Goal: Task Accomplishment & Management: Manage account settings

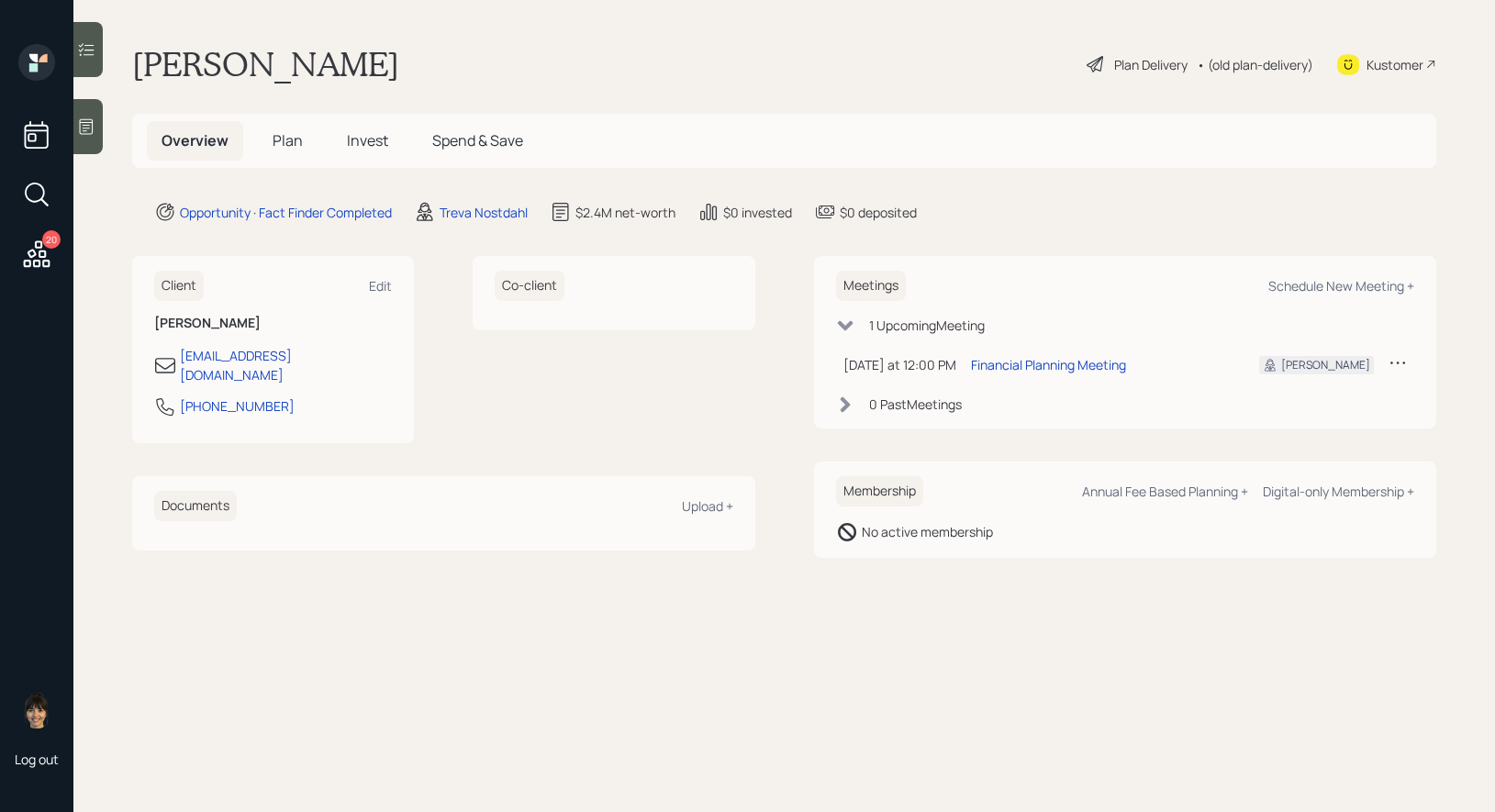
click at [88, 124] on icon at bounding box center [86, 127] width 19 height 19
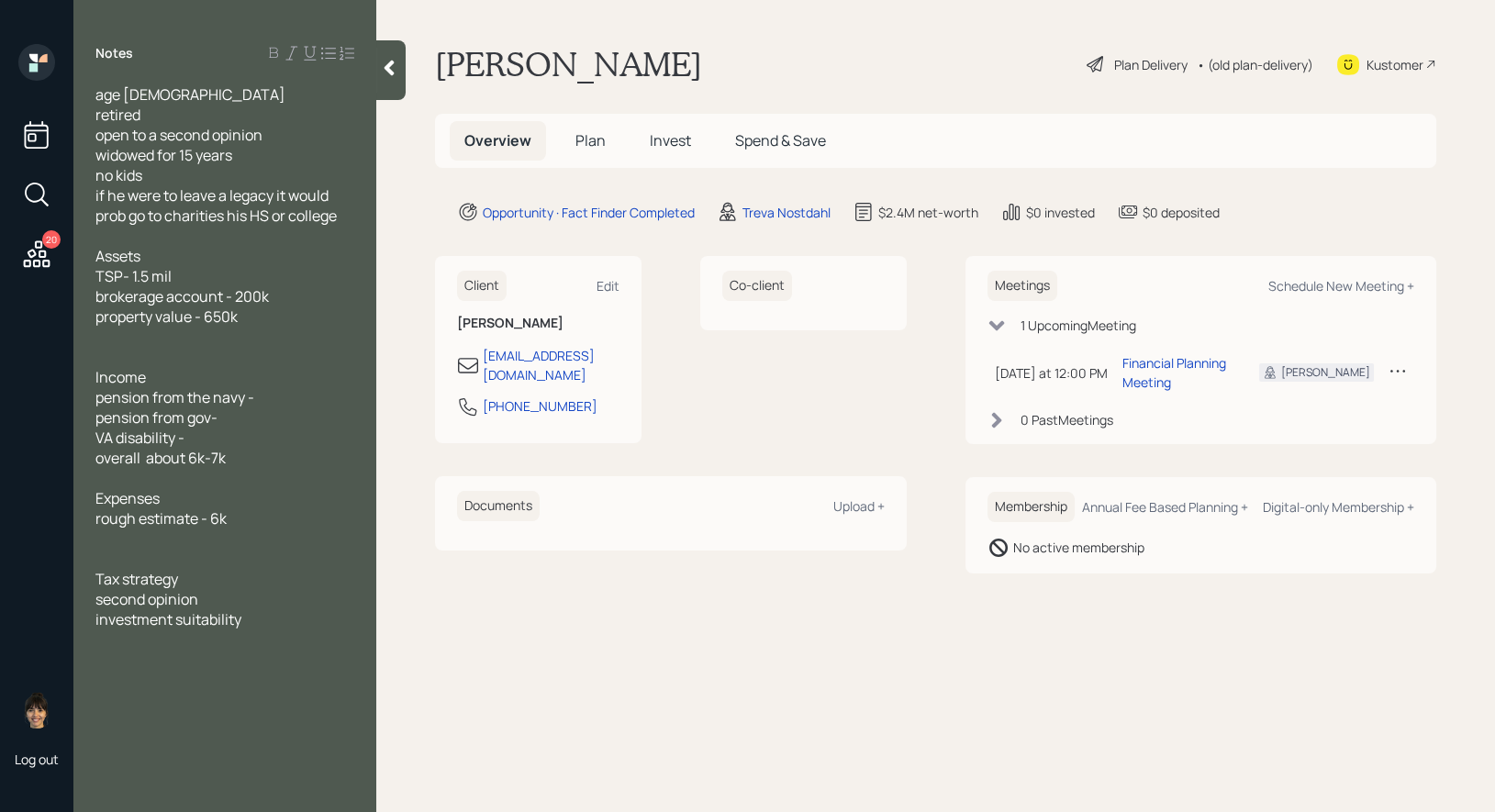
click at [588, 135] on span "Plan" at bounding box center [590, 141] width 31 height 20
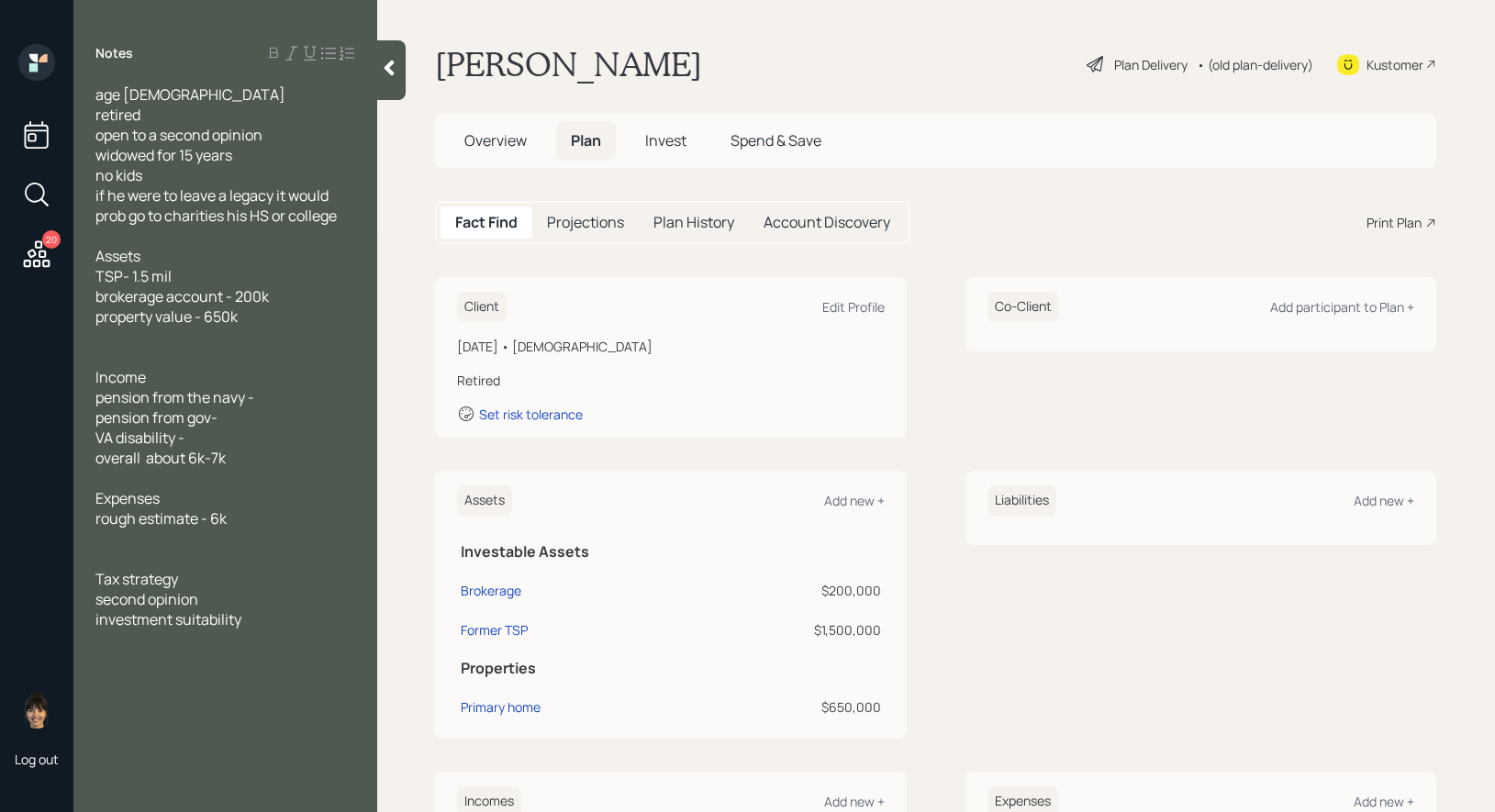
click at [1131, 67] on div "Plan Delivery" at bounding box center [1151, 64] width 73 height 19
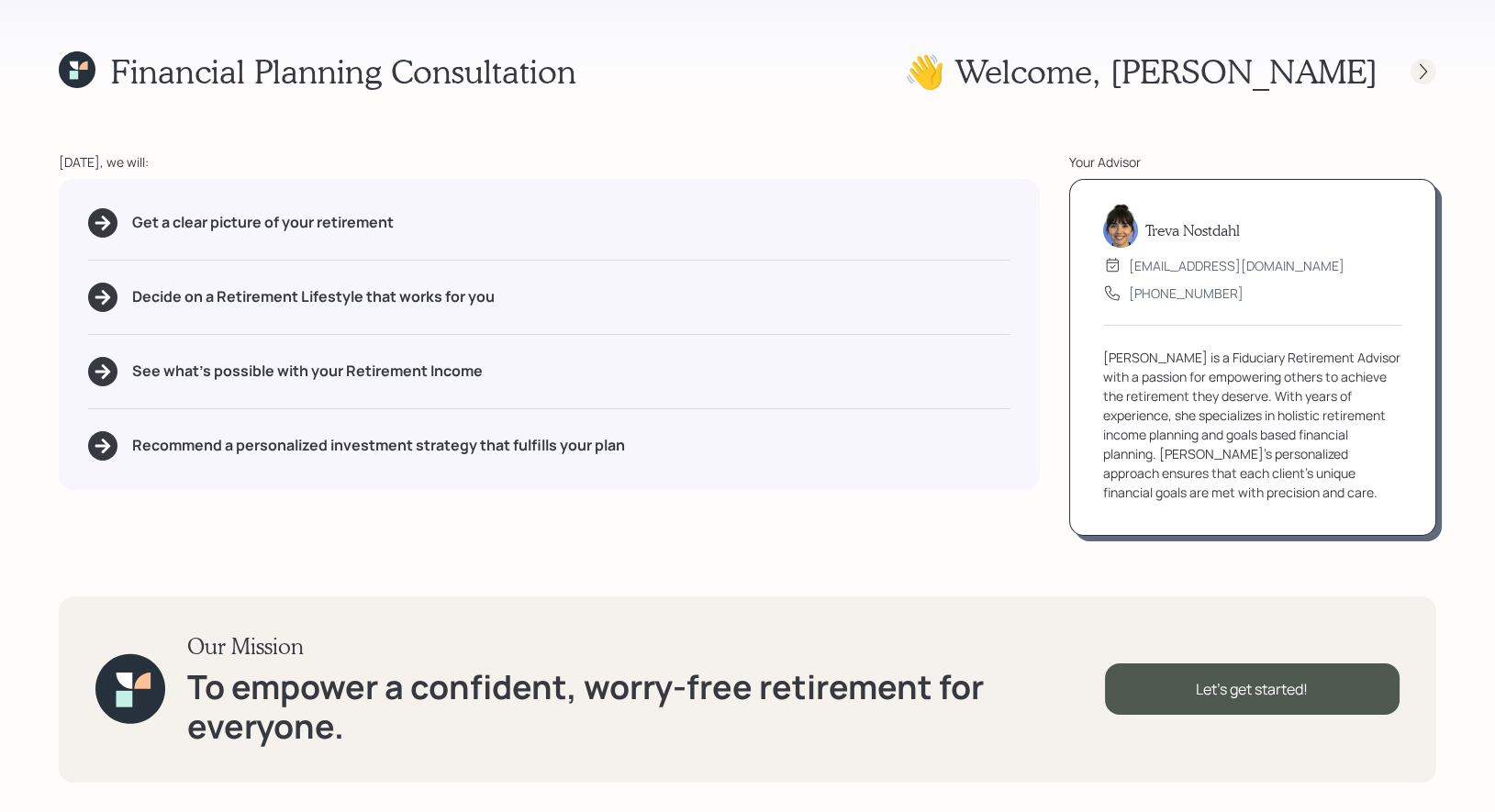
click at [1429, 67] on icon at bounding box center [1424, 71] width 19 height 19
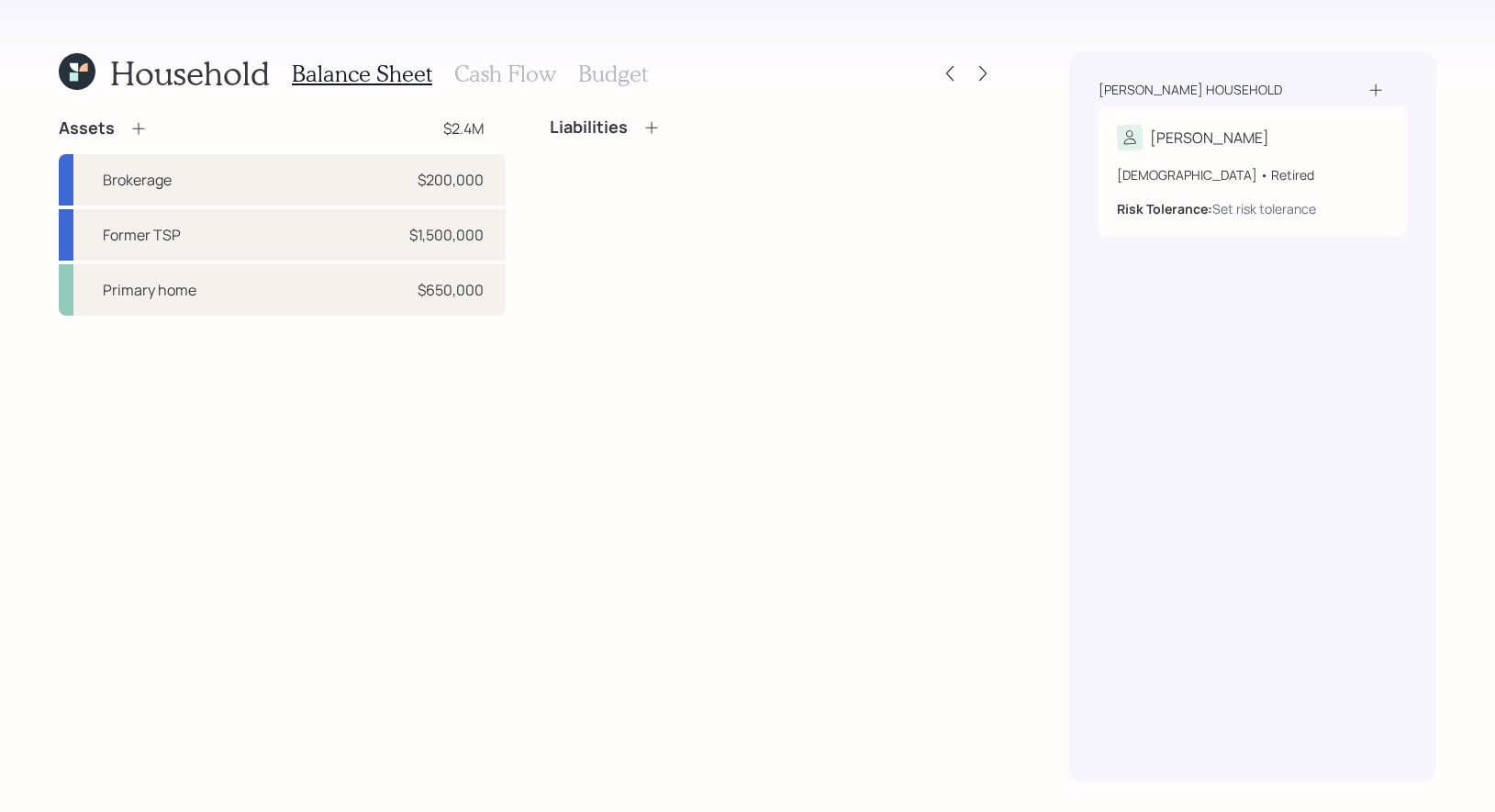
click at [557, 653] on div "Assets $2.4M Brokerage $200,000 Former TSP $1,500,000 Primary home $650,000 Lia…" at bounding box center [527, 451] width 937 height 665
click at [502, 71] on h3 "Cash Flow" at bounding box center [505, 73] width 102 height 27
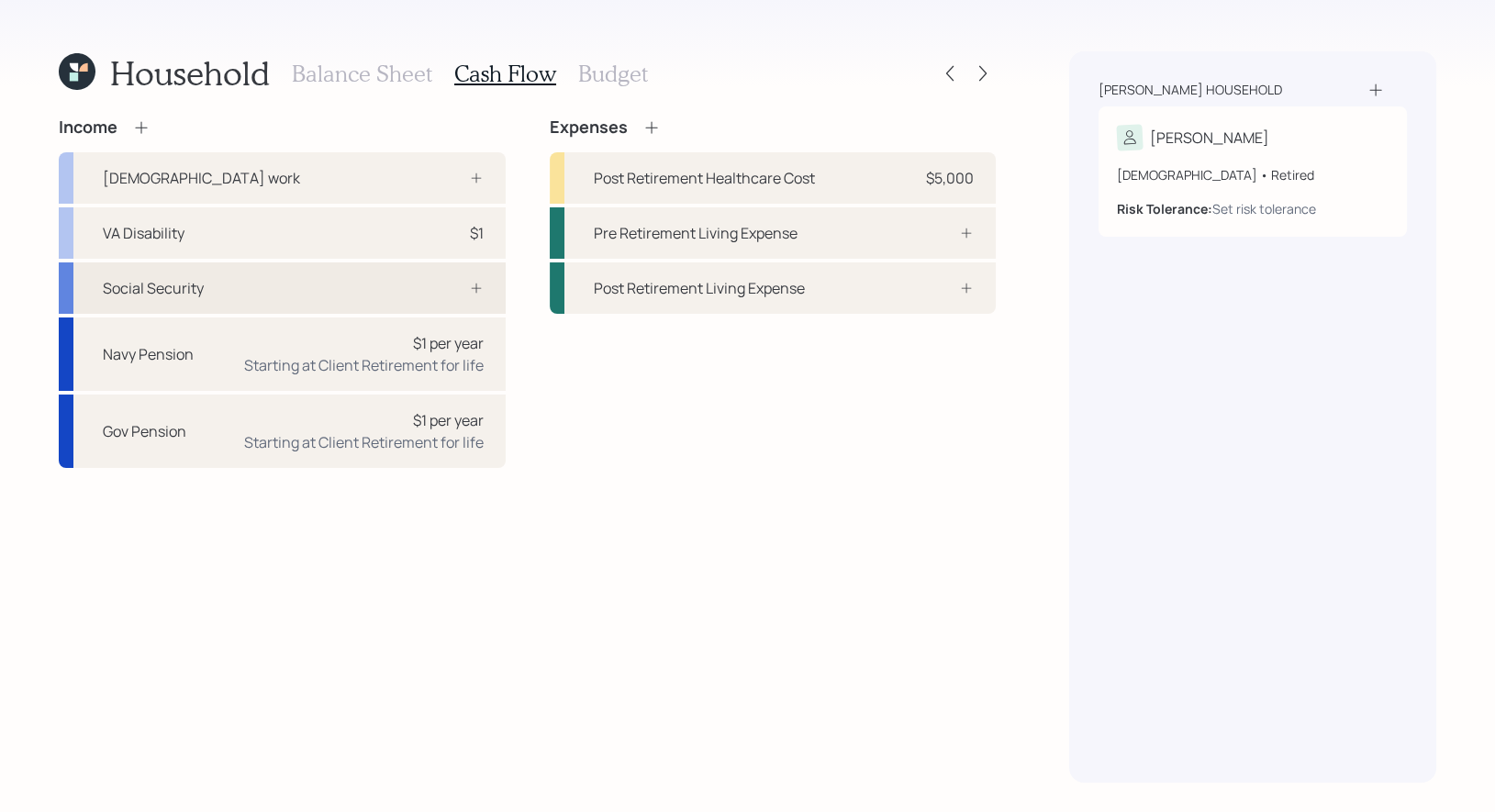
click at [437, 288] on div at bounding box center [457, 287] width 55 height 15
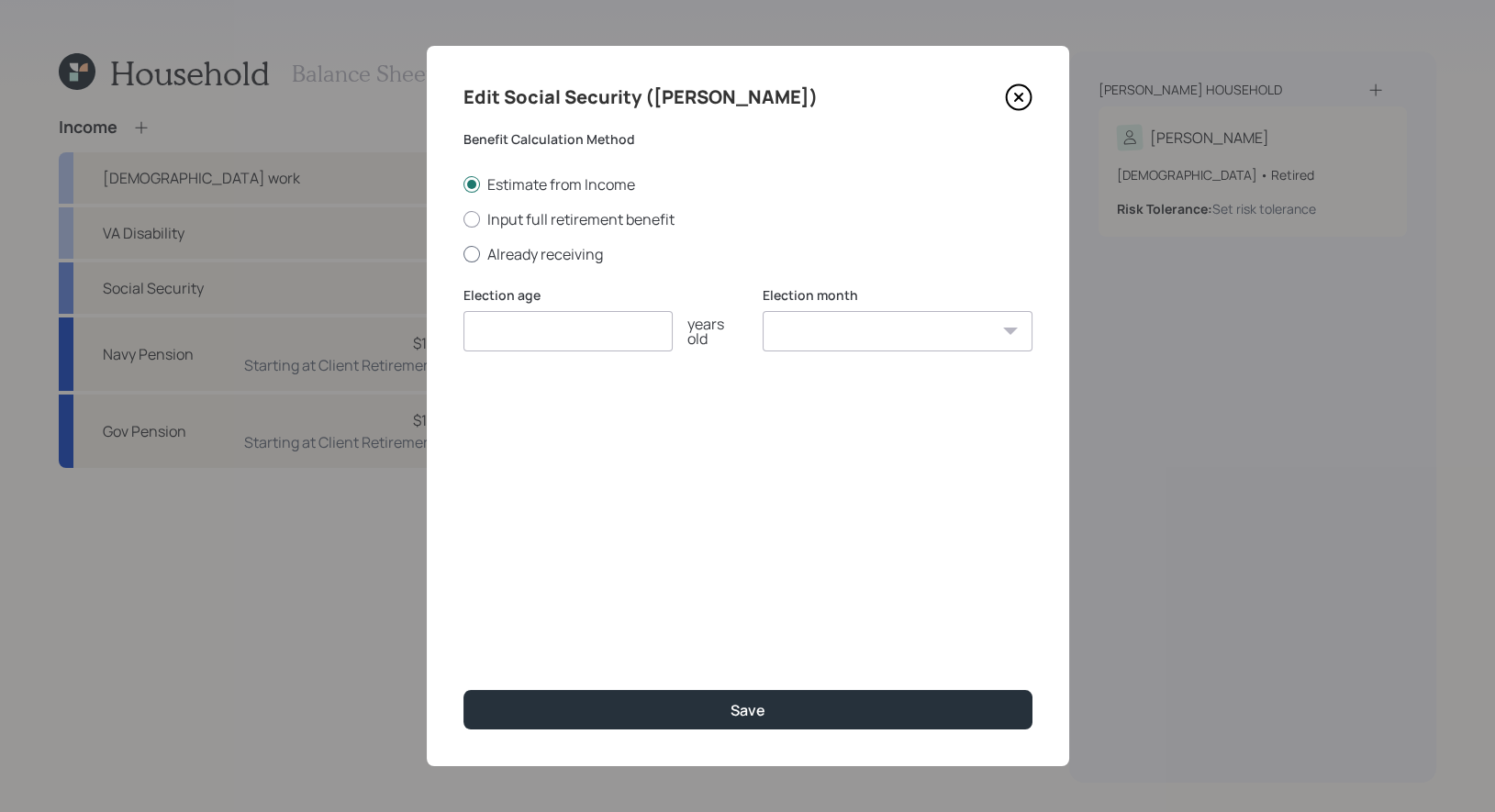
click at [478, 254] on div at bounding box center [472, 254] width 17 height 17
click at [464, 254] on input "Already receiving" at bounding box center [463, 254] width 1 height 1
radio input "true"
click at [493, 332] on input "number" at bounding box center [568, 331] width 209 height 41
type input "70"
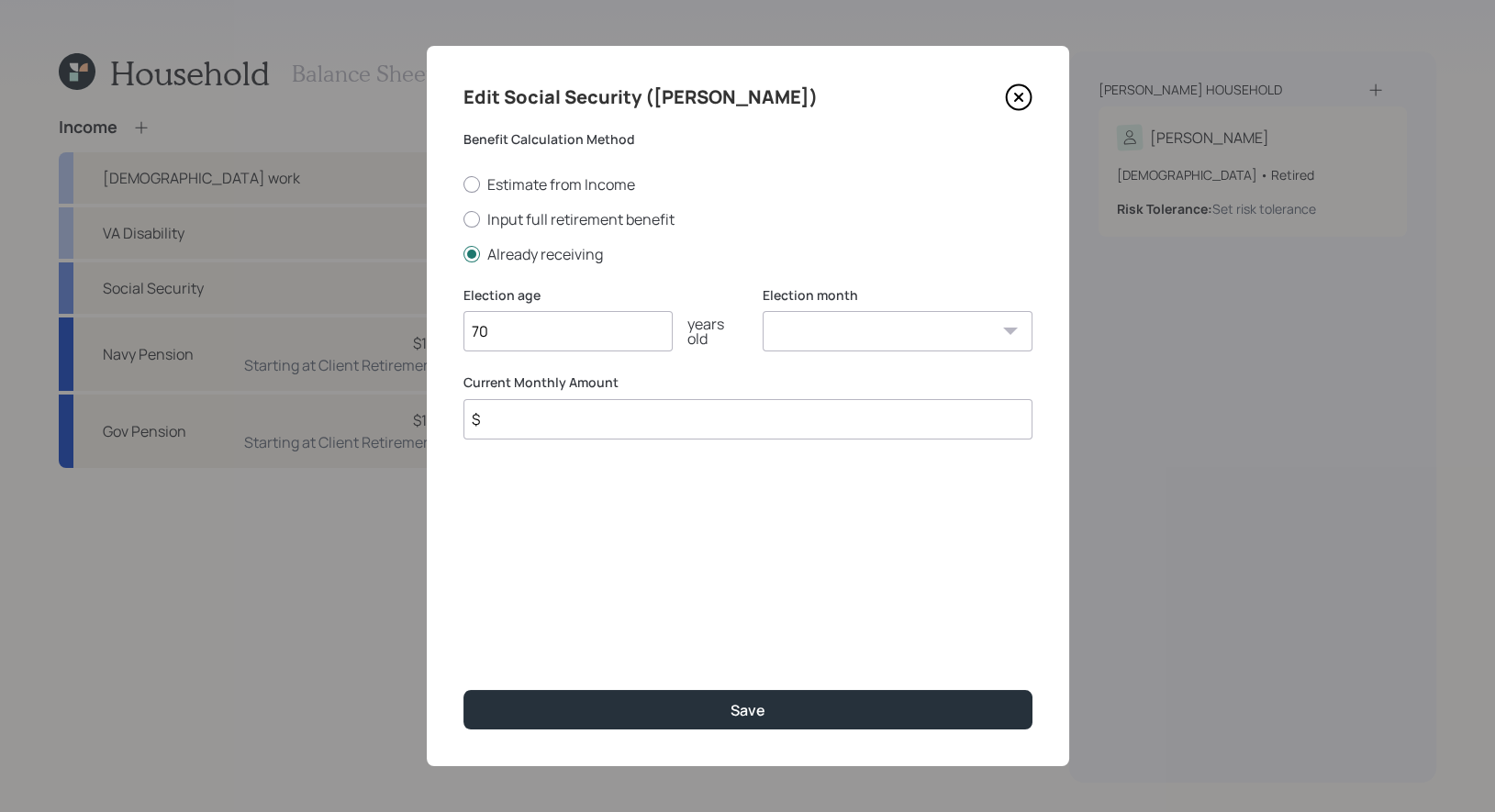
click at [834, 329] on select "January February March April May June July August September October November De…" at bounding box center [898, 331] width 269 height 41
select select "1"
click at [763, 311] on select "January February March April May June July August September October November De…" at bounding box center [898, 331] width 269 height 41
click at [692, 421] on input "$" at bounding box center [748, 419] width 569 height 41
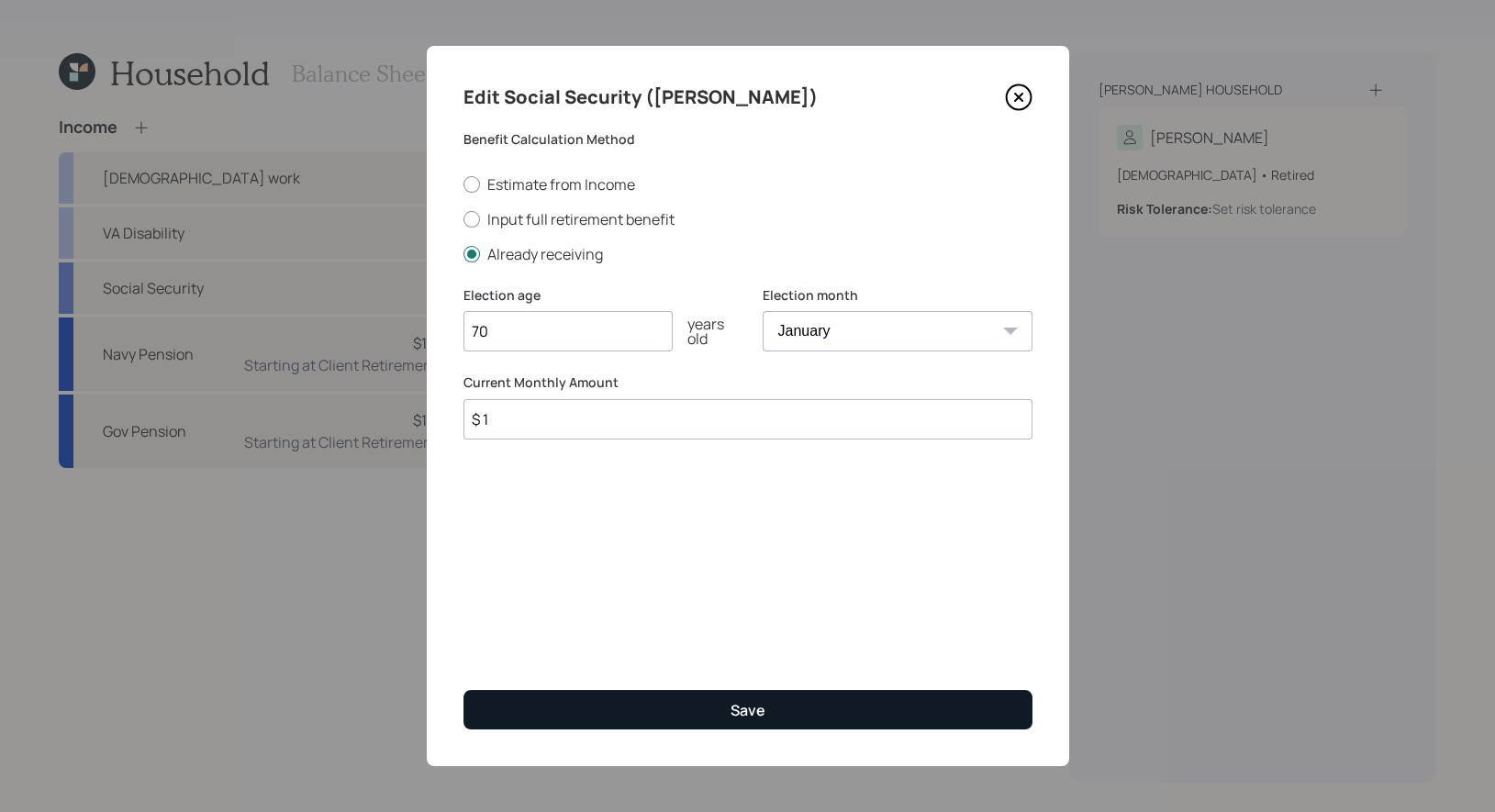
type input "$ 1"
click at [634, 708] on button "Save" at bounding box center [748, 710] width 569 height 40
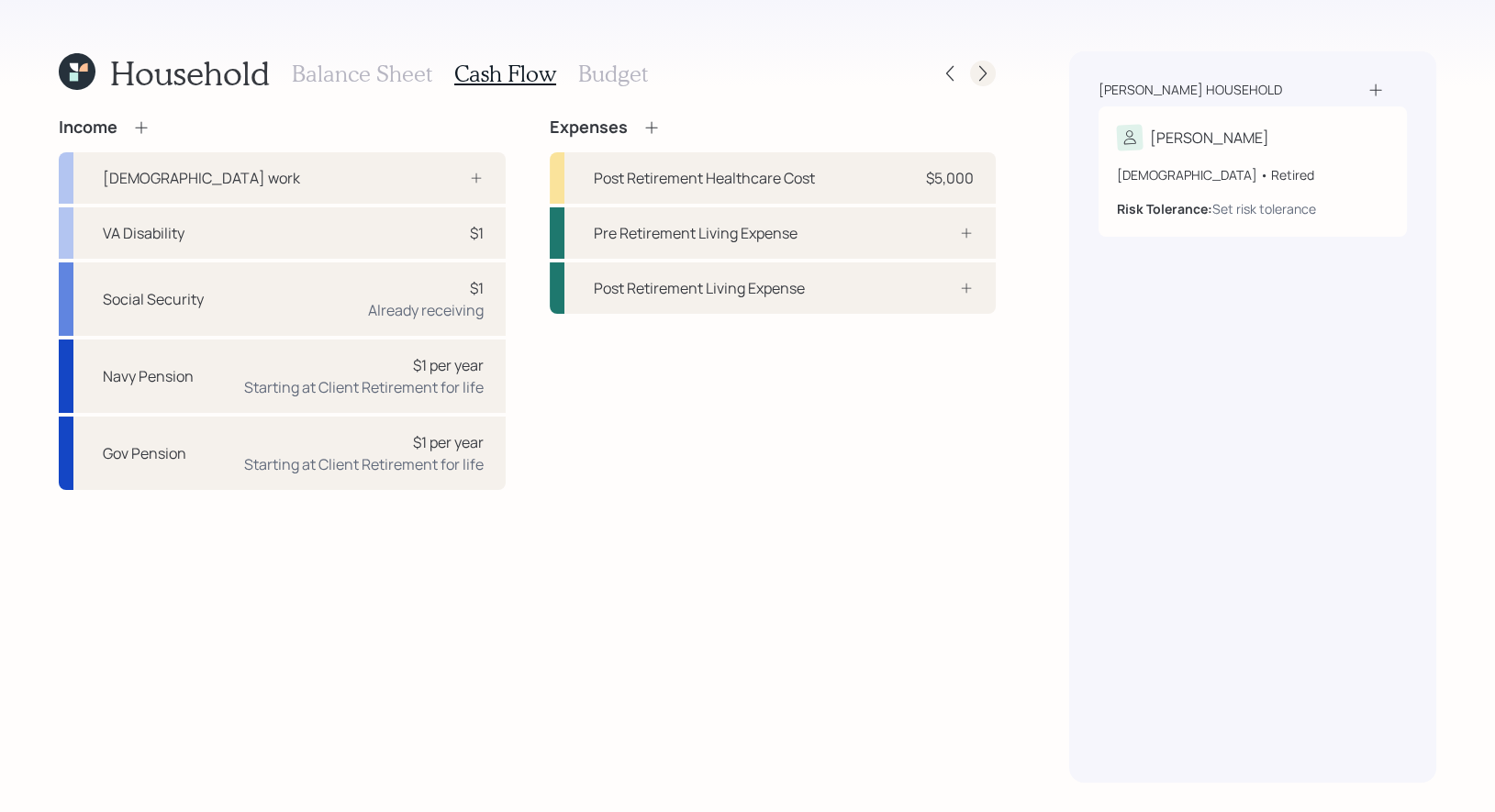
click at [983, 77] on icon at bounding box center [983, 73] width 19 height 19
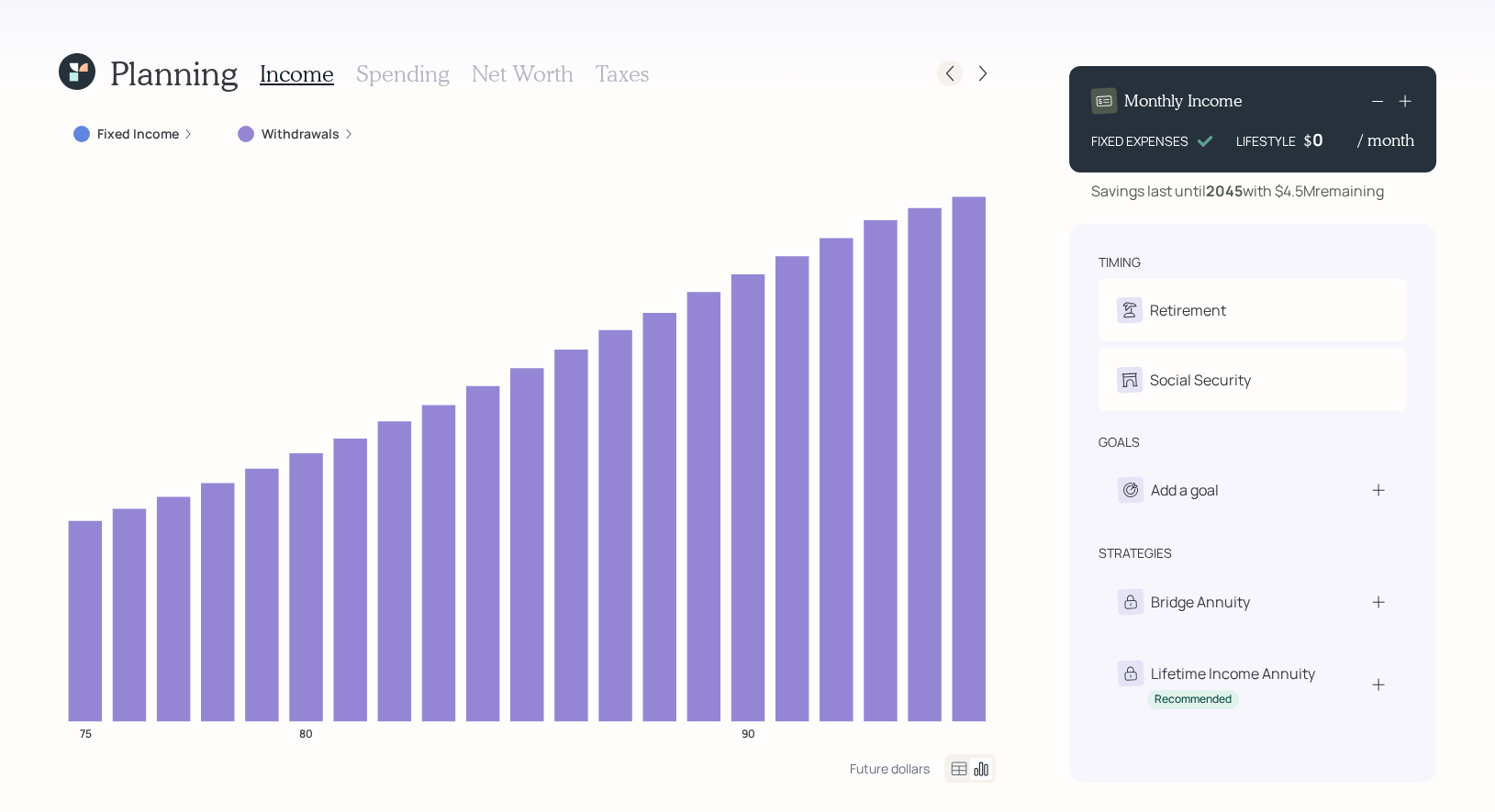
click at [954, 75] on icon at bounding box center [950, 73] width 19 height 19
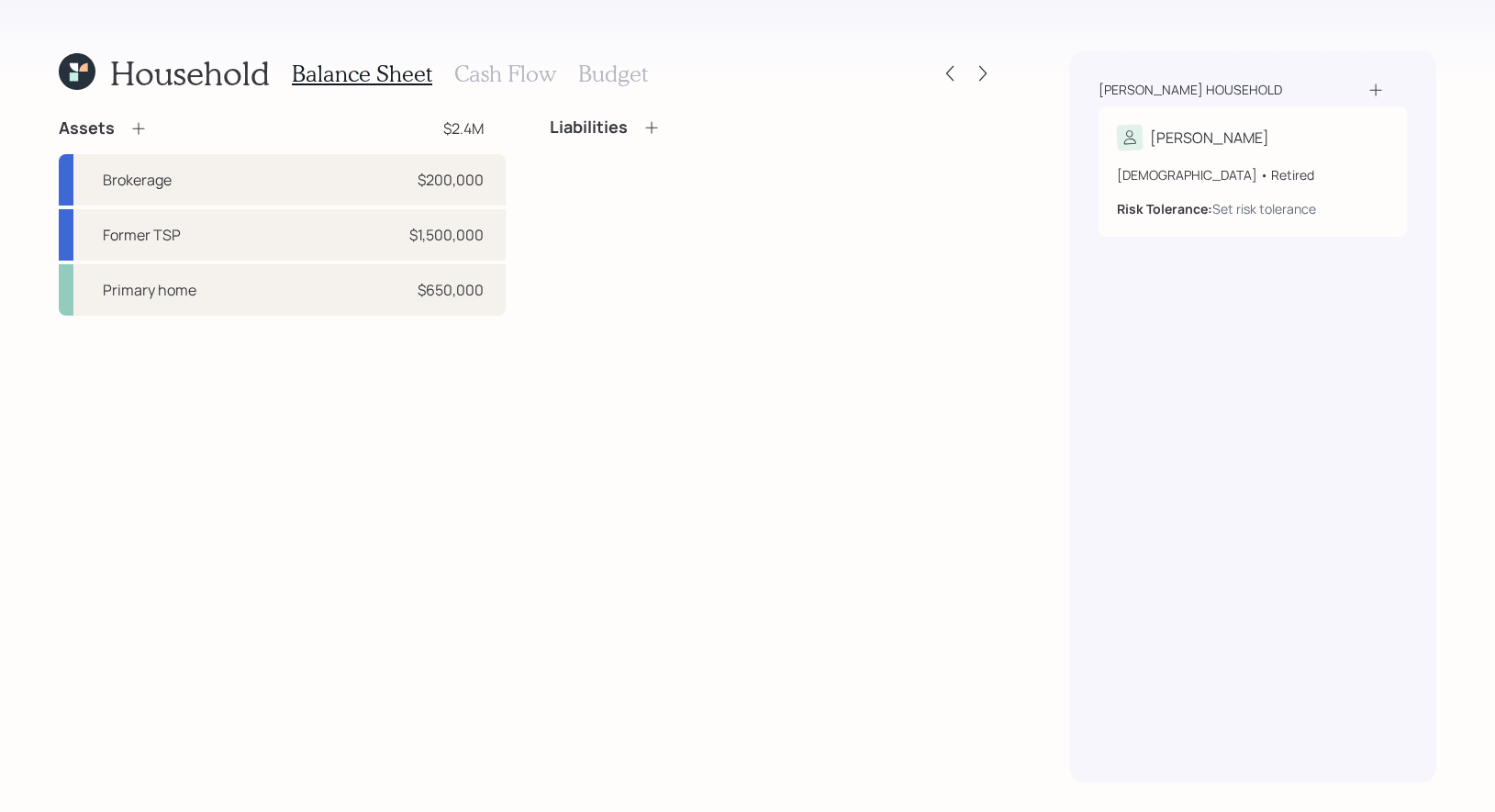
click at [63, 71] on icon at bounding box center [76, 71] width 37 height 37
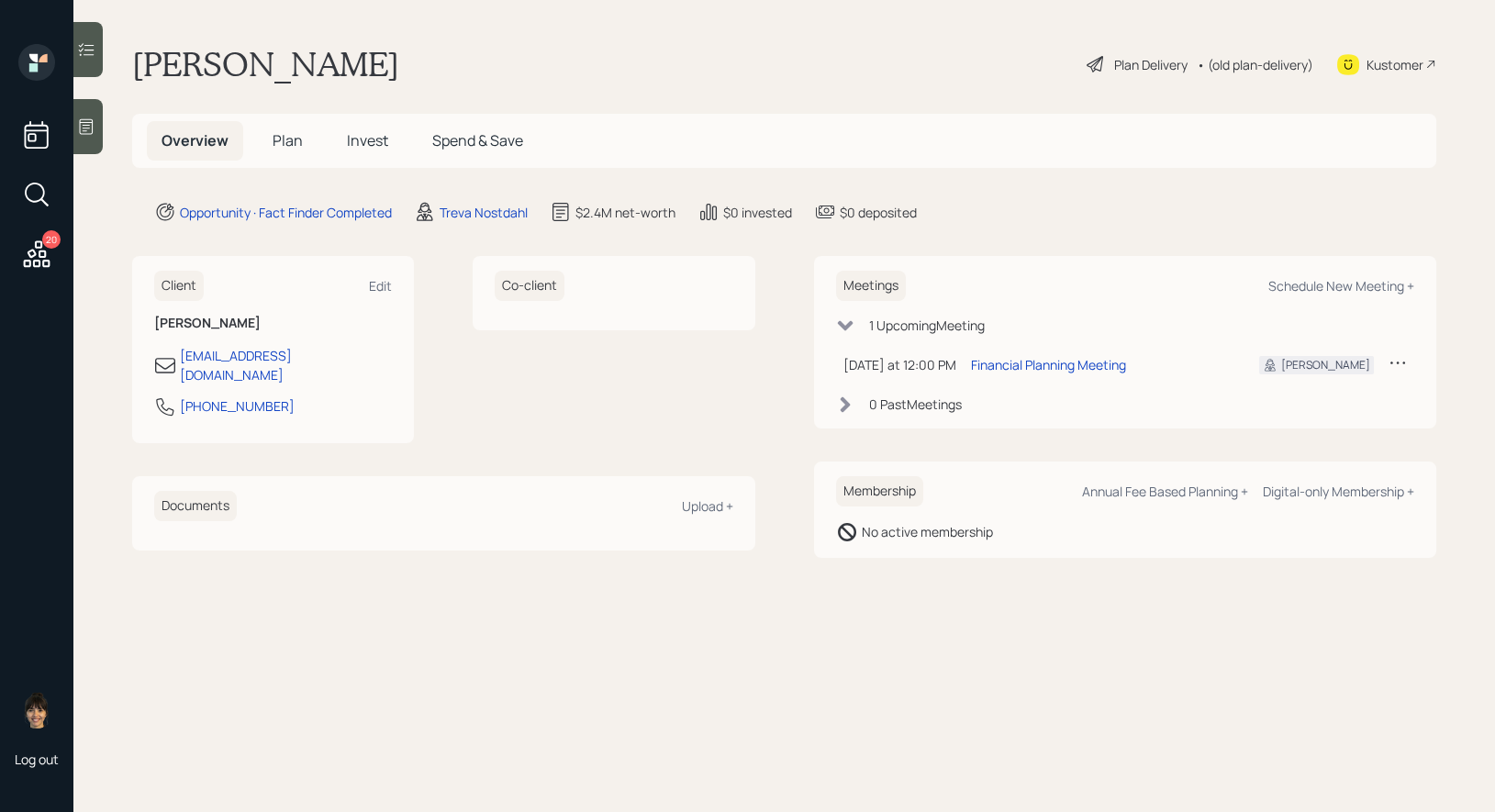
click at [276, 139] on span "Plan" at bounding box center [287, 141] width 31 height 20
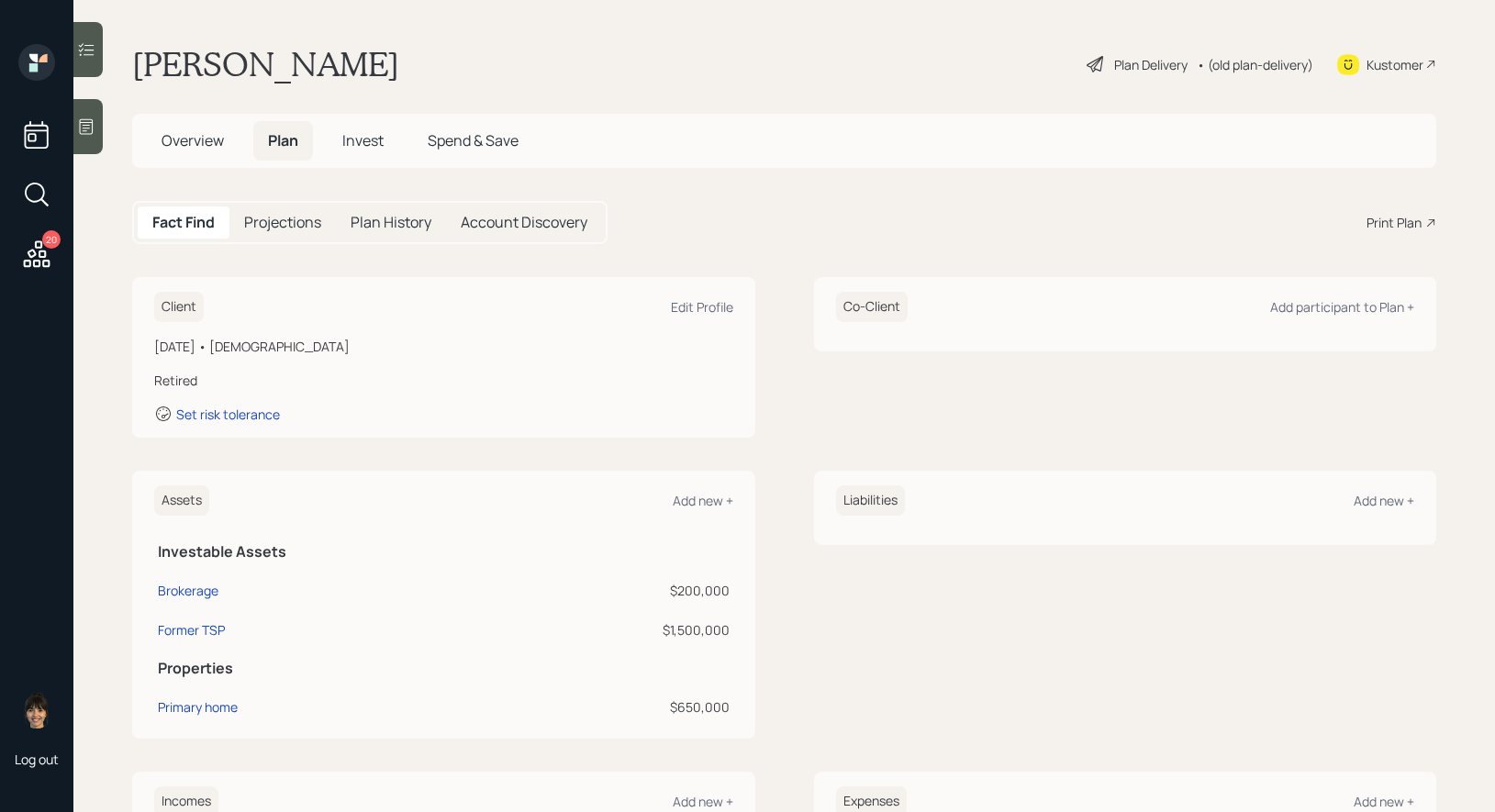
click at [1119, 57] on div "Plan Delivery" at bounding box center [1151, 64] width 73 height 19
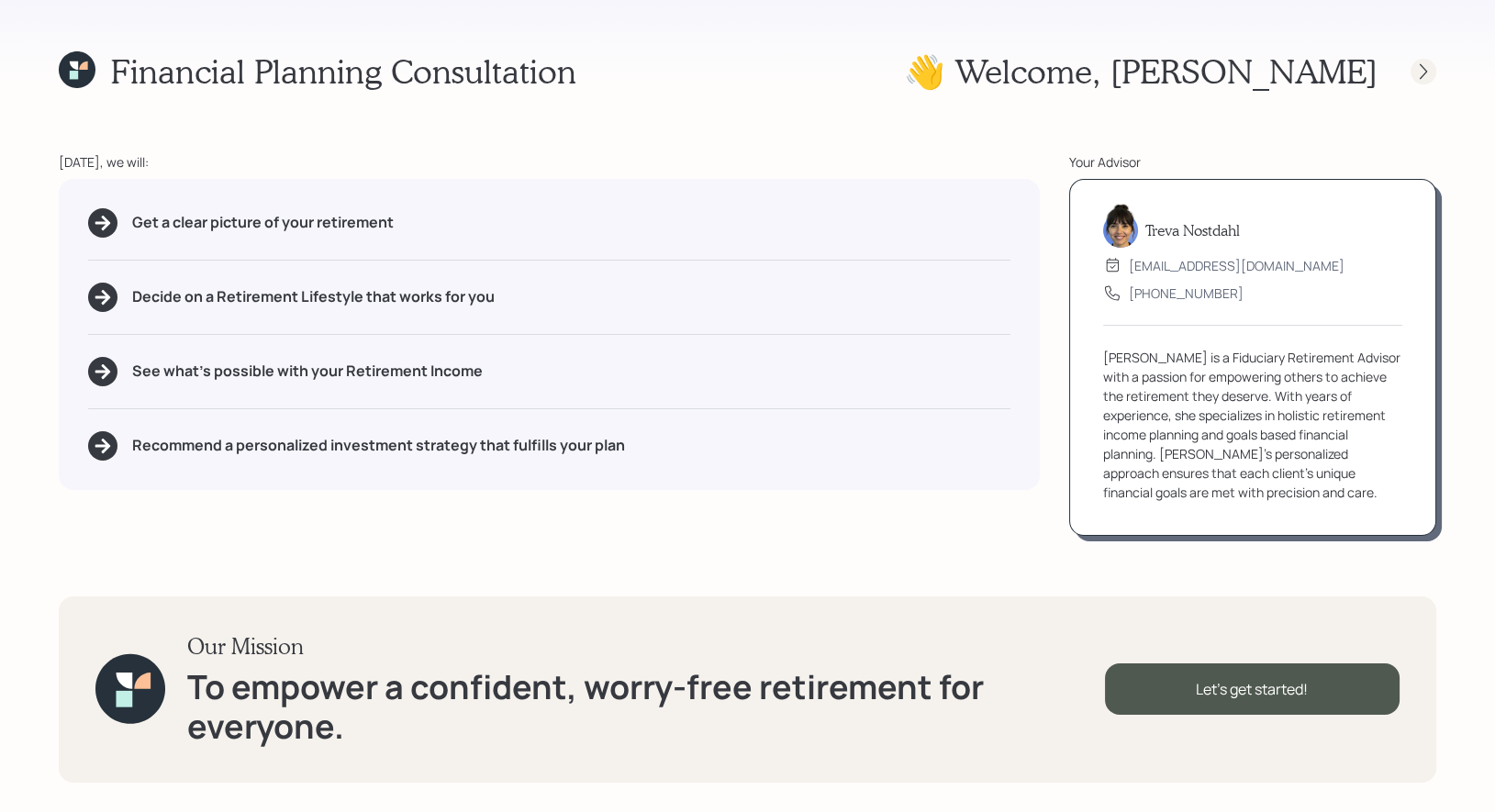
click at [1426, 75] on icon at bounding box center [1424, 71] width 19 height 19
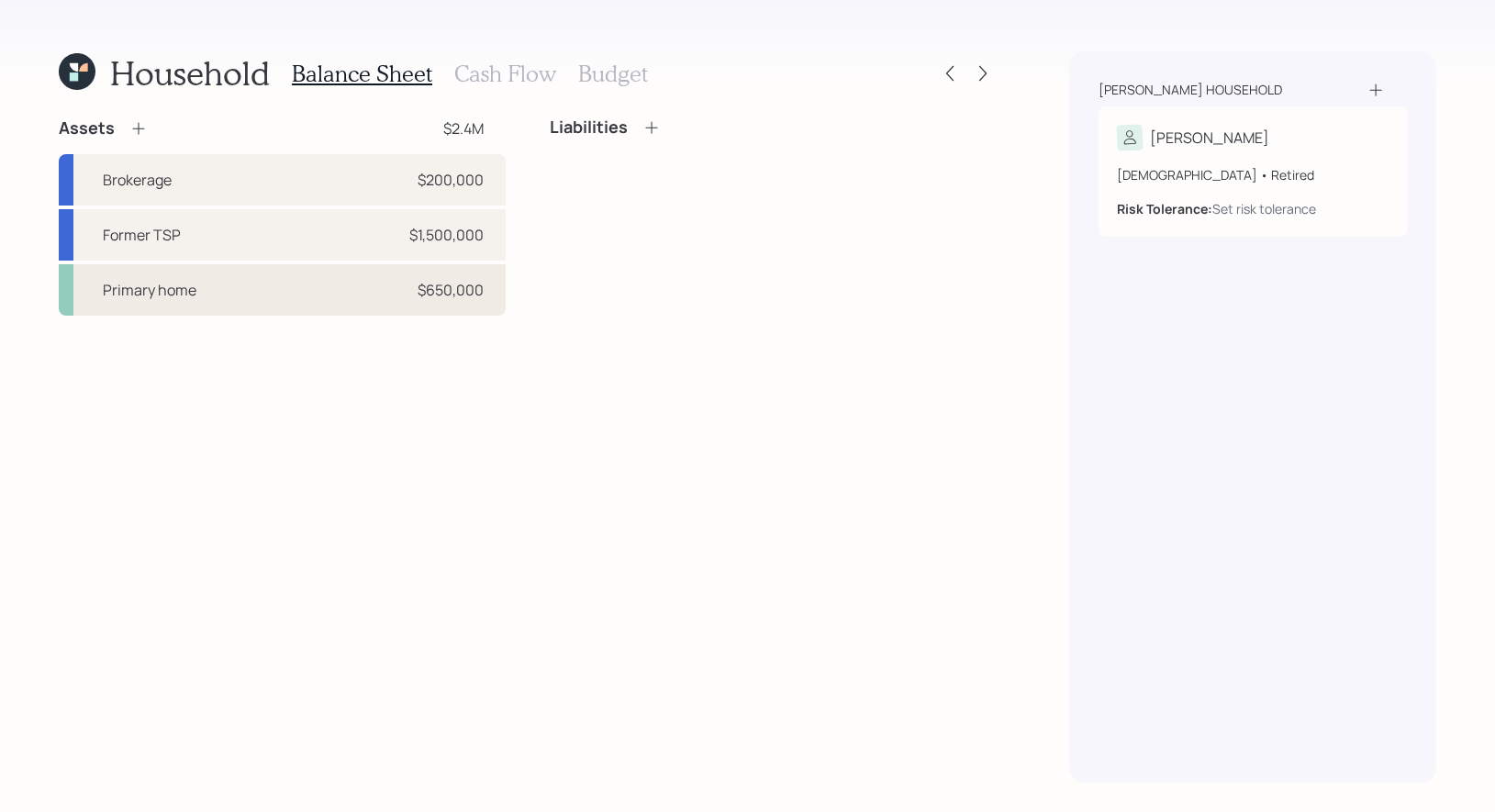
click at [246, 290] on div "Primary home $650,000" at bounding box center [281, 290] width 447 height 51
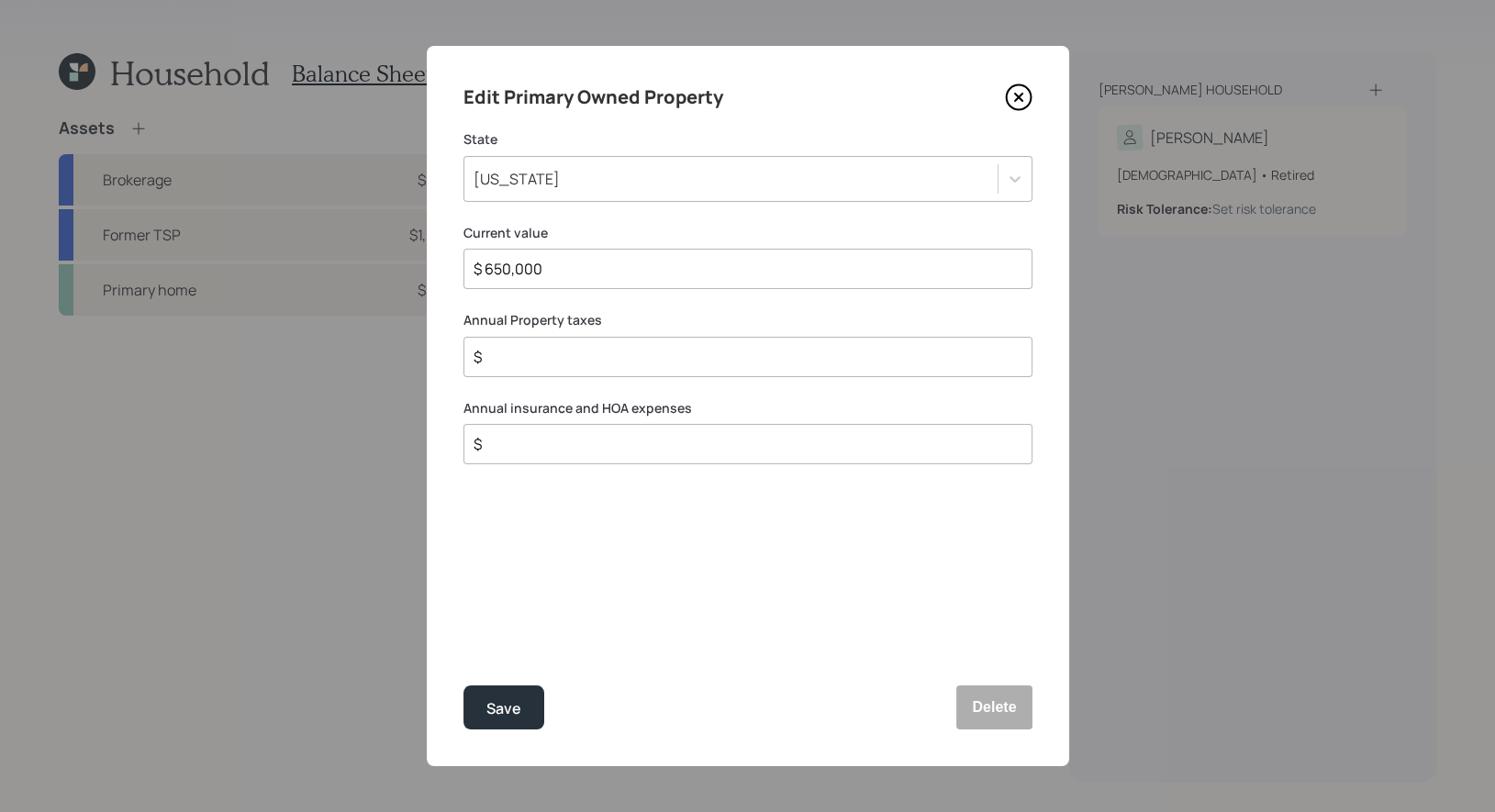
click at [515, 360] on input "$" at bounding box center [740, 356] width 538 height 22
type input "$ 7,000"
click at [503, 445] on input "$" at bounding box center [740, 444] width 538 height 22
click at [543, 441] on input "$ 2,000" at bounding box center [740, 444] width 538 height 22
type input "$ 5,600"
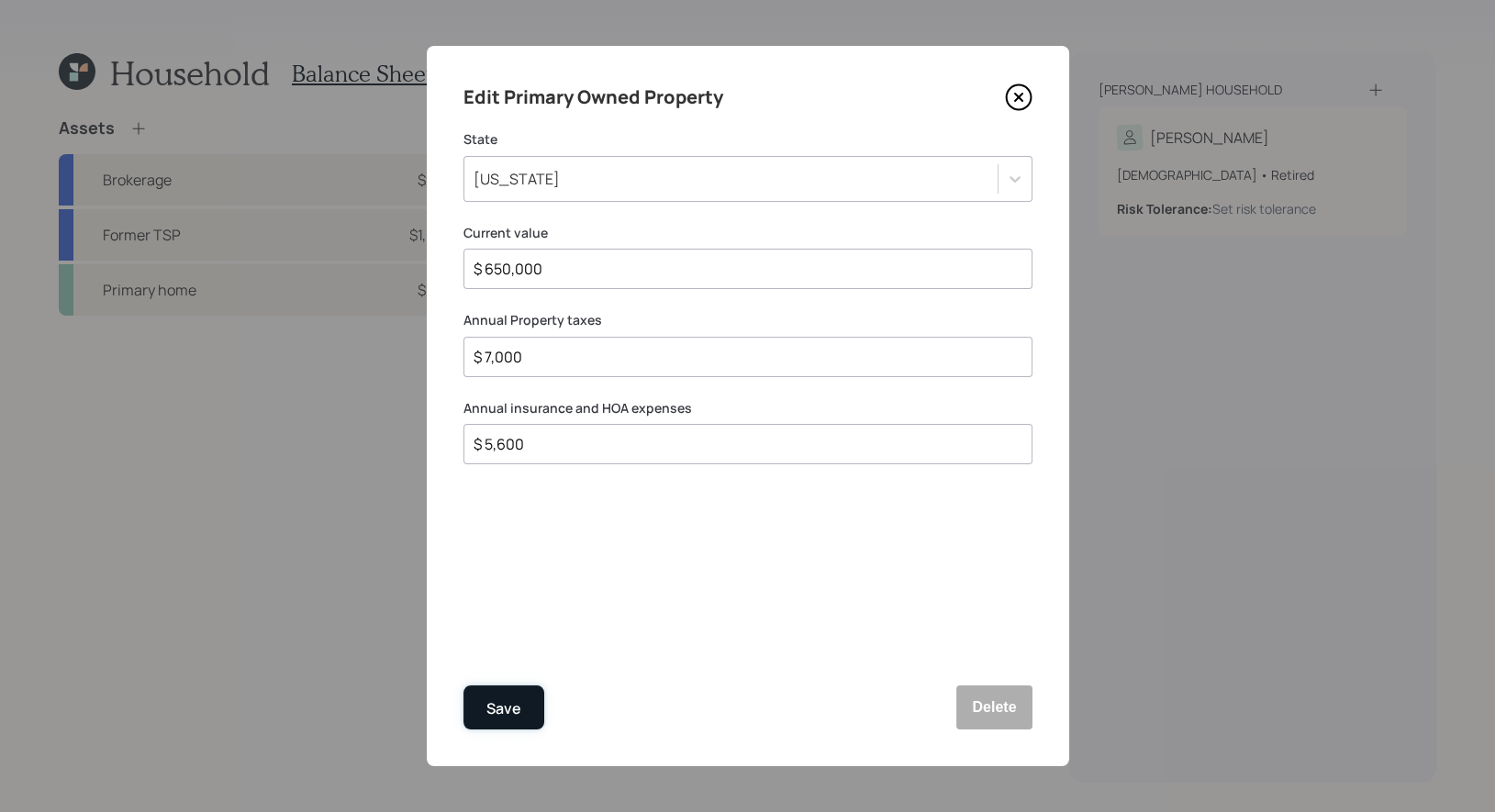
click at [500, 712] on div "Save" at bounding box center [503, 708] width 35 height 25
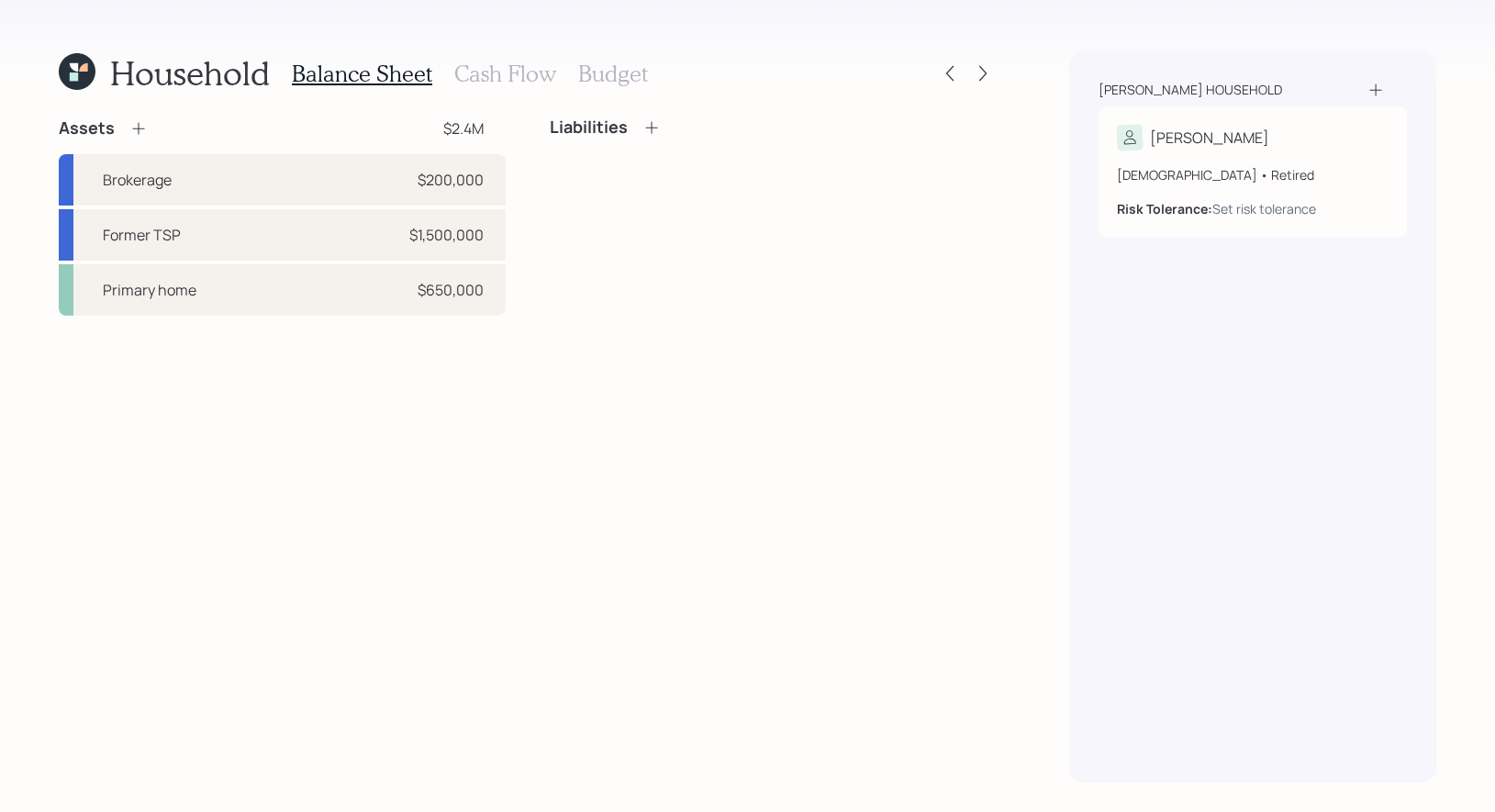
click at [141, 126] on icon at bounding box center [139, 128] width 19 height 19
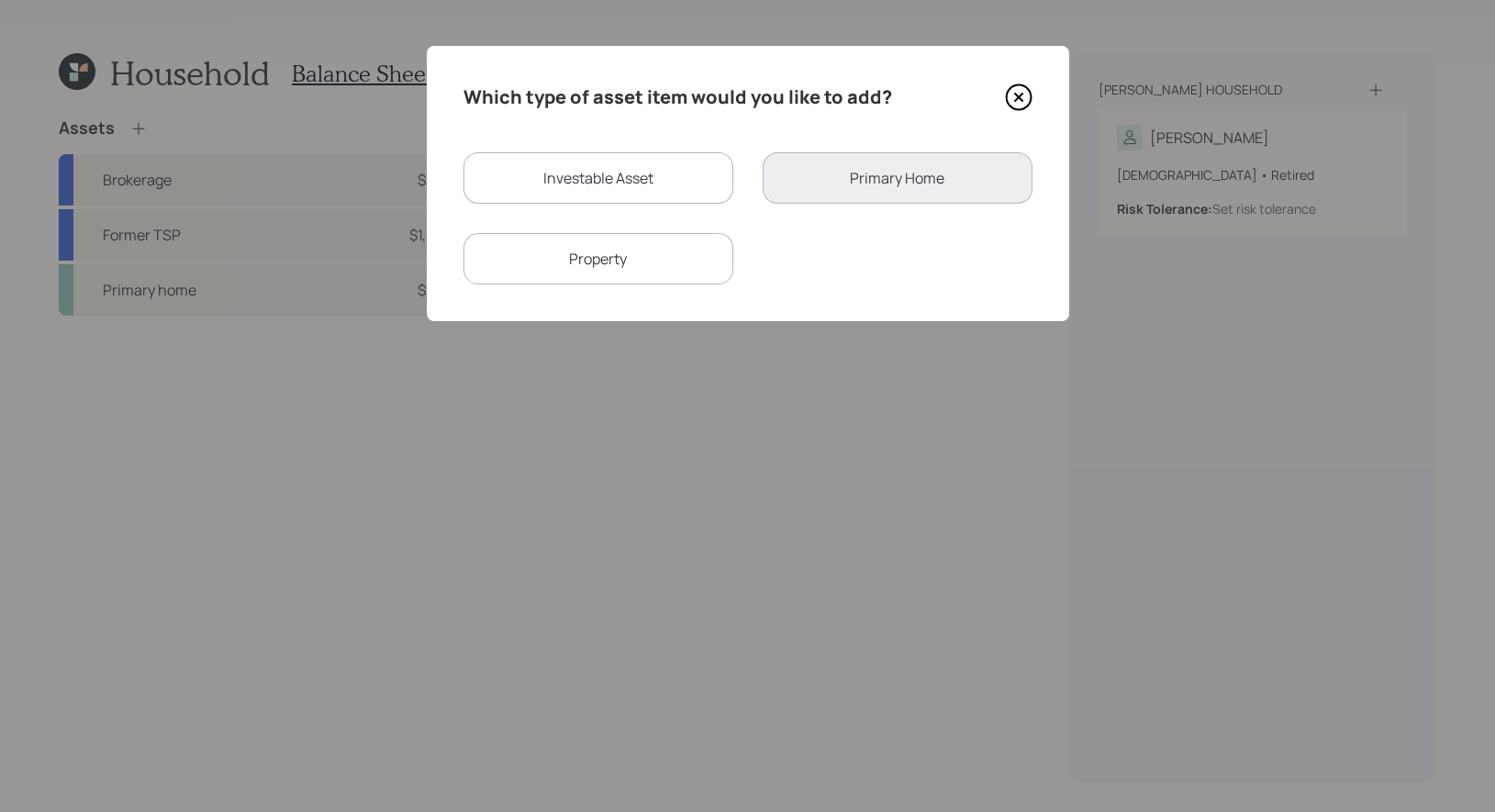
click at [513, 175] on div "Investable Asset" at bounding box center [598, 178] width 269 height 51
select select "taxable"
select select "balanced"
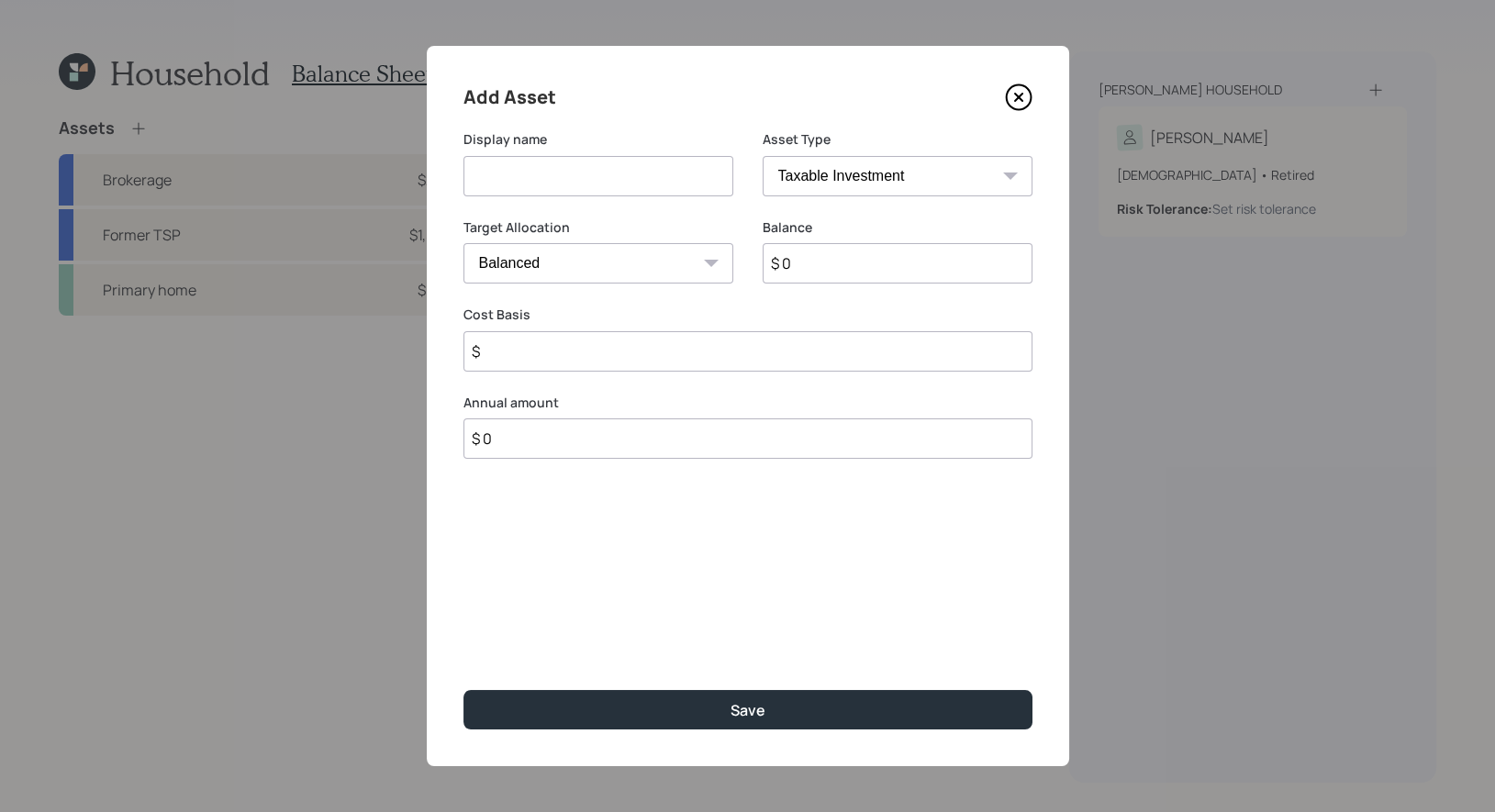
click at [511, 181] on input at bounding box center [598, 175] width 269 height 41
type input "Savings"
click at [804, 272] on input "$ 0" at bounding box center [898, 262] width 269 height 41
type input "$"
click at [549, 352] on div "Cost Basis $" at bounding box center [748, 378] width 569 height 66
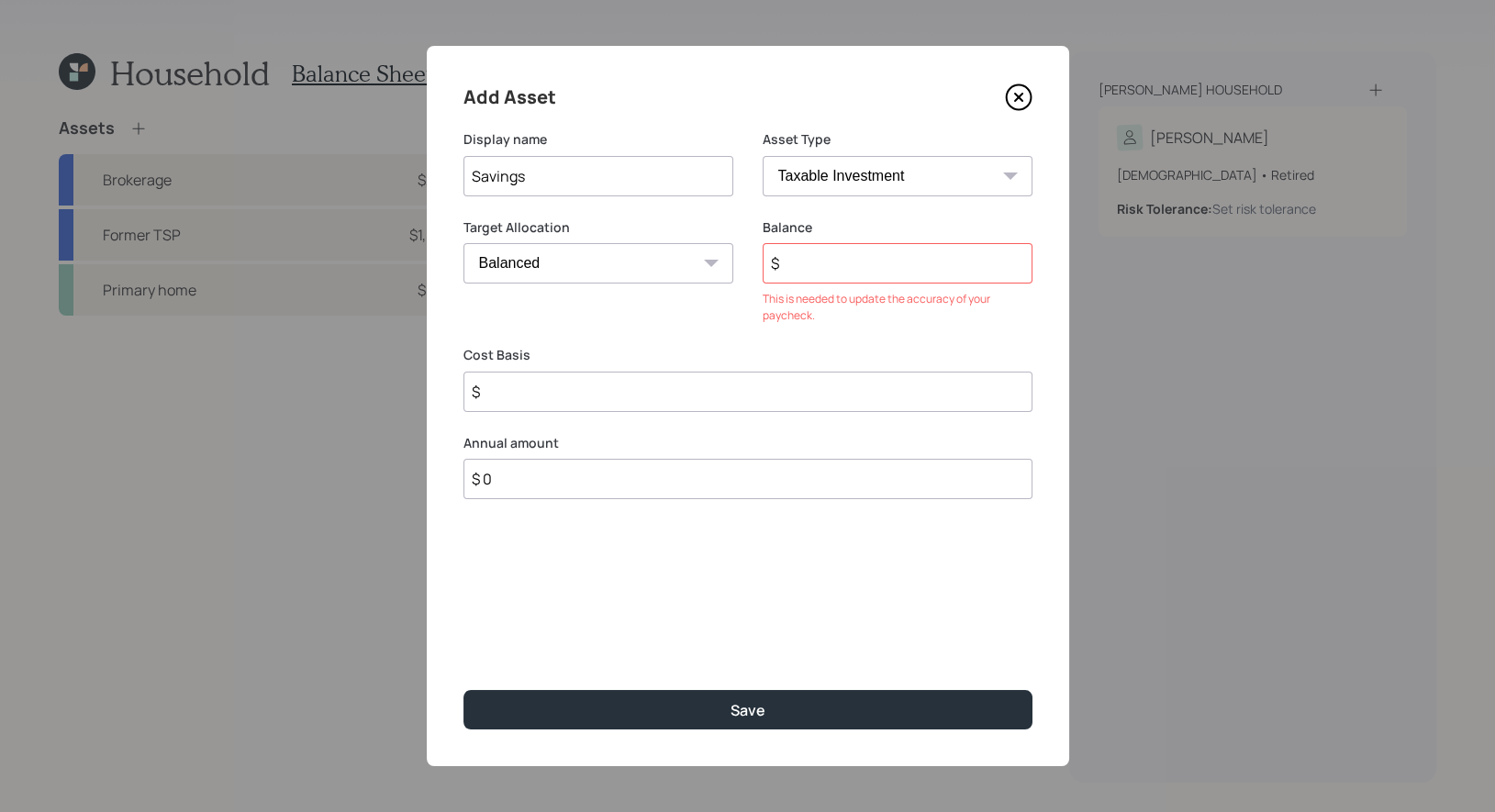
click at [555, 255] on select "Cash Conservative Balanced Aggressive" at bounding box center [598, 262] width 269 height 41
select select "uninvested"
click at [464, 243] on select "Cash Conservative Balanced Aggressive" at bounding box center [598, 262] width 269 height 41
click at [854, 257] on input "$" at bounding box center [898, 262] width 269 height 41
type input "$ 1"
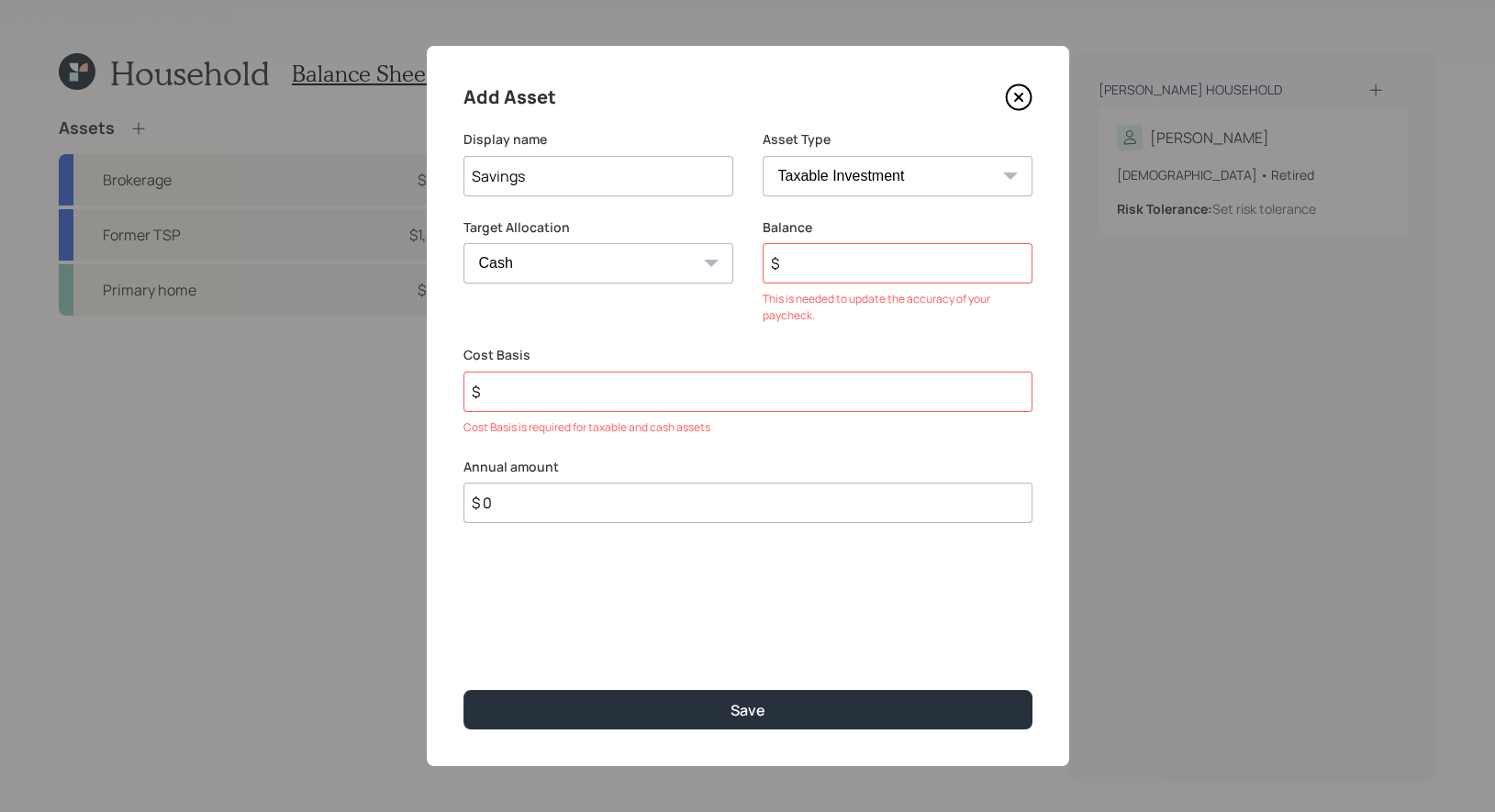
type input "$ 1"
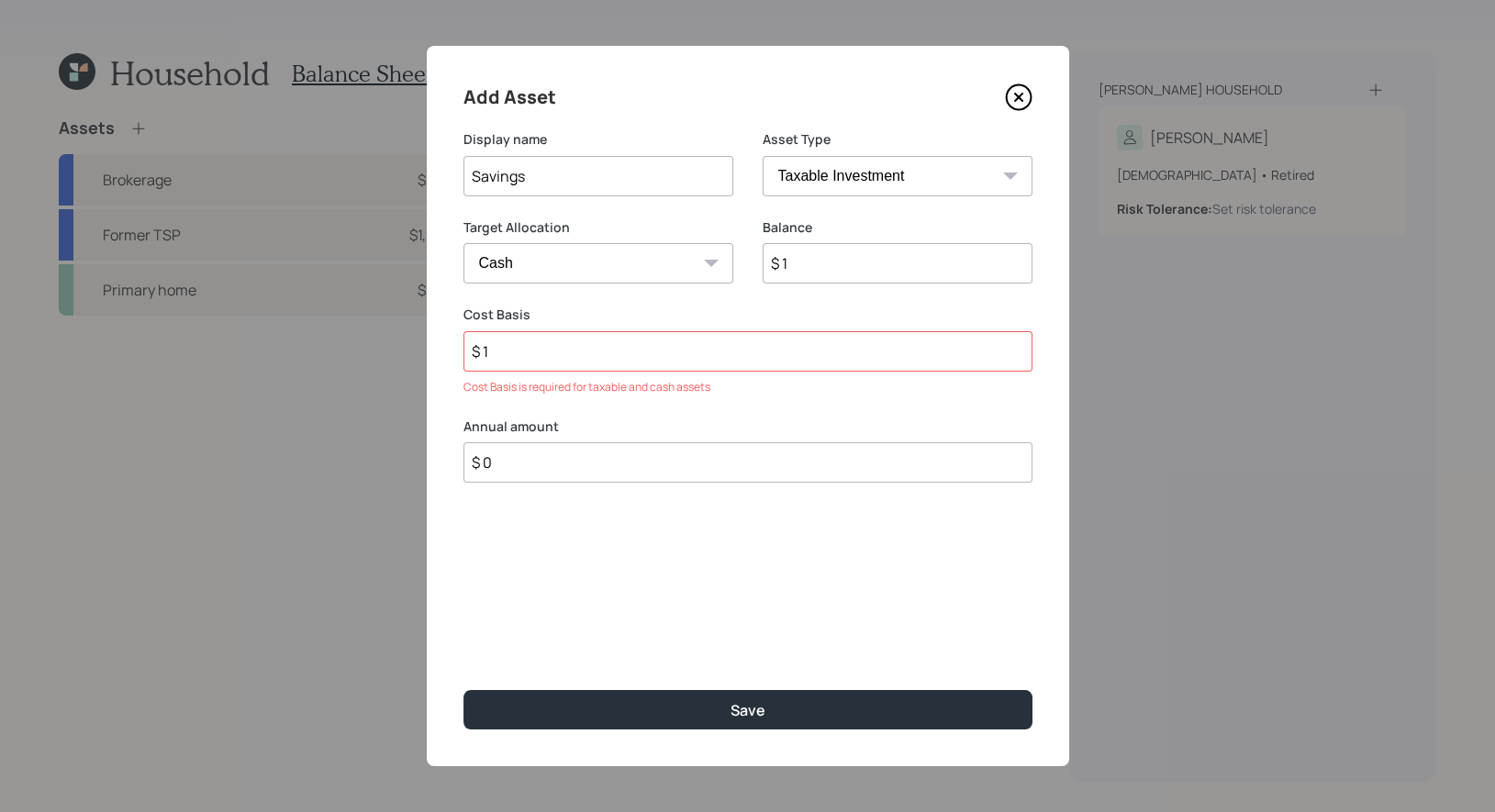
type input "$ 1"
click at [692, 355] on input "$ 1" at bounding box center [748, 351] width 569 height 41
type input "$ 1"
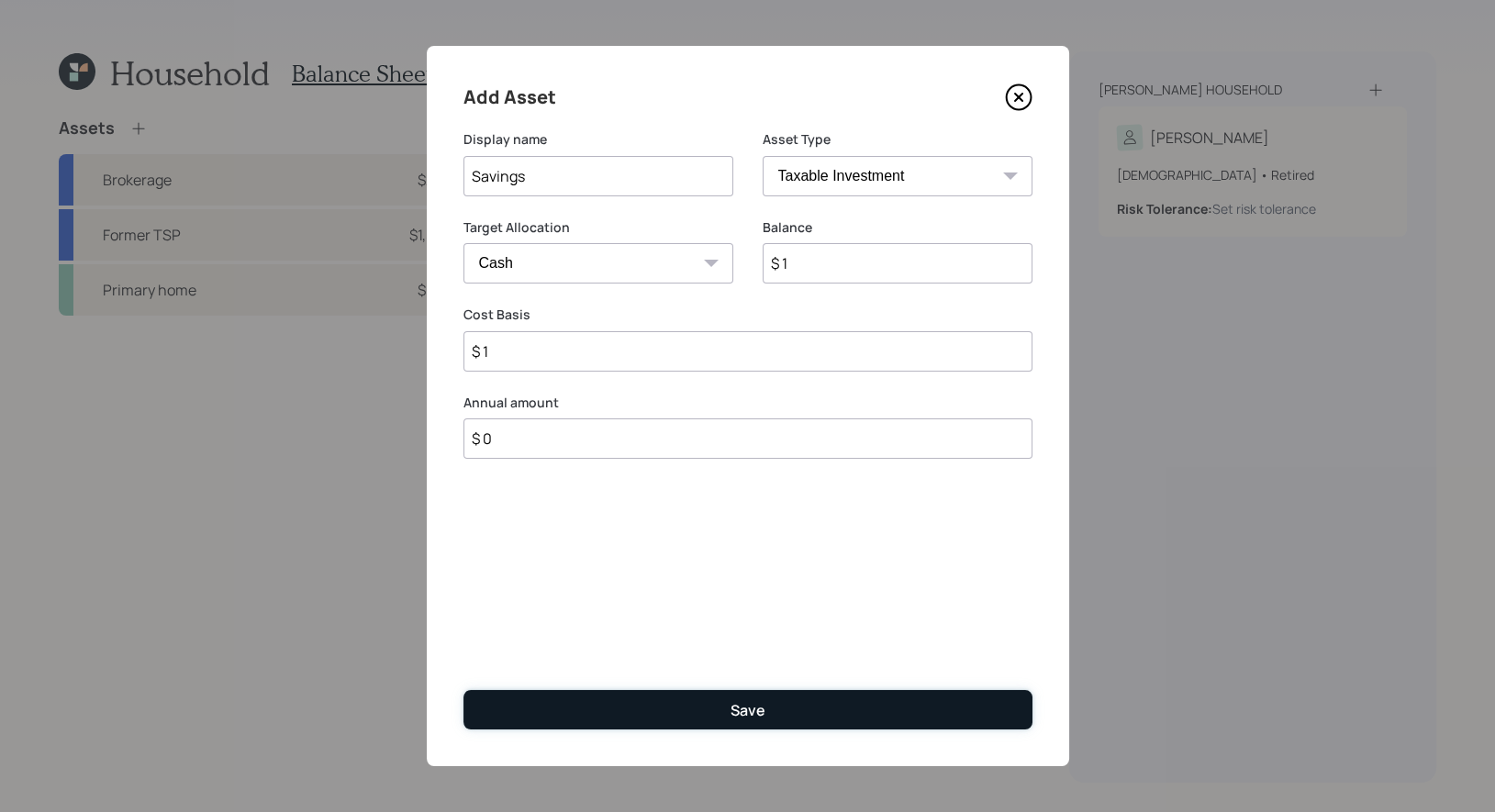
click at [715, 708] on button "Save" at bounding box center [748, 710] width 569 height 40
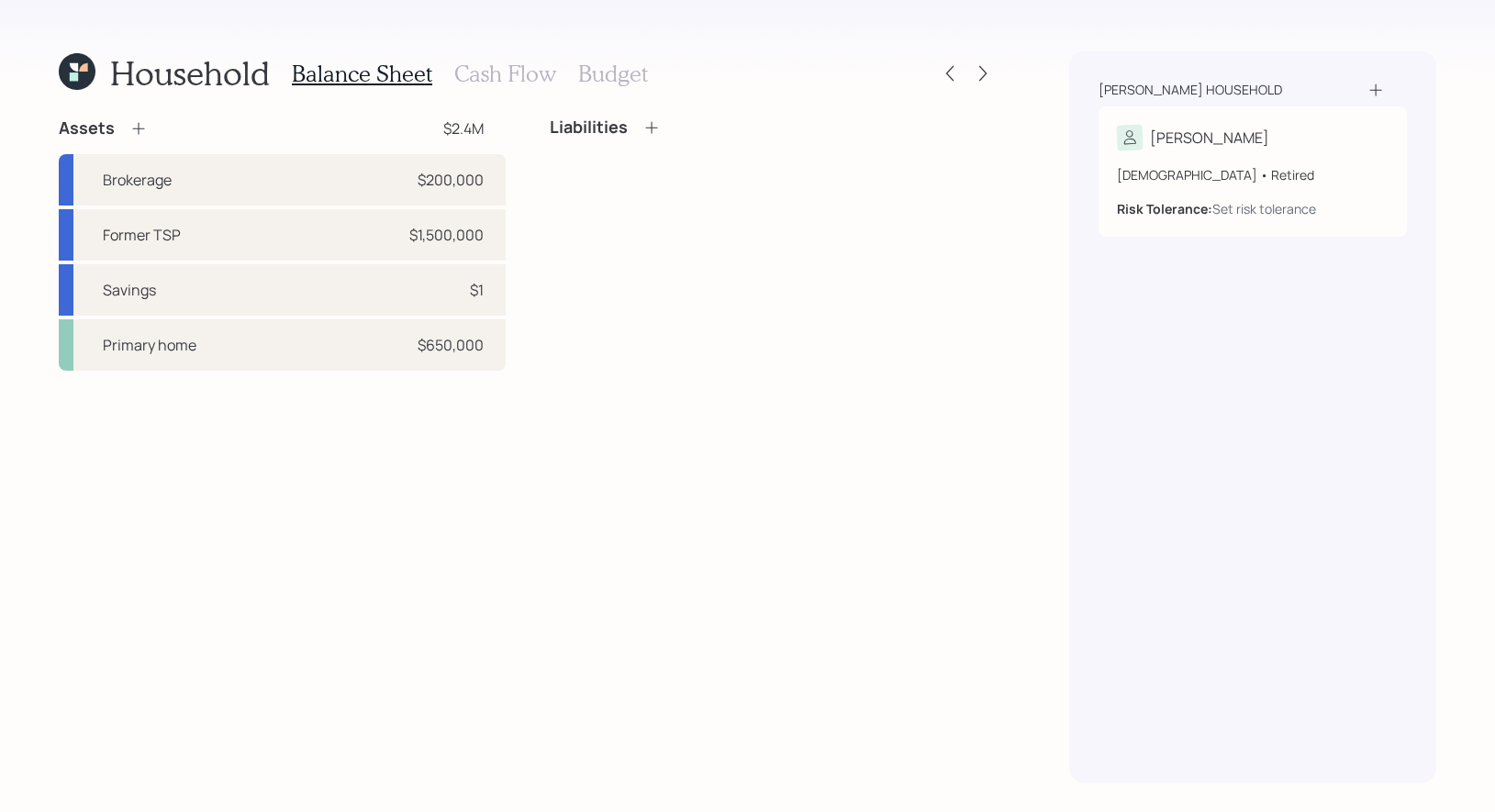
click at [510, 76] on h3 "Cash Flow" at bounding box center [505, 73] width 102 height 27
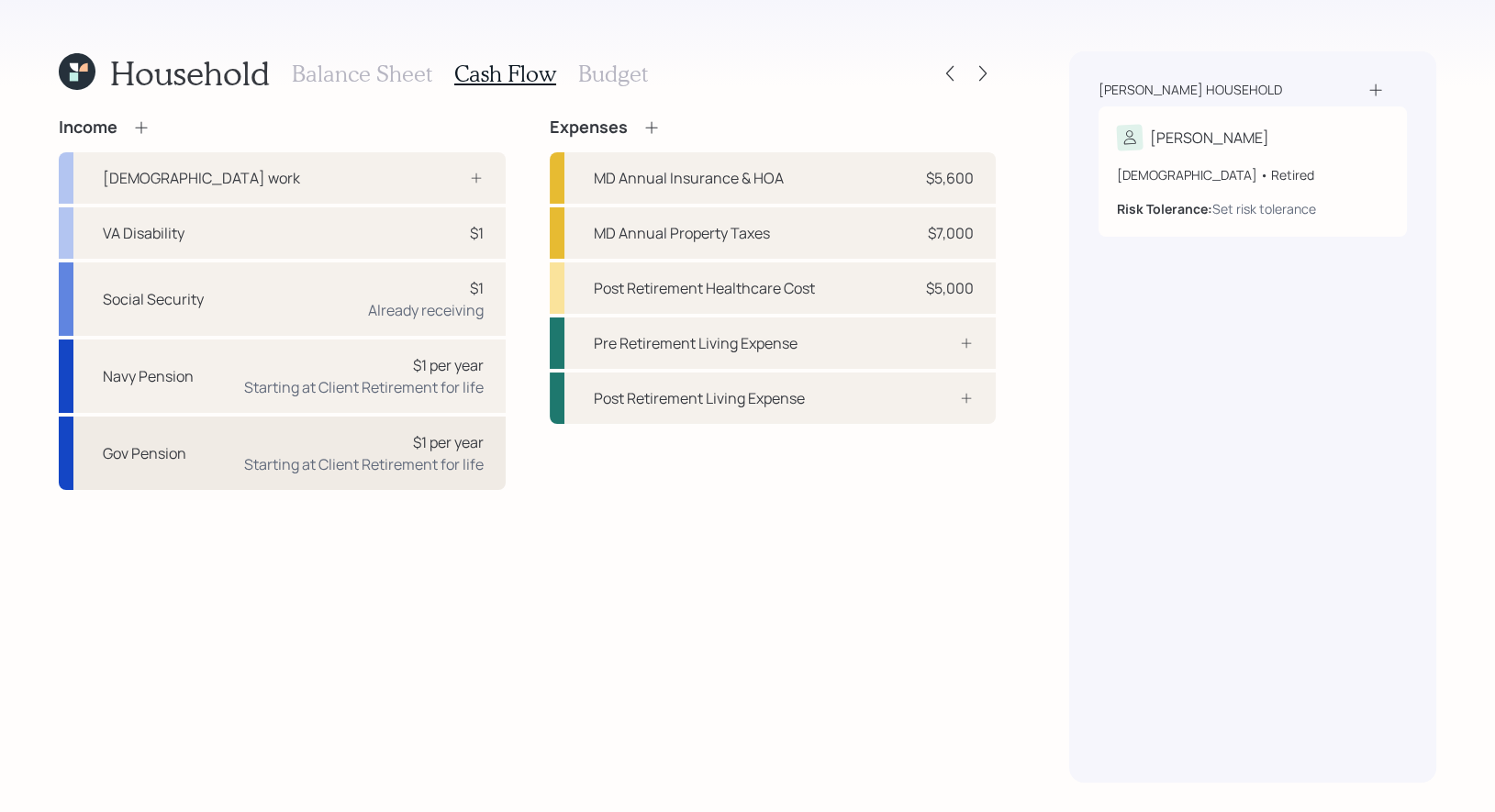
click at [193, 437] on div "Gov Pension $1 per year Starting at Client Retirement for life" at bounding box center [281, 454] width 447 height 73
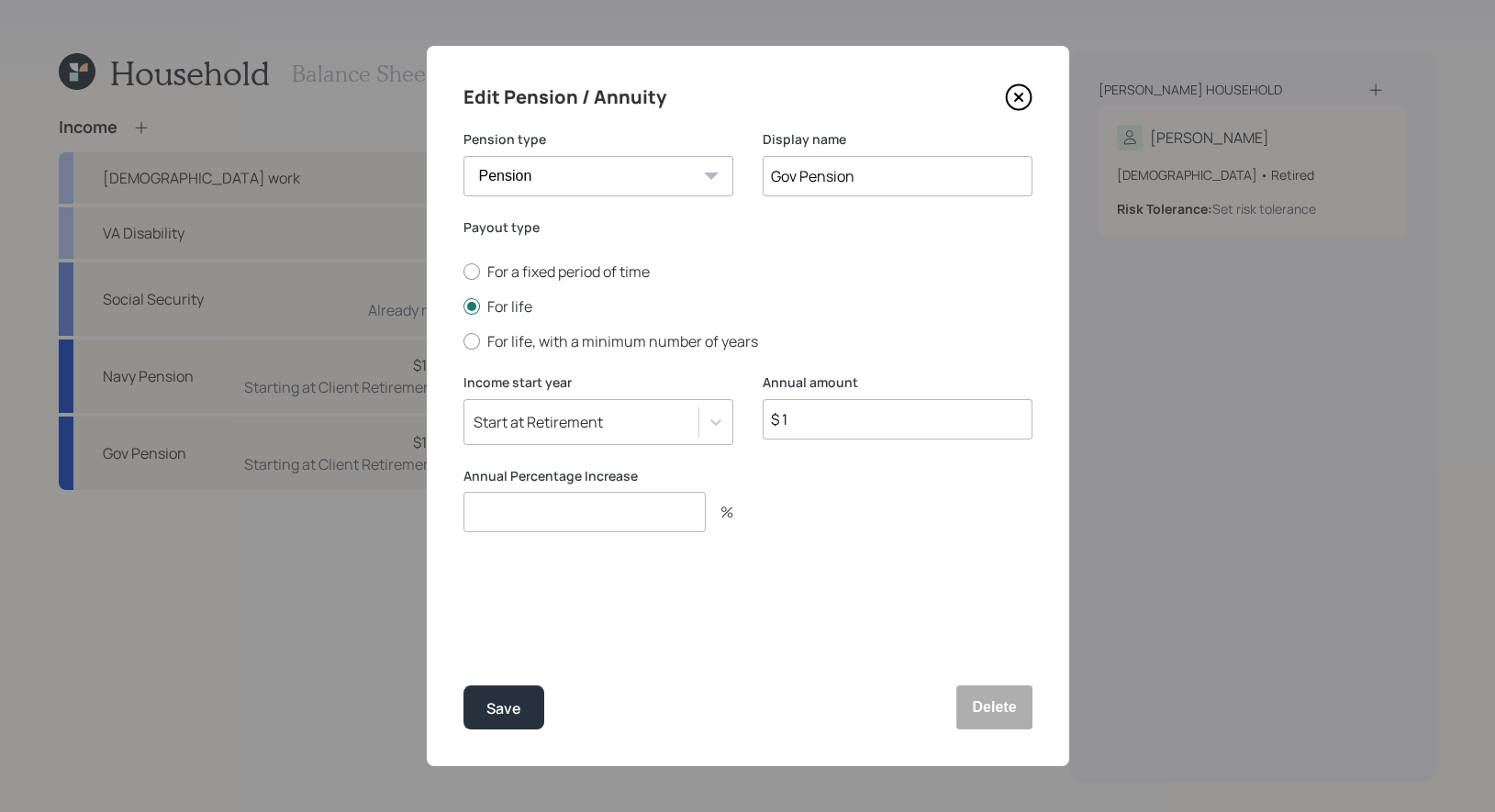
click at [797, 180] on input "Gov Pension" at bounding box center [898, 175] width 269 height 41
type input "Gov/Navy Pension"
click at [496, 708] on div "Save" at bounding box center [503, 708] width 35 height 25
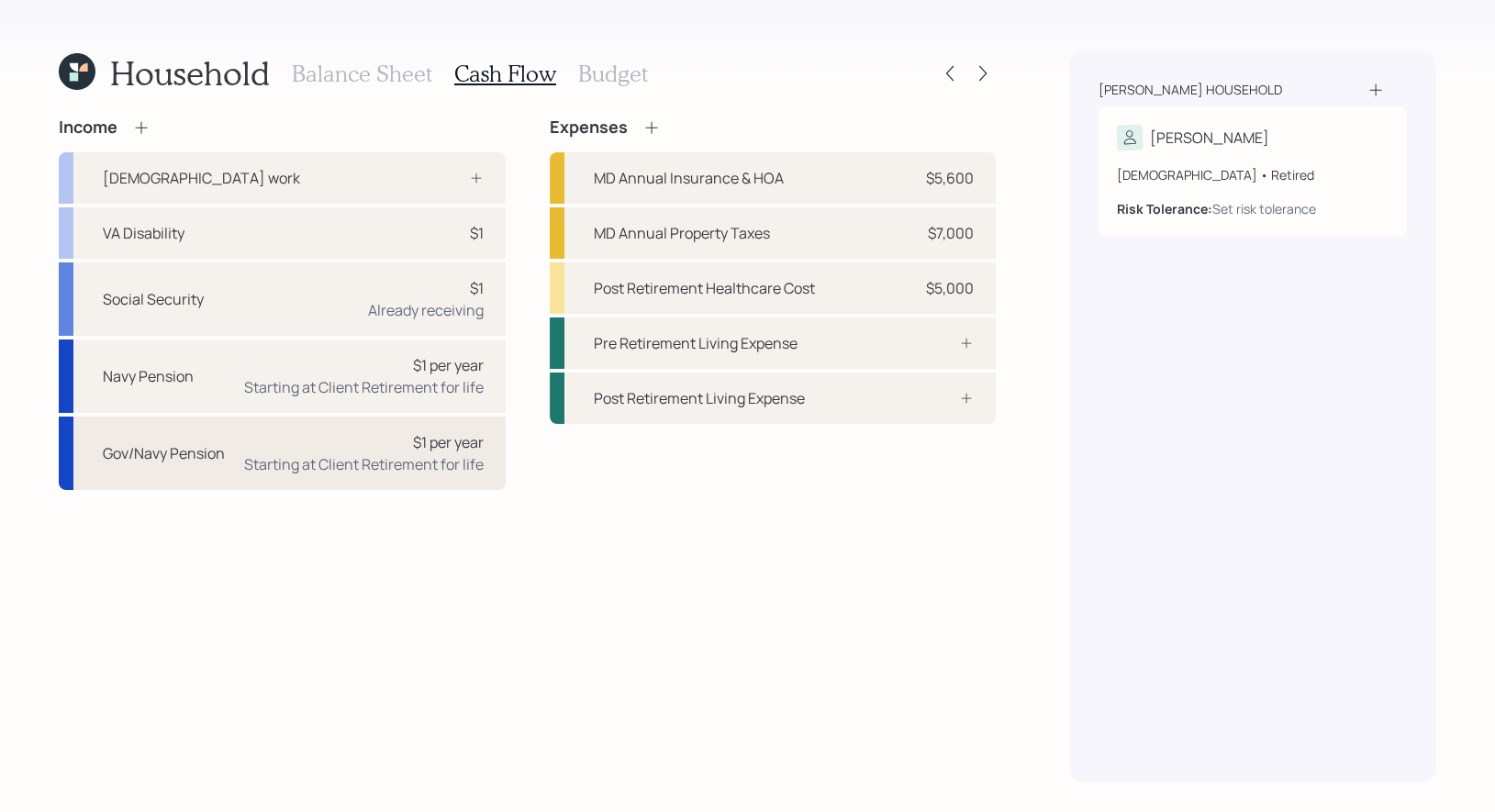
click at [201, 457] on div "Gov/Navy Pension" at bounding box center [163, 454] width 122 height 22
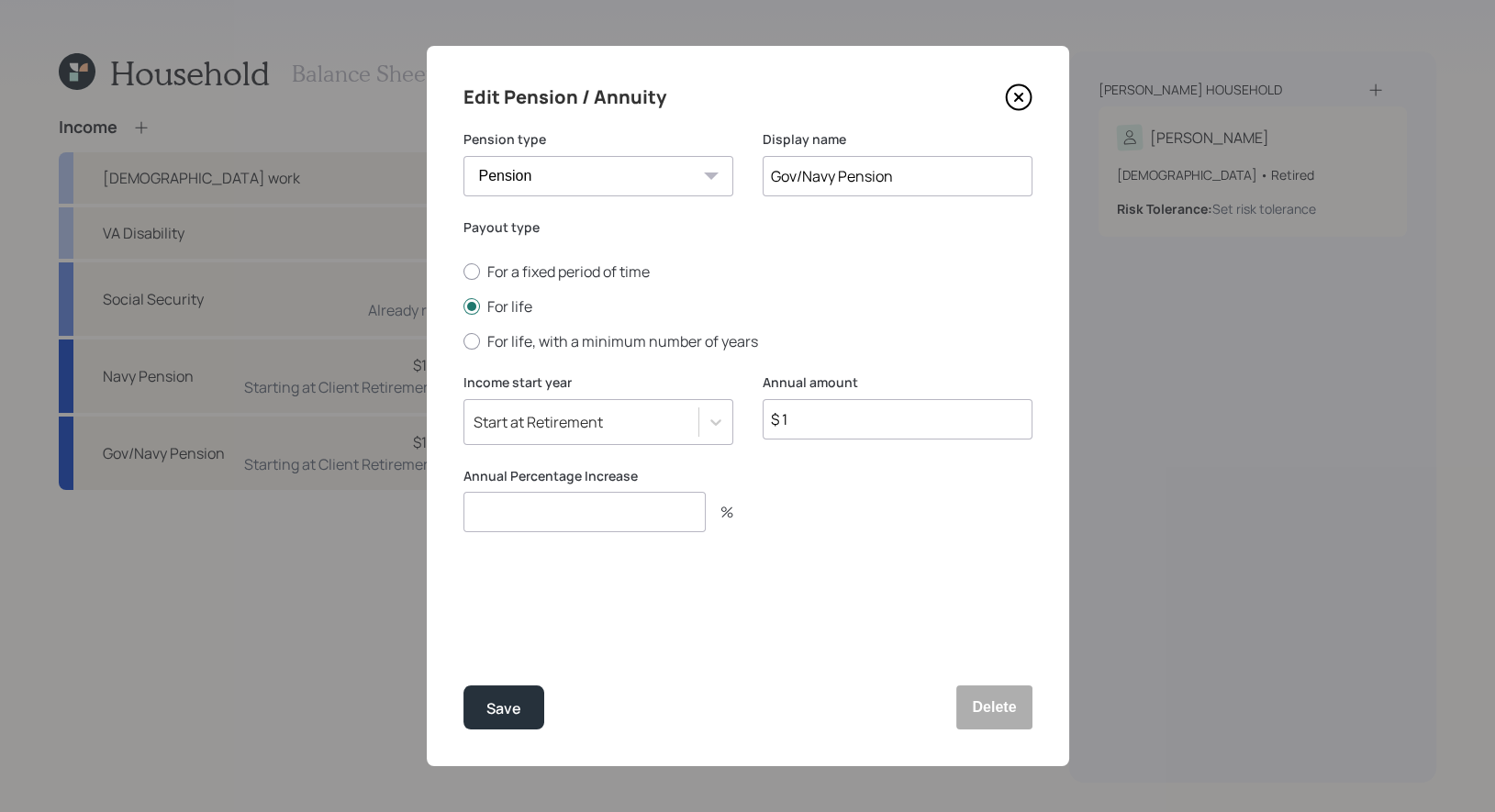
click at [830, 423] on input "$ 1" at bounding box center [898, 419] width 269 height 41
type input "$ 72,000"
click at [517, 700] on div "Save" at bounding box center [503, 708] width 35 height 25
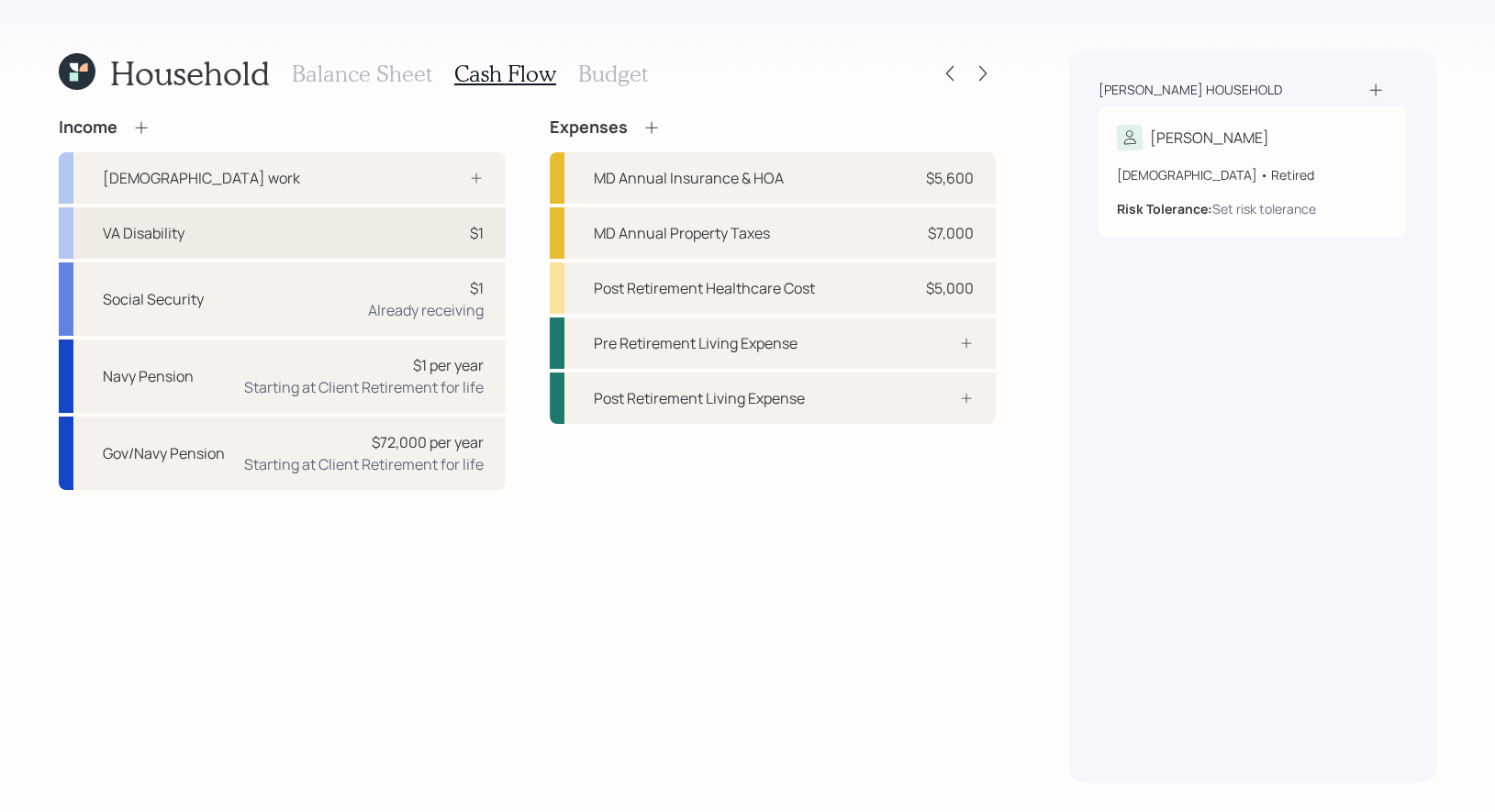
click at [138, 250] on div "VA Disability $1" at bounding box center [281, 233] width 447 height 51
select select "other"
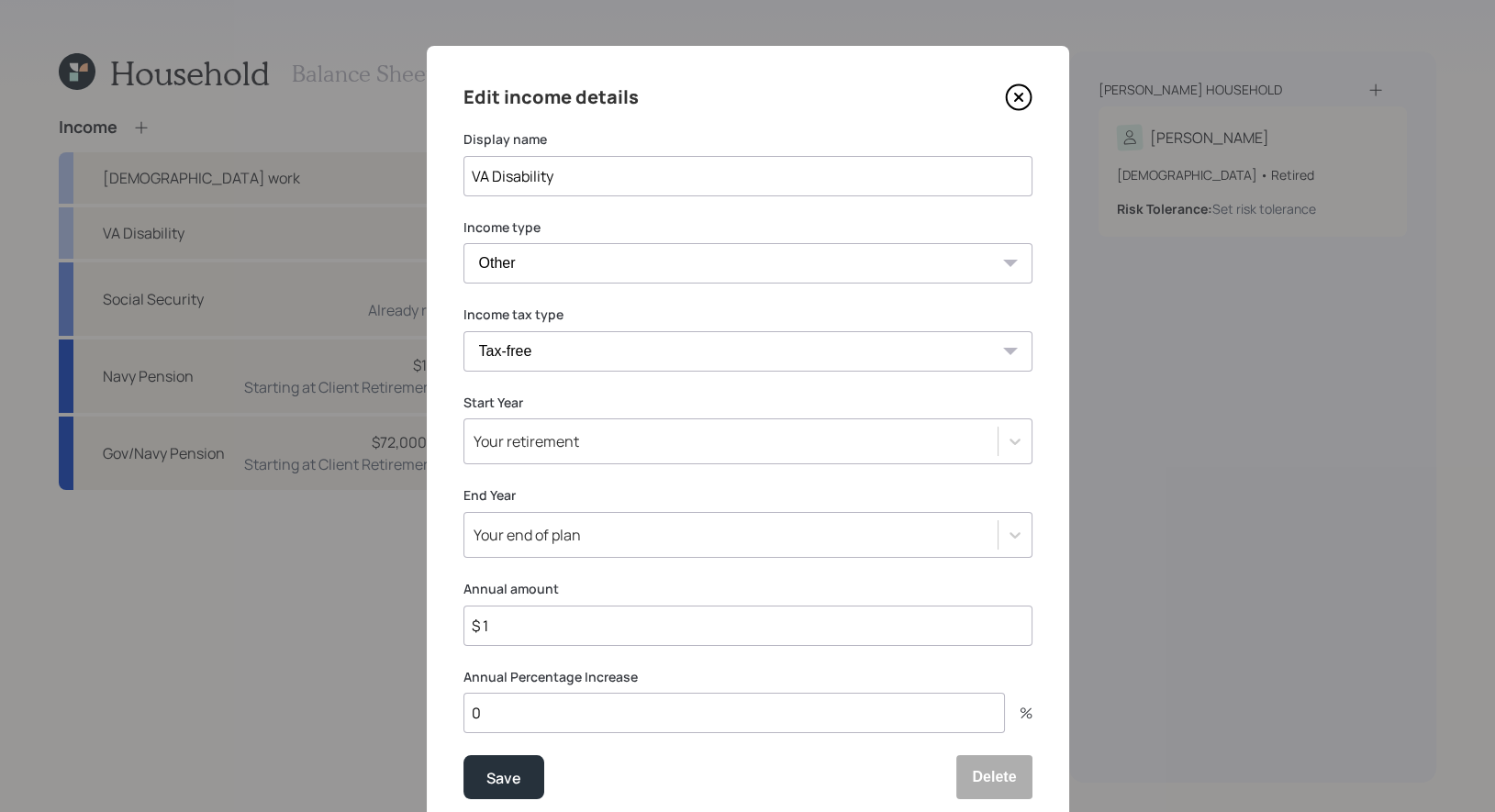
scroll to position [68, 0]
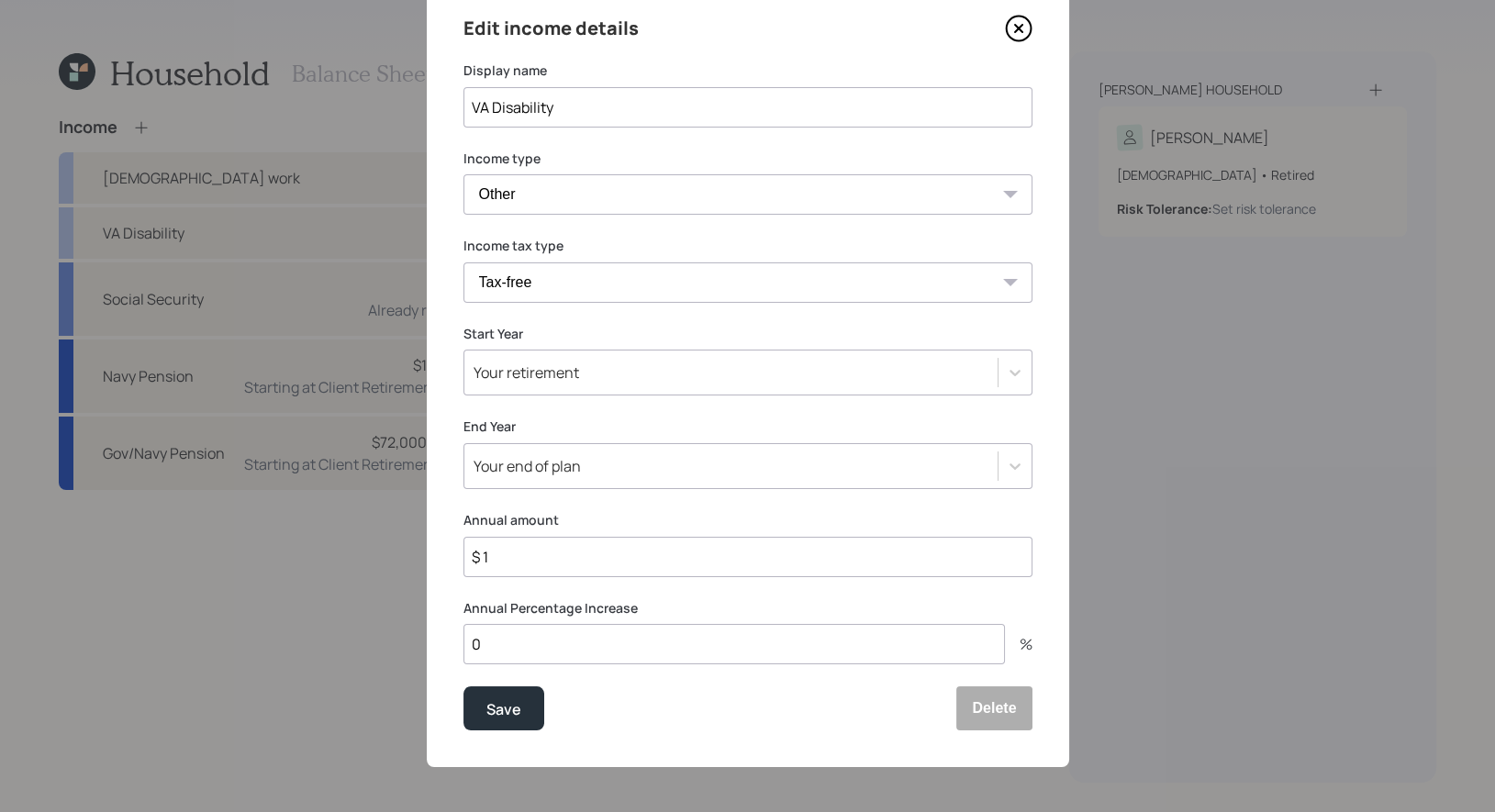
click at [542, 558] on input "$ 1" at bounding box center [748, 557] width 569 height 41
type input "$ 12,000"
click at [497, 703] on div "Save" at bounding box center [503, 709] width 35 height 25
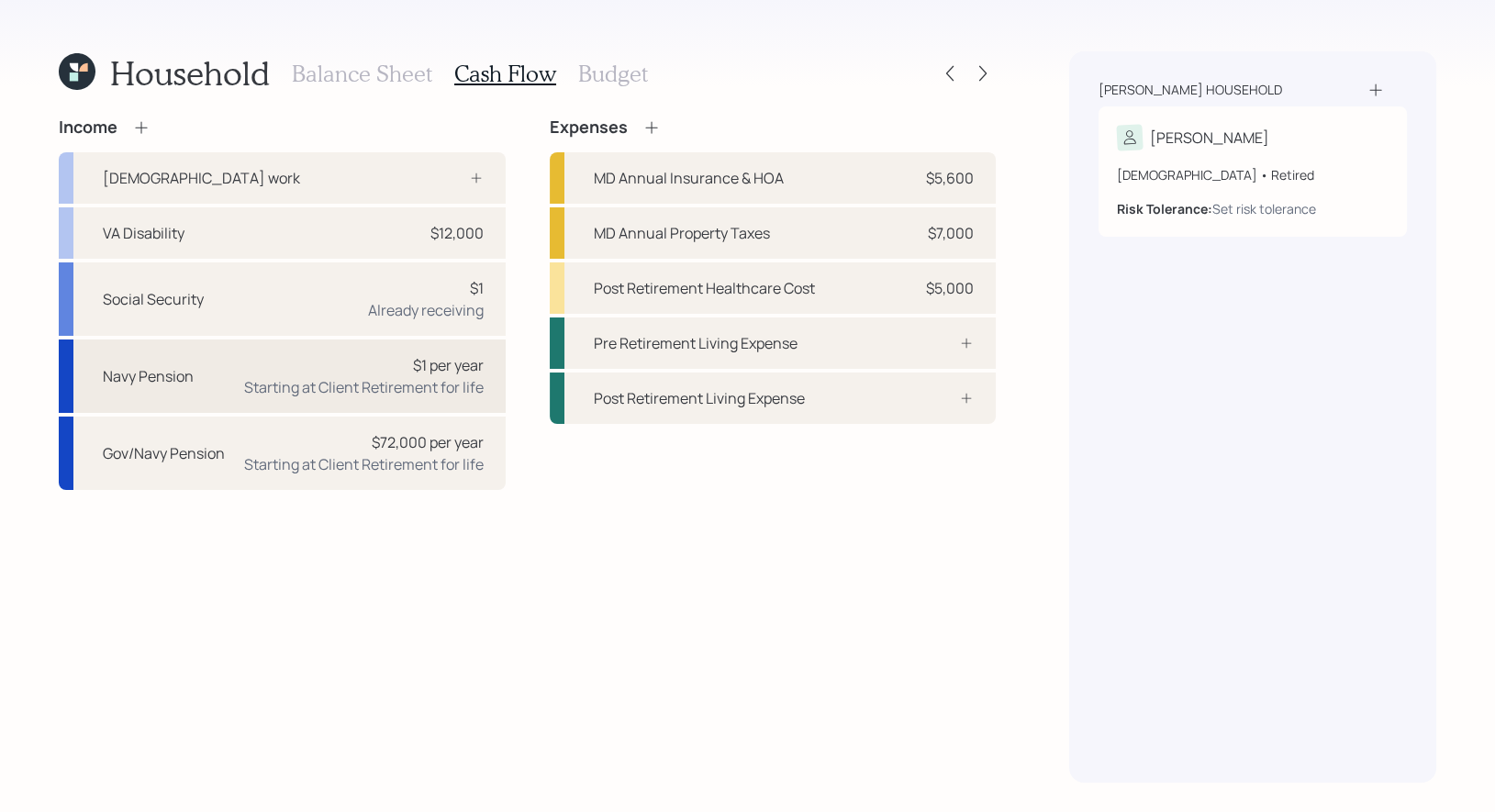
click at [285, 372] on div "$1 per year Starting at Client Retirement for life" at bounding box center [364, 376] width 240 height 44
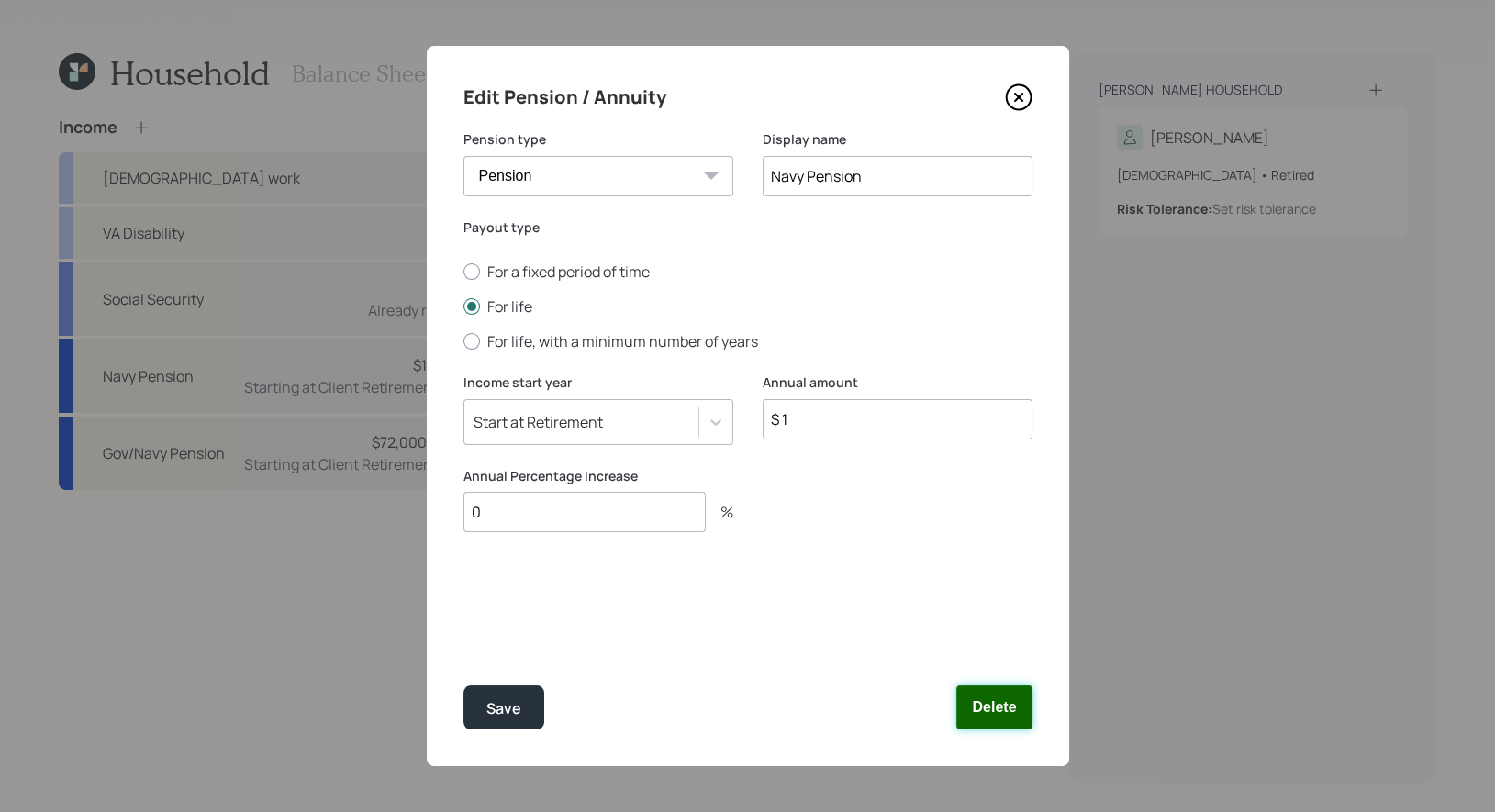
click at [1013, 710] on button "Delete" at bounding box center [994, 707] width 75 height 44
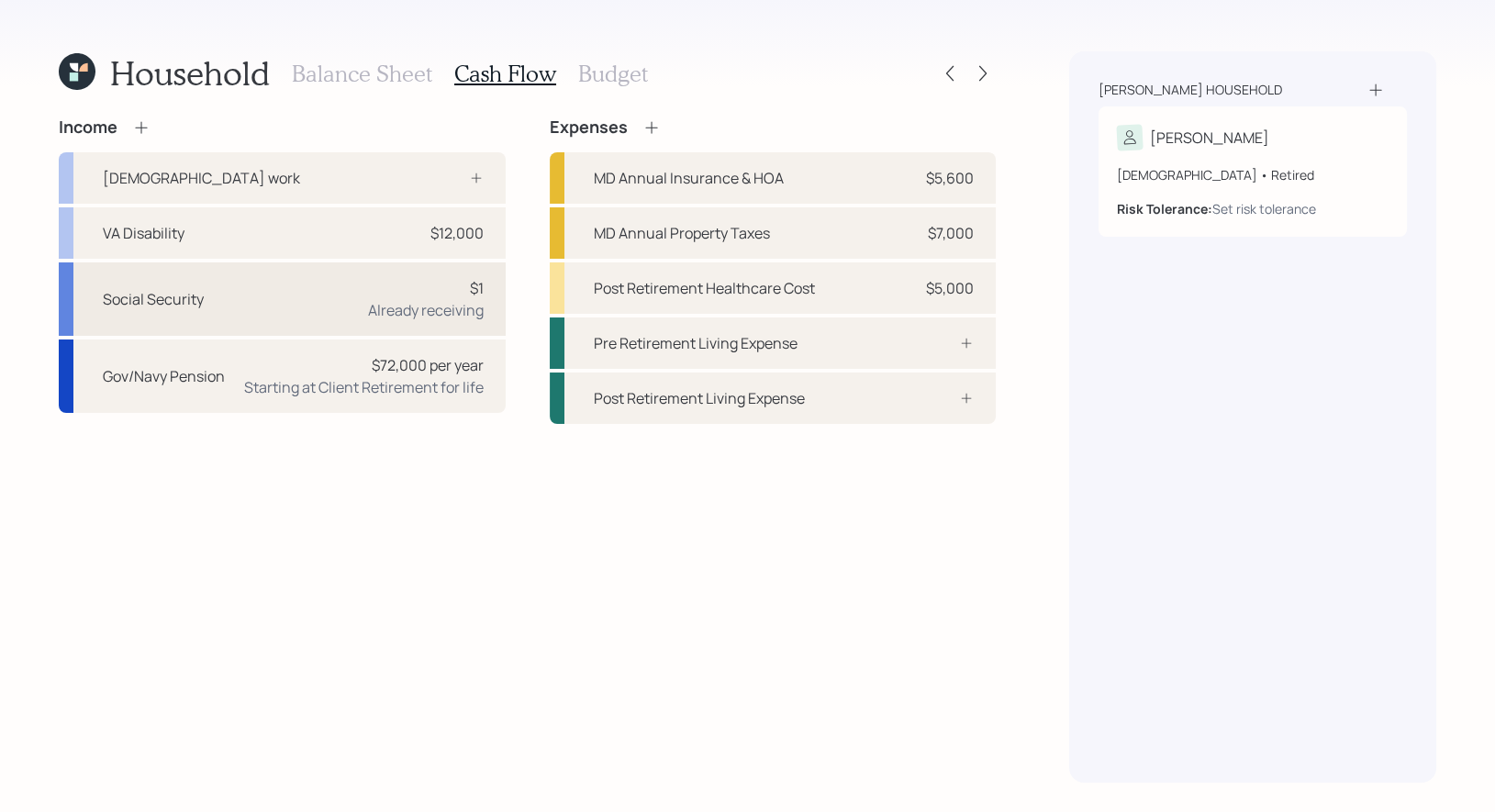
click at [282, 292] on div "Social Security $1 Already receiving" at bounding box center [281, 299] width 447 height 73
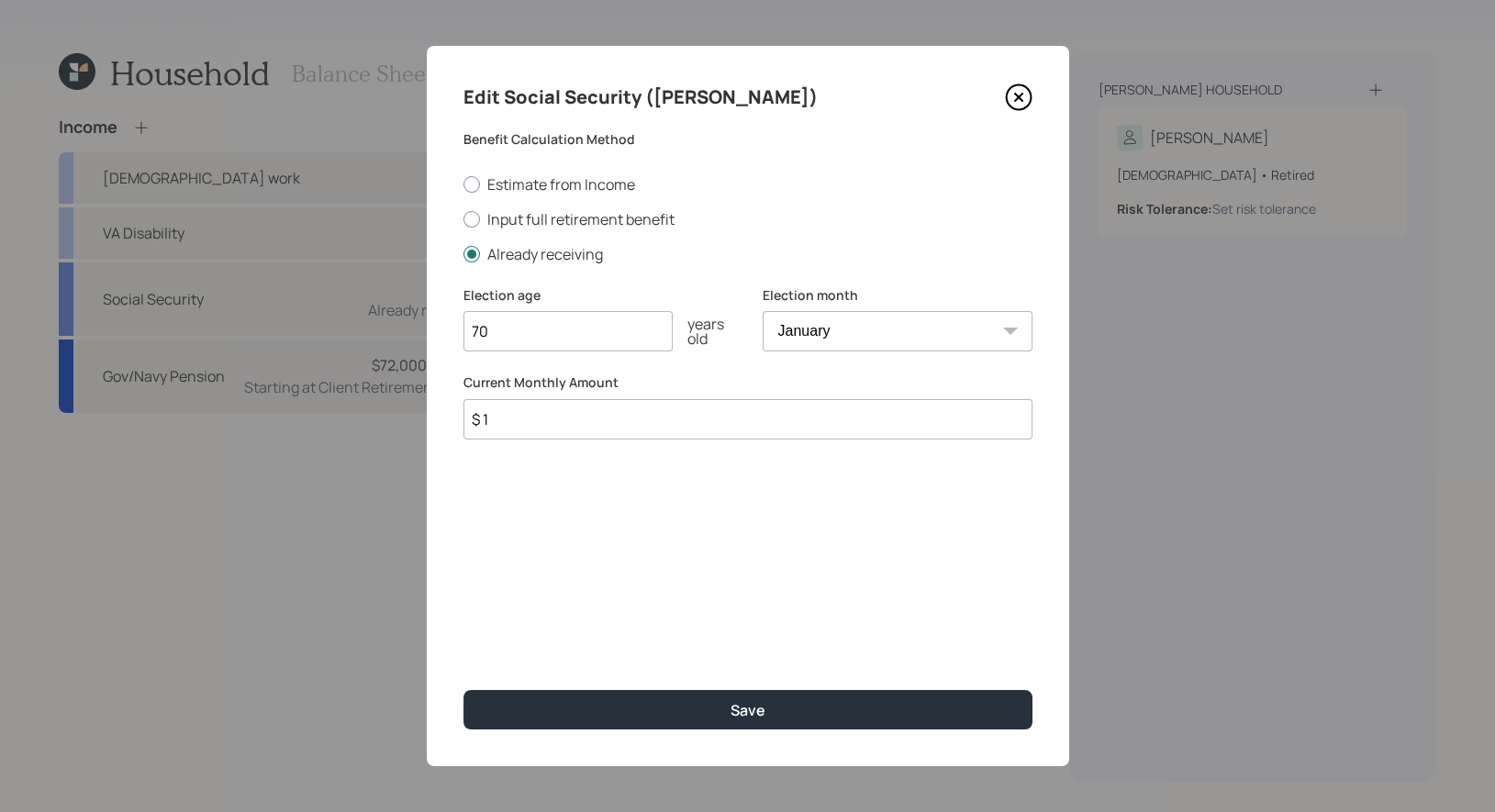
click at [497, 424] on input "$ 1" at bounding box center [748, 419] width 569 height 41
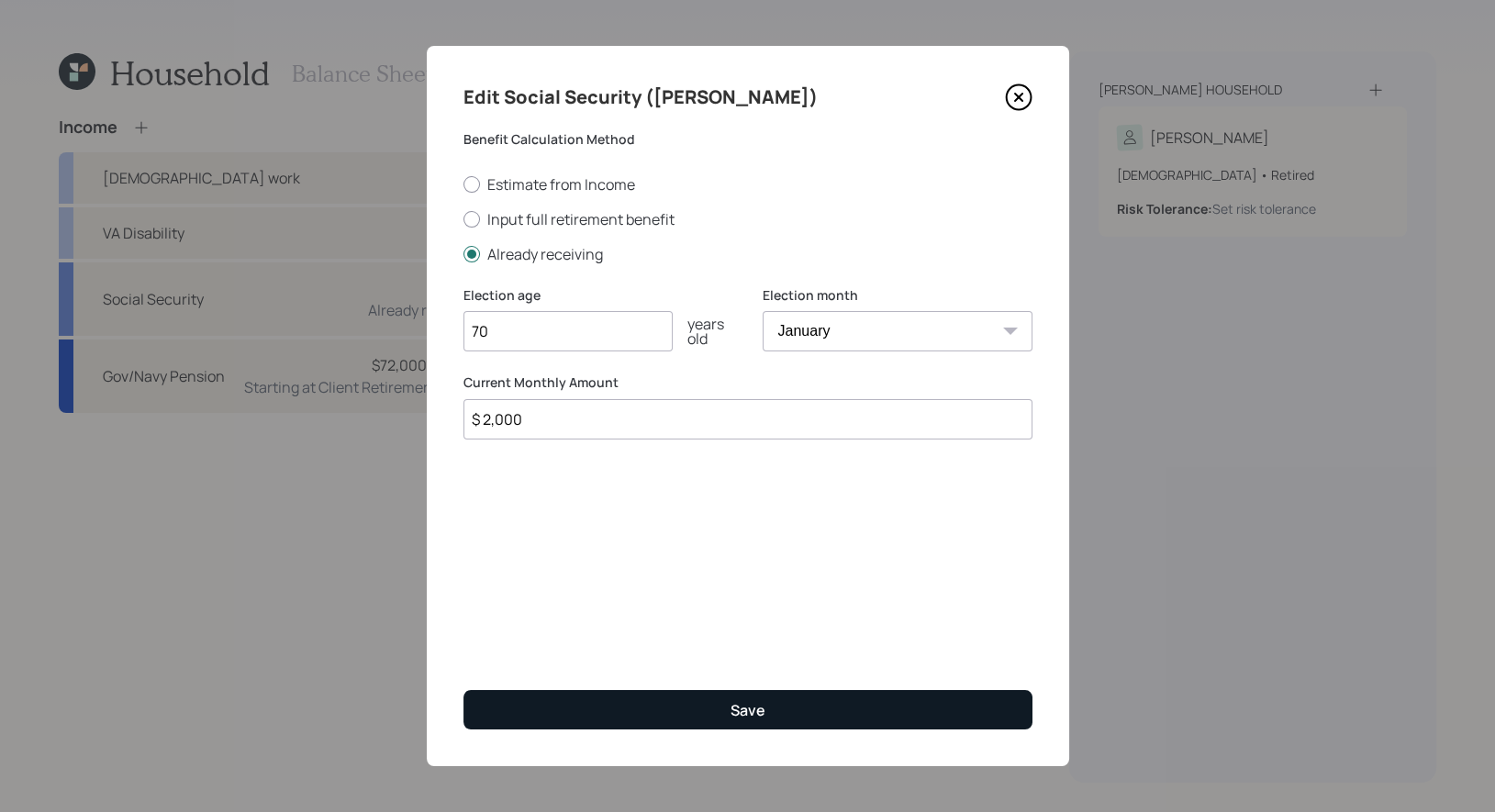
type input "$ 2,000"
click at [562, 709] on button "Save" at bounding box center [748, 710] width 569 height 40
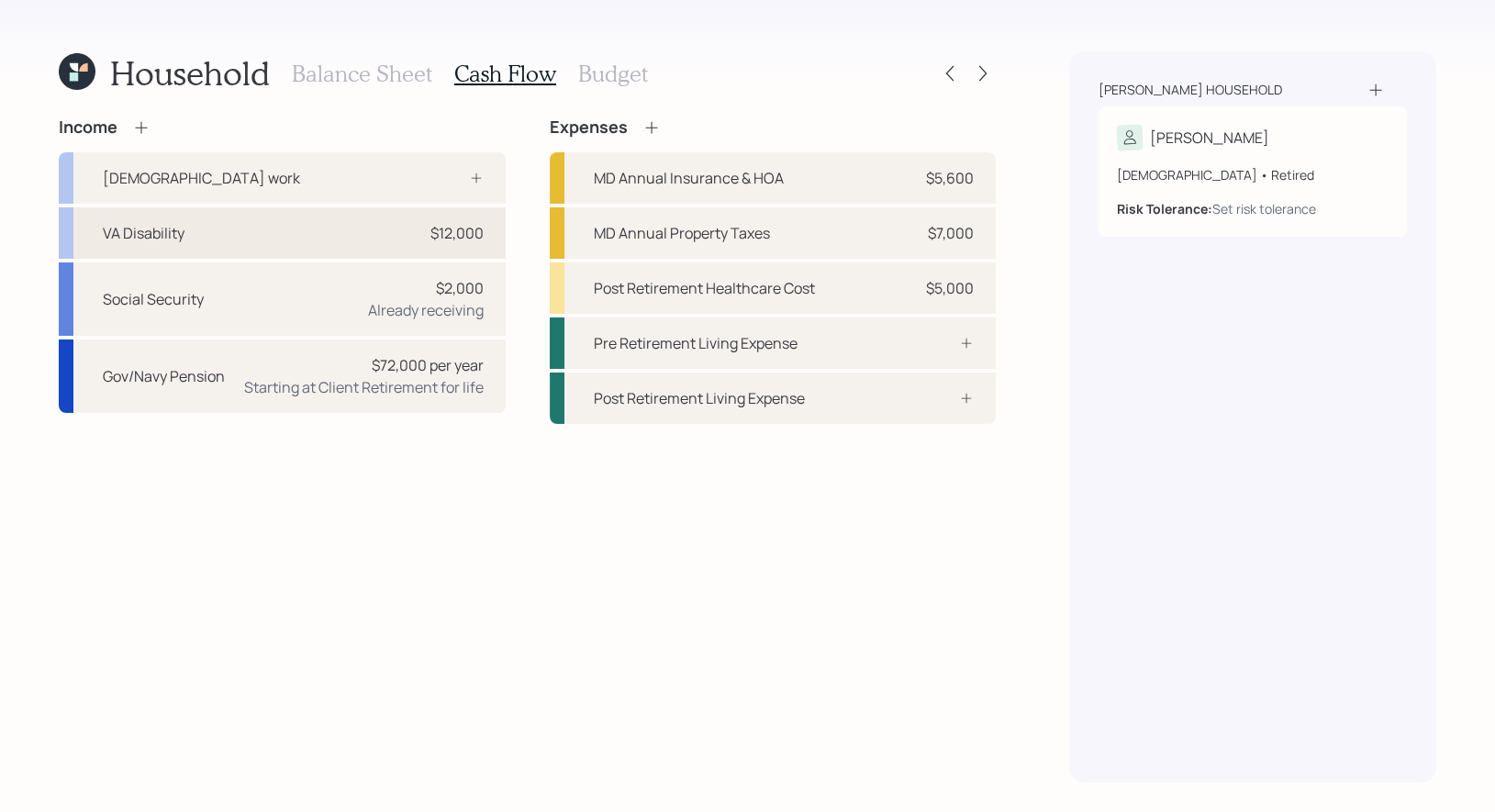
click at [388, 235] on div "VA Disability $12,000" at bounding box center [281, 233] width 447 height 51
select select "other"
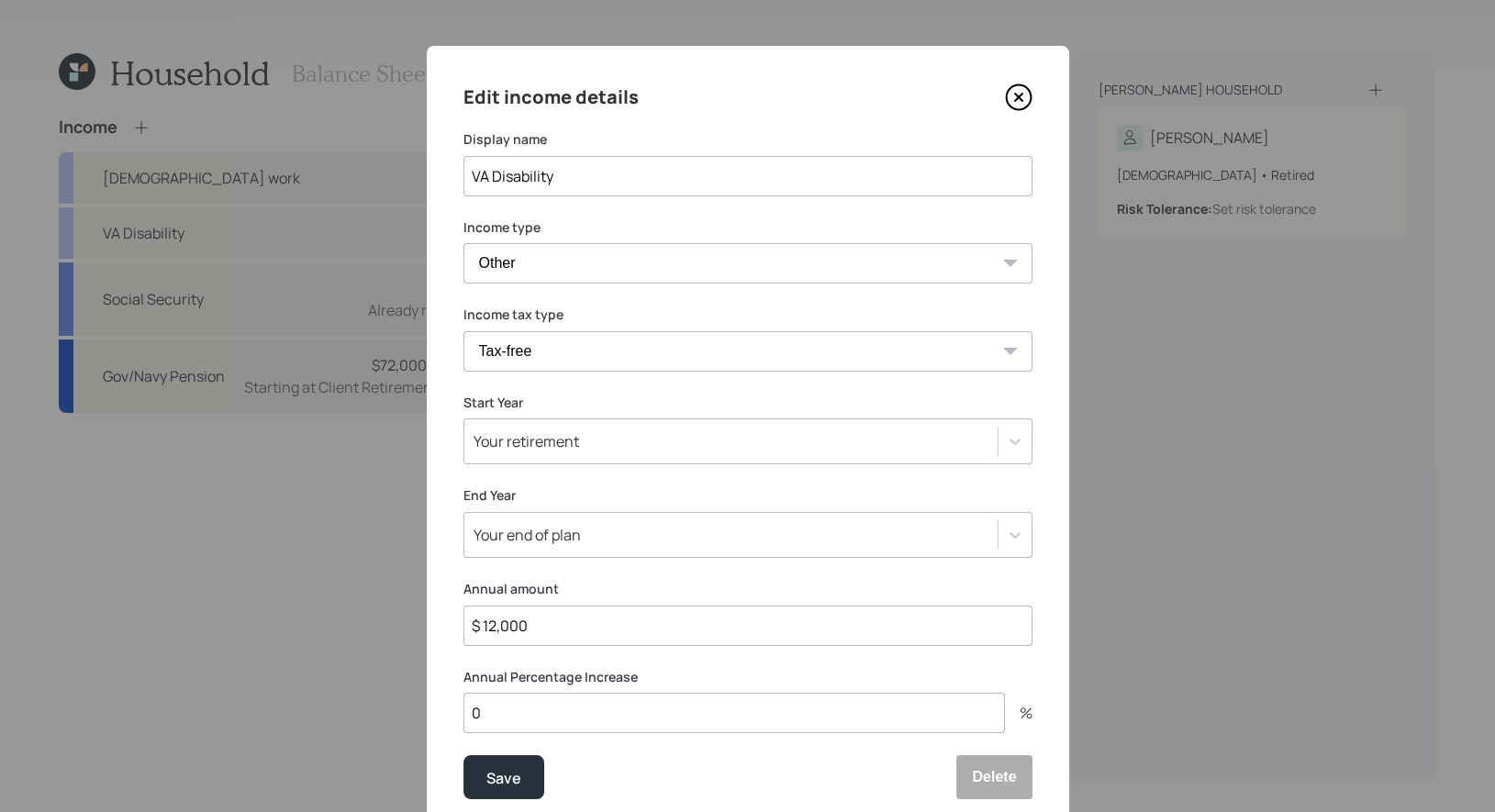
click at [563, 632] on input "$ 12,000" at bounding box center [748, 625] width 569 height 41
type input "$ 6,000"
click at [508, 777] on div "Save" at bounding box center [503, 778] width 35 height 25
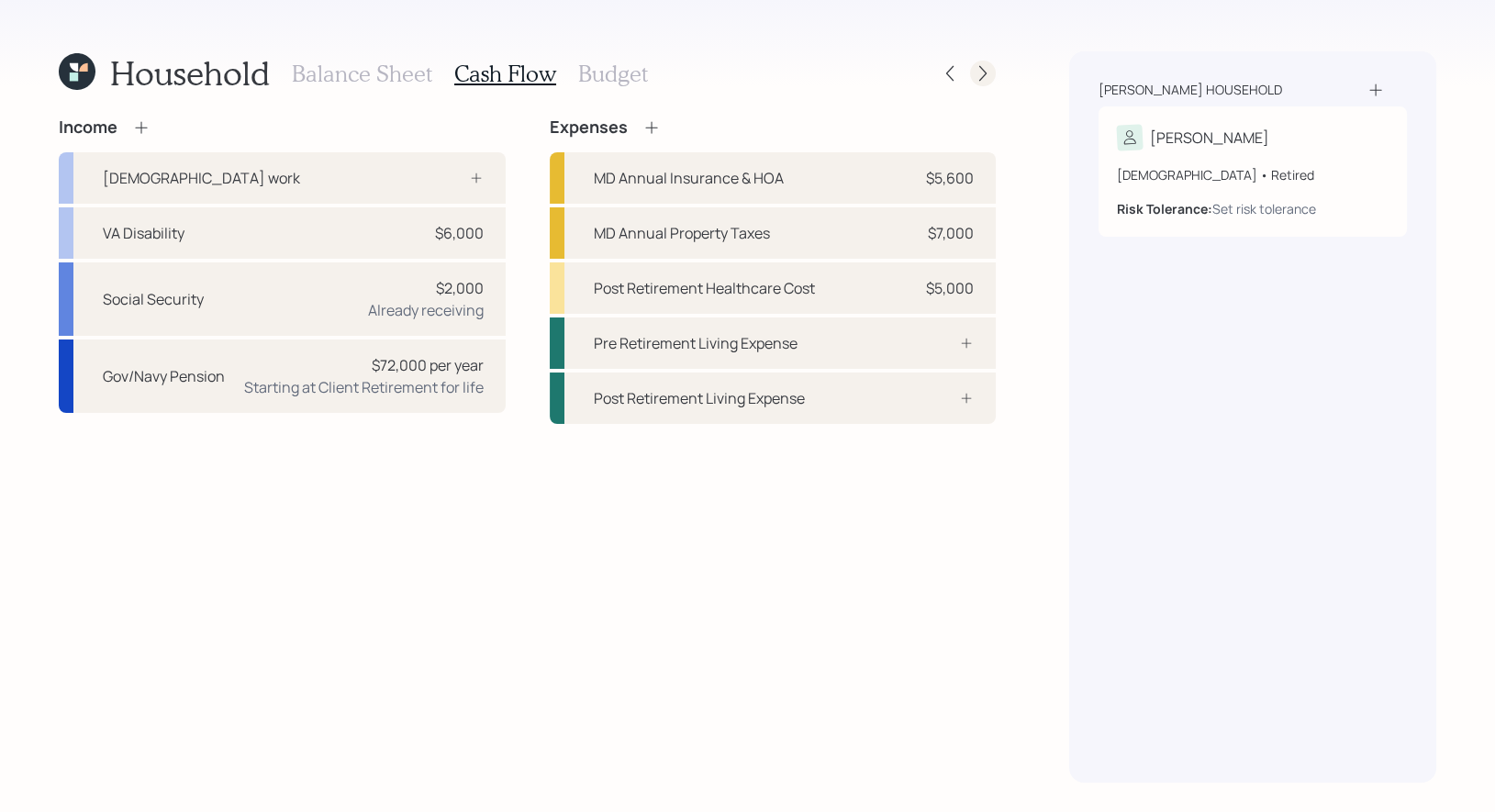
click at [983, 69] on icon at bounding box center [982, 74] width 7 height 16
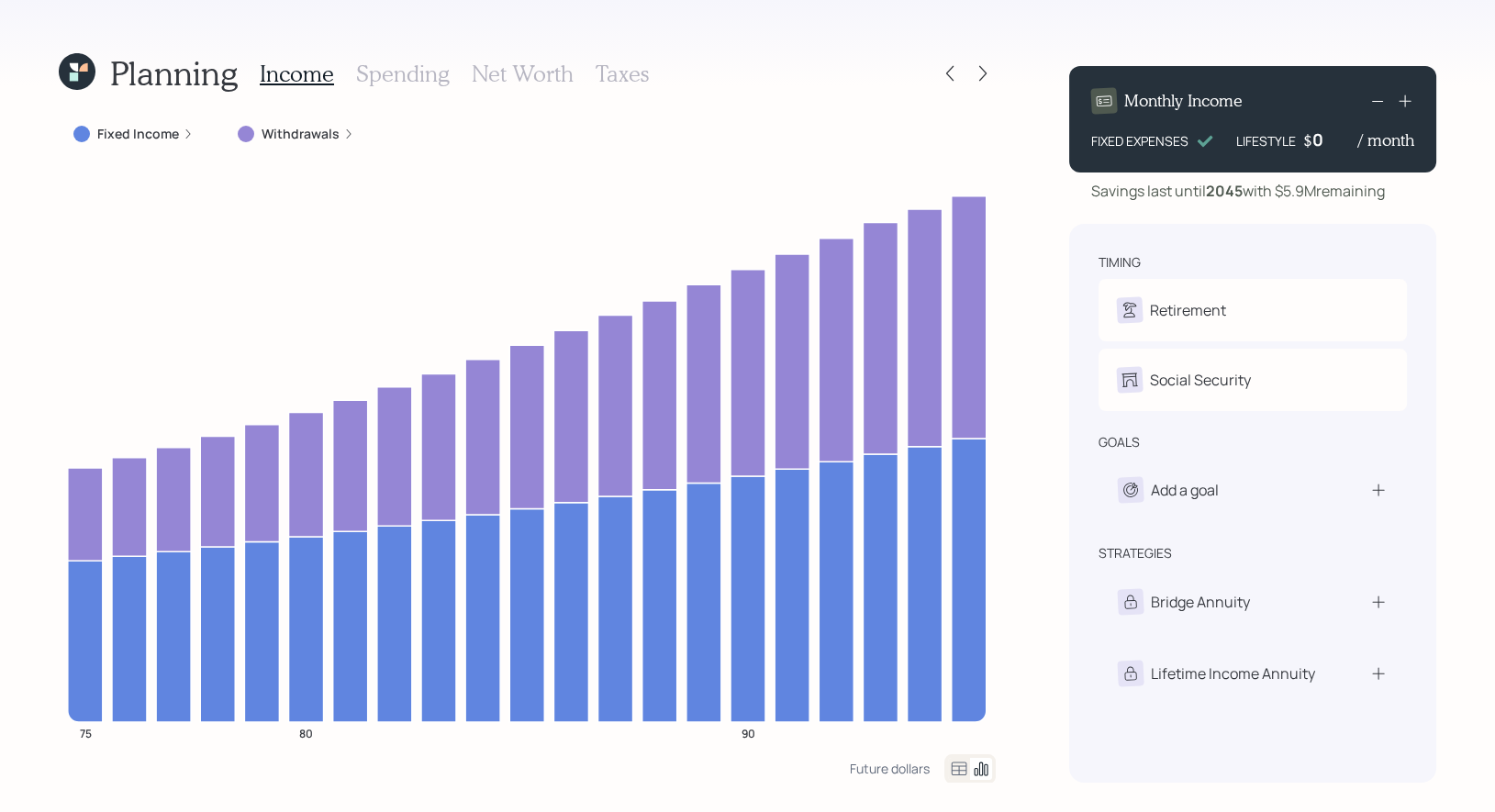
click at [406, 68] on h3 "Spending" at bounding box center [402, 73] width 93 height 27
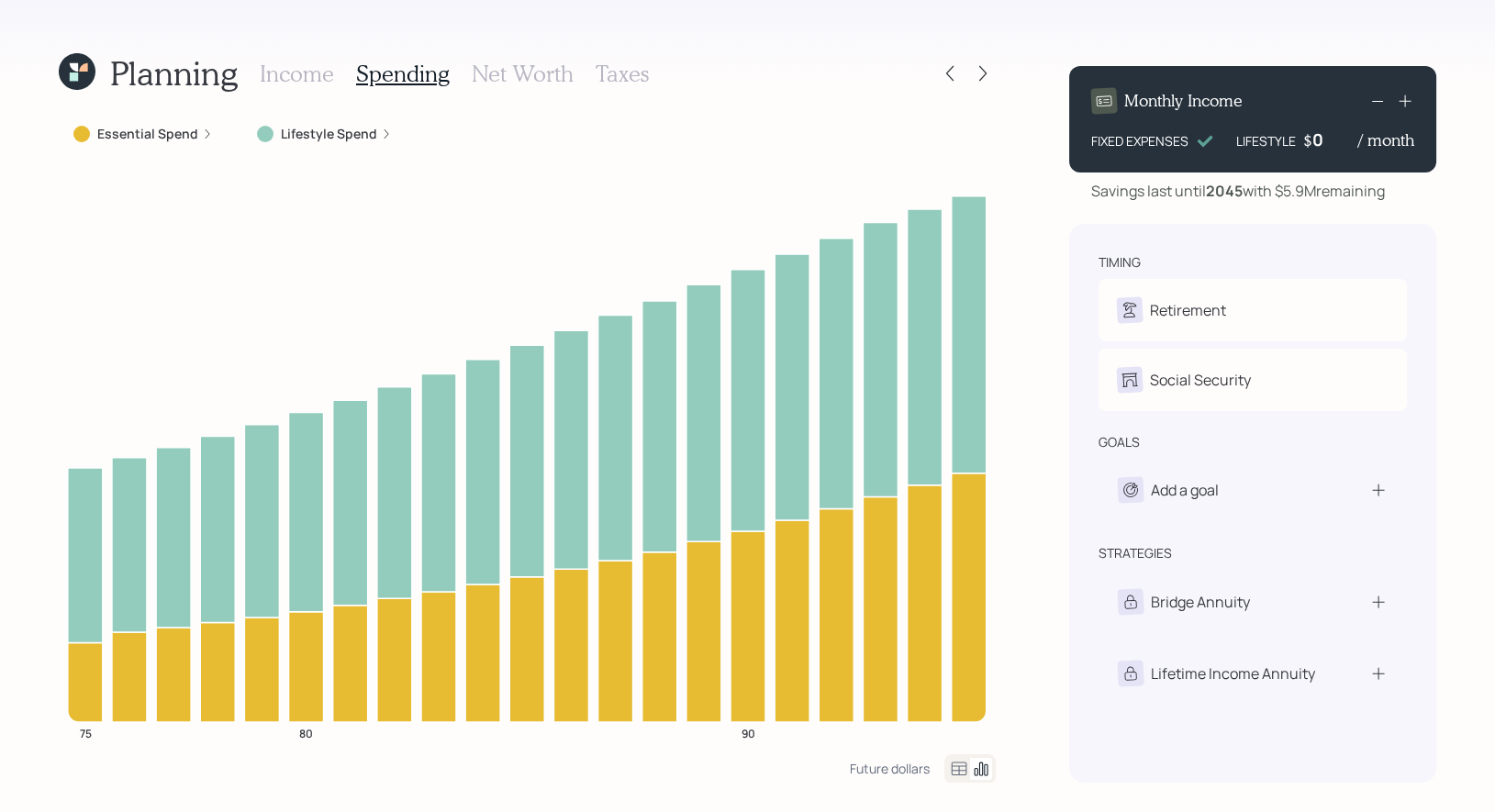
click at [295, 68] on h3 "Income" at bounding box center [296, 73] width 74 height 27
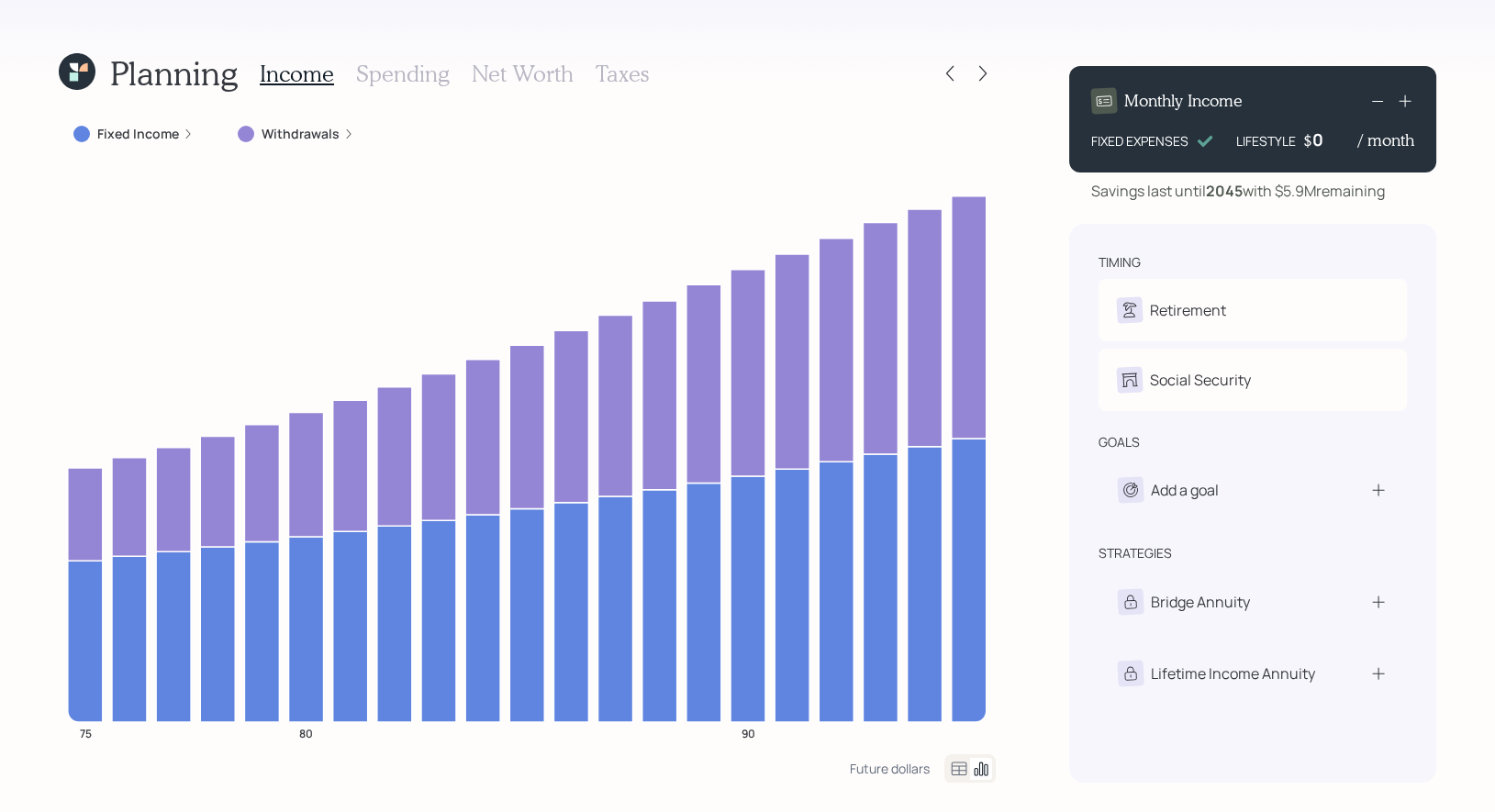
click at [489, 79] on h3 "Net Worth" at bounding box center [522, 73] width 102 height 27
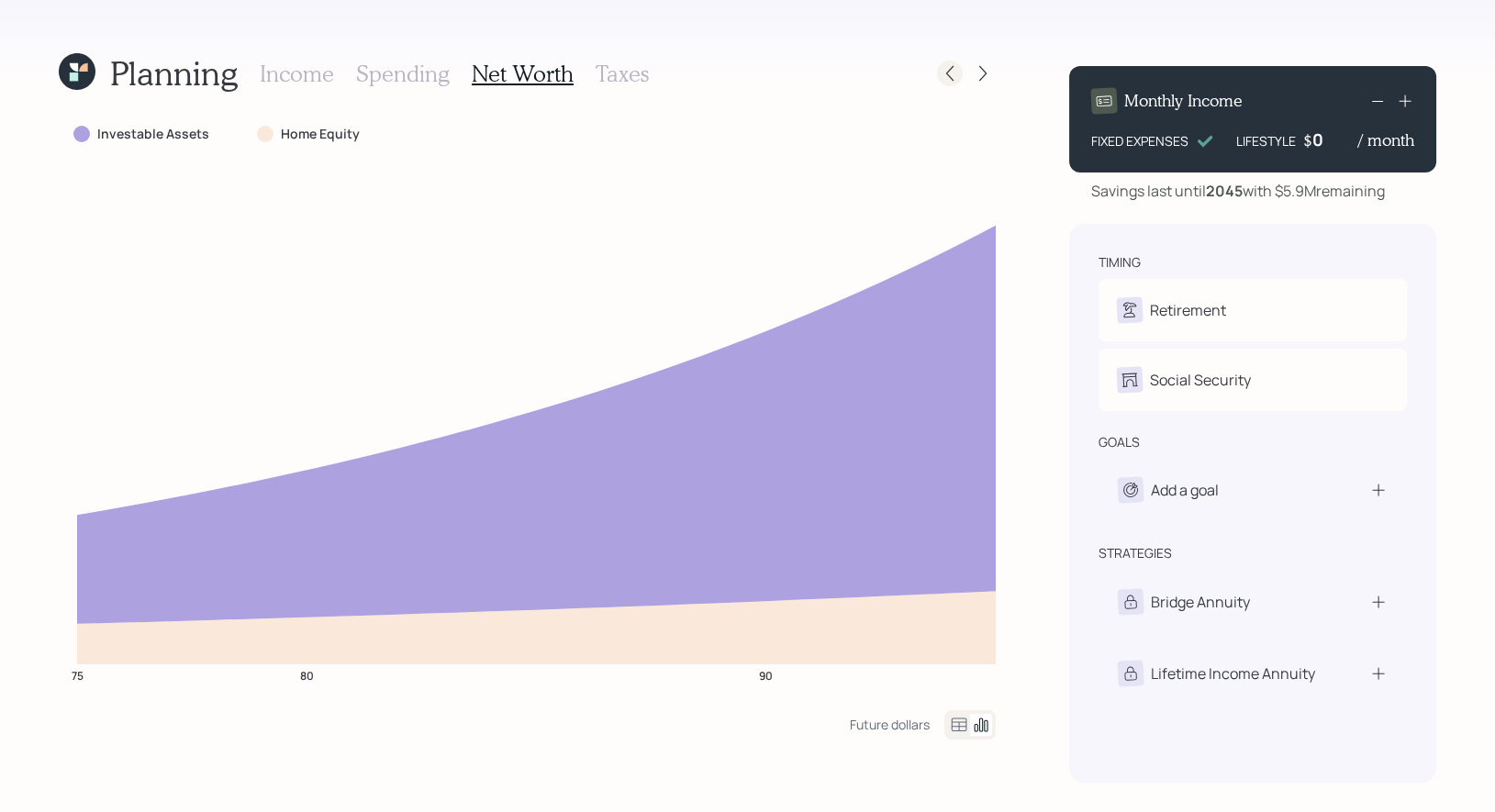
click at [949, 77] on icon at bounding box center [950, 73] width 19 height 19
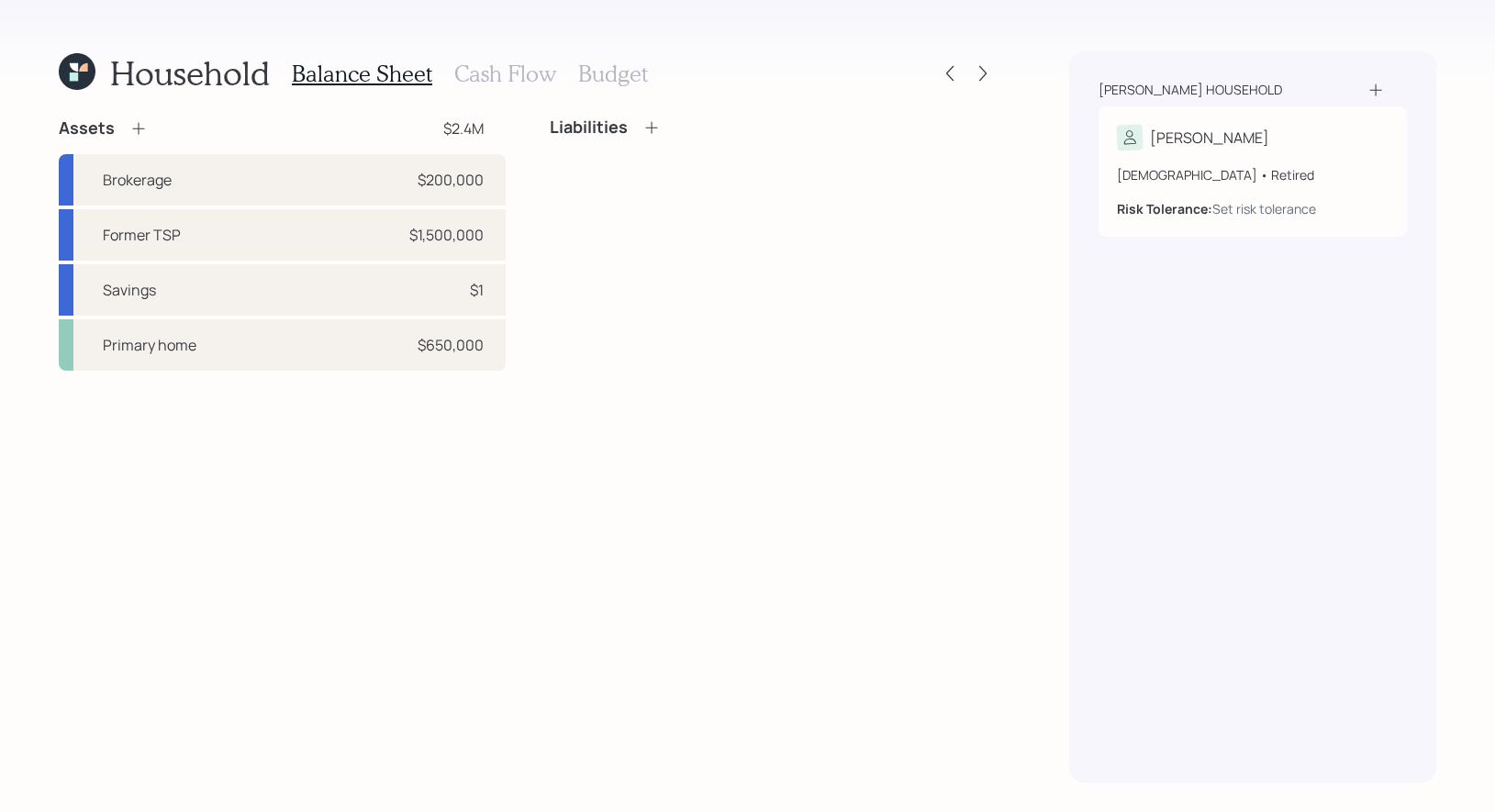
click at [599, 75] on h3 "Budget" at bounding box center [613, 73] width 69 height 27
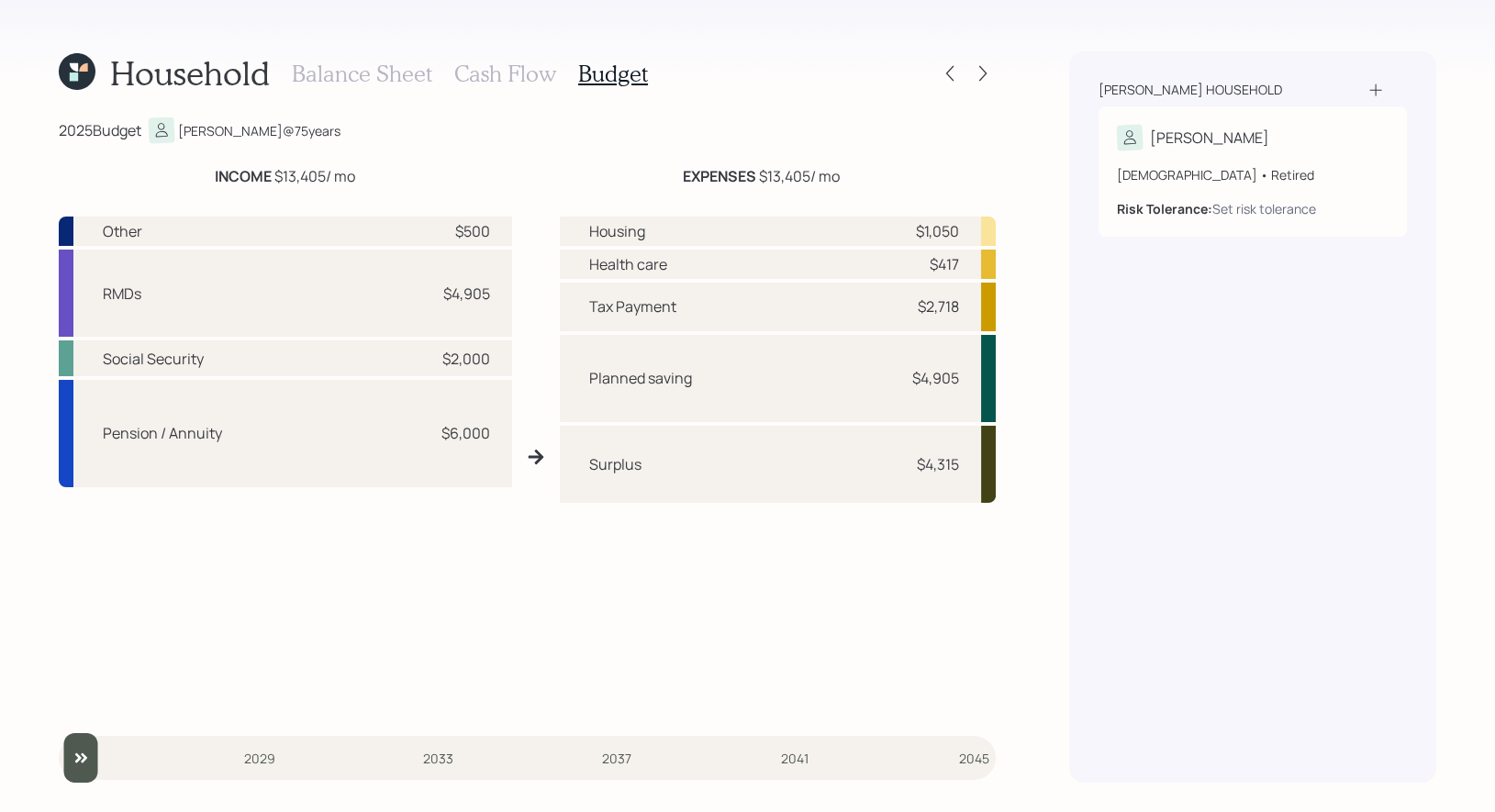
click at [517, 72] on h3 "Cash Flow" at bounding box center [505, 73] width 102 height 27
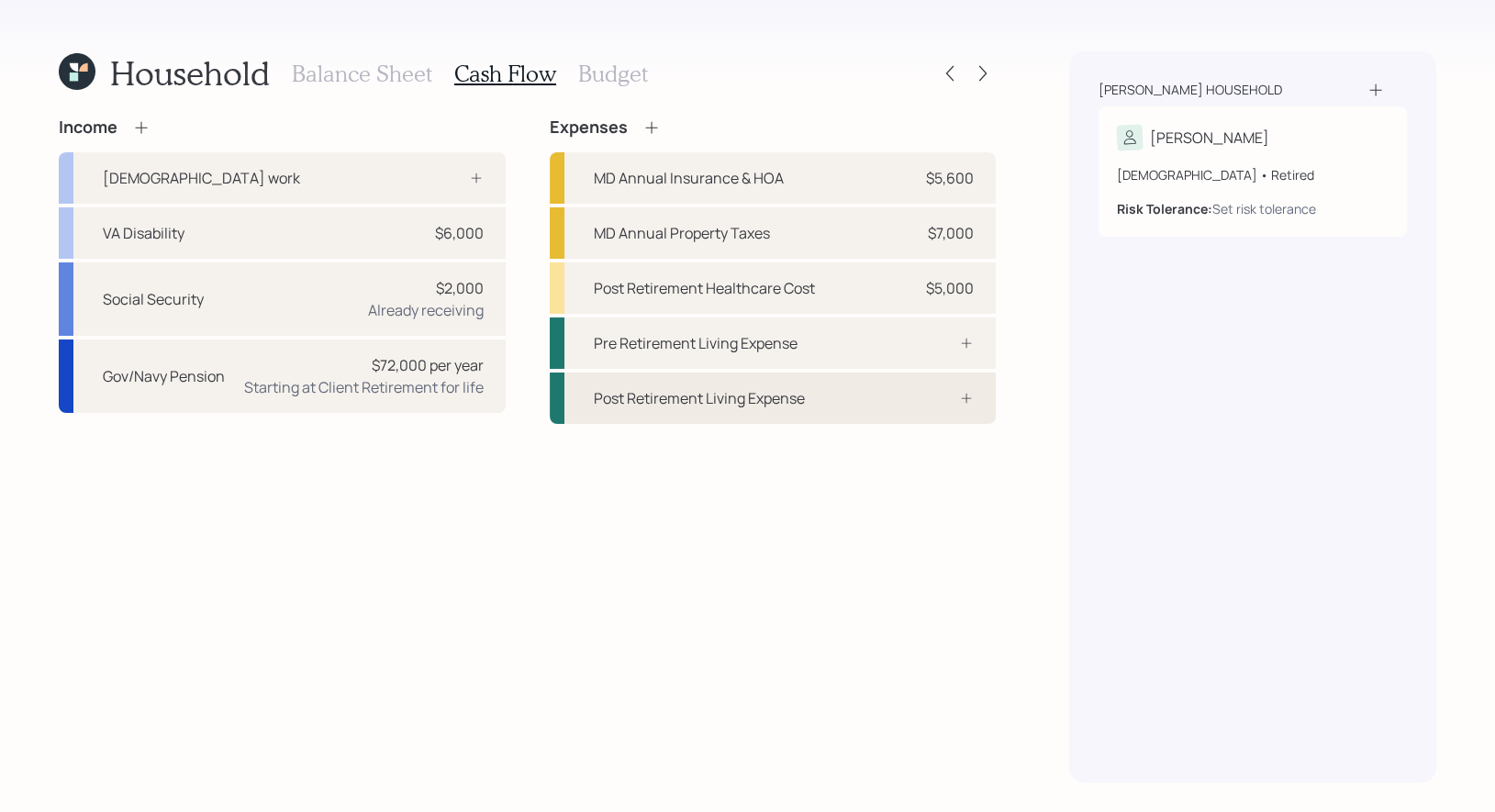
click at [648, 400] on div "Post Retirement Living Expense" at bounding box center [698, 398] width 211 height 22
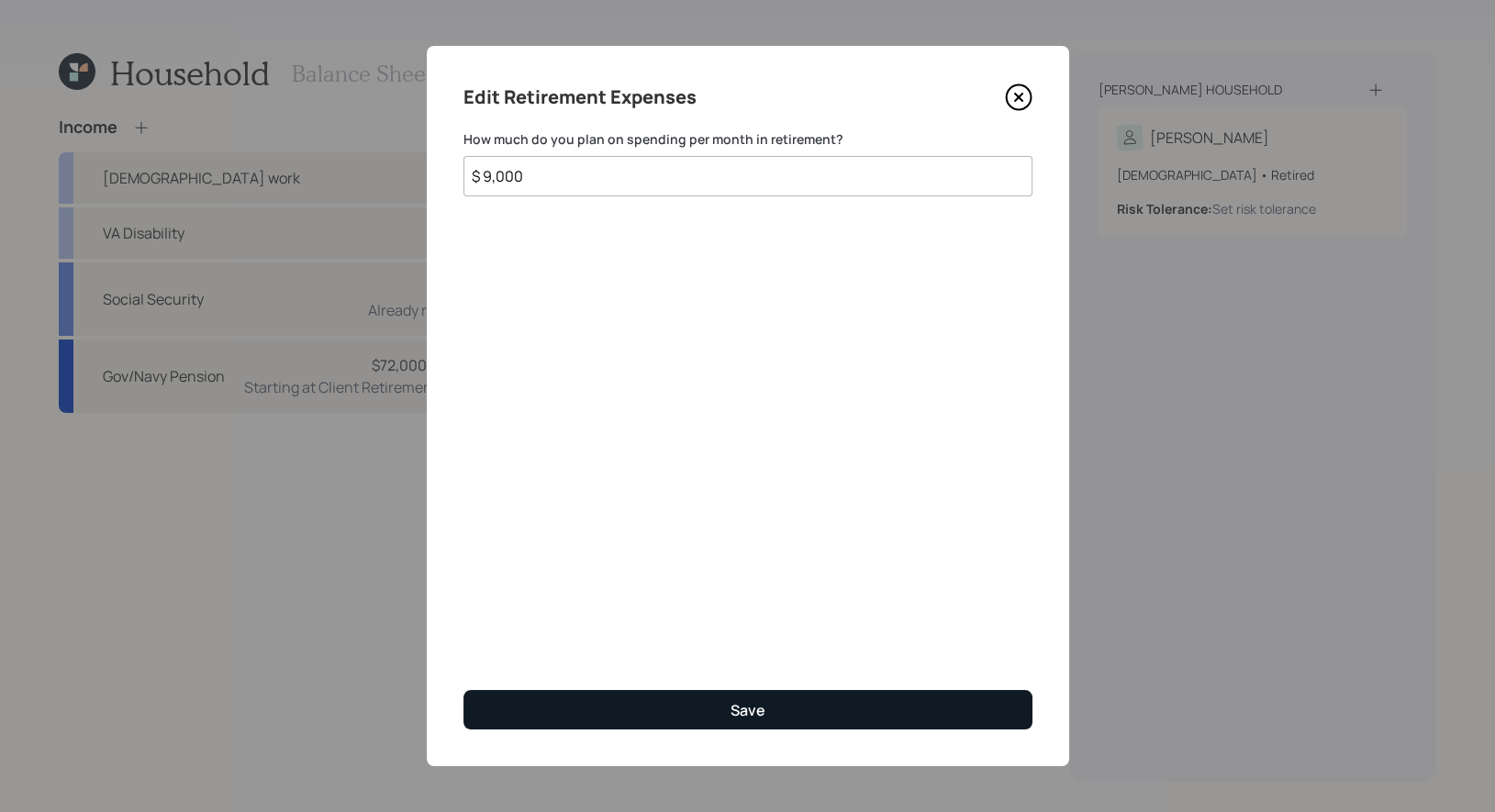
type input "$ 9,000"
click at [688, 709] on button "Save" at bounding box center [748, 710] width 569 height 40
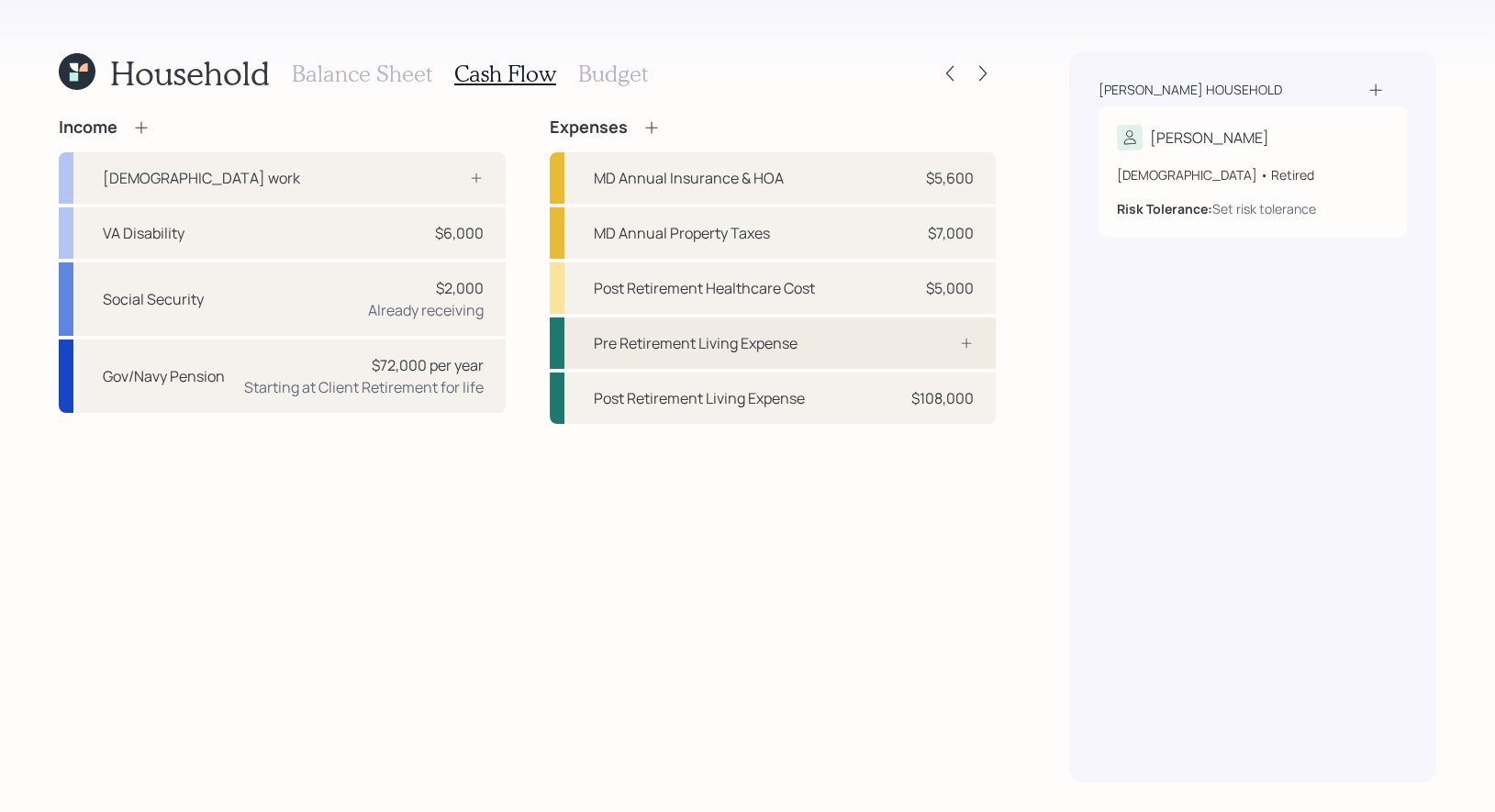
click at [670, 351] on div "Pre Retirement Living Expense" at bounding box center [695, 343] width 204 height 22
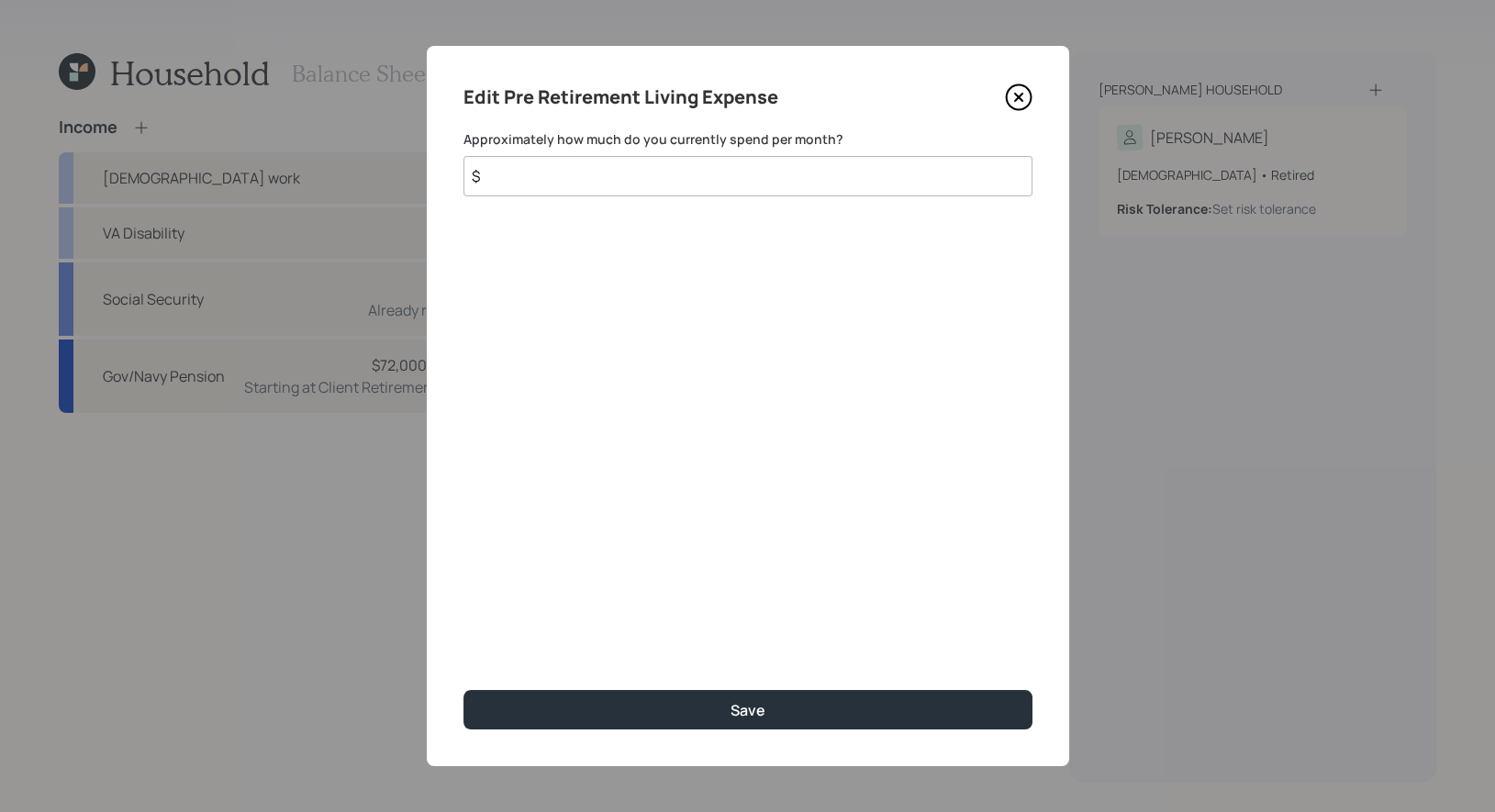
click at [645, 181] on input "$" at bounding box center [748, 175] width 569 height 41
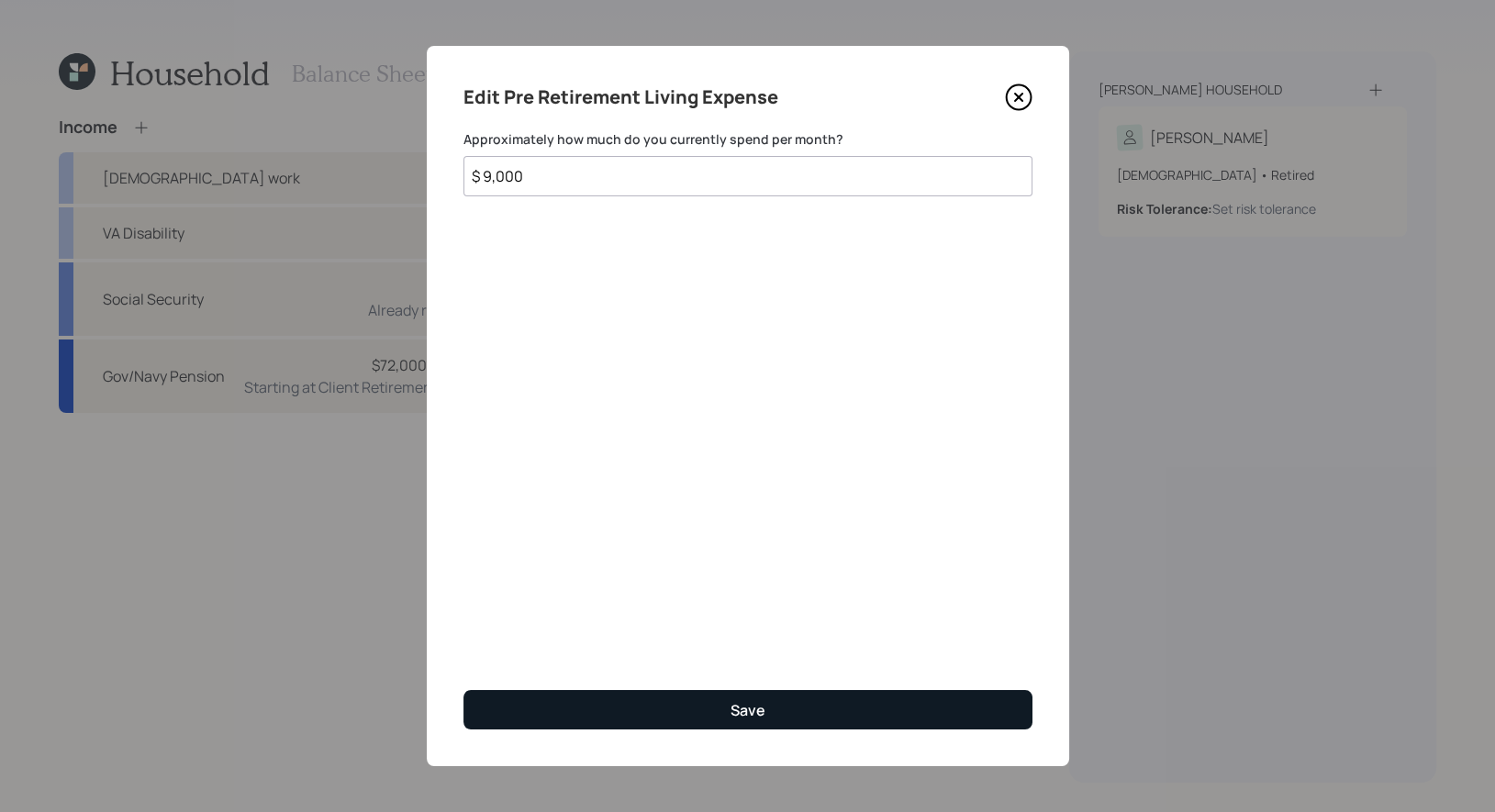
type input "$ 9,000"
click at [665, 712] on button "Save" at bounding box center [748, 710] width 569 height 40
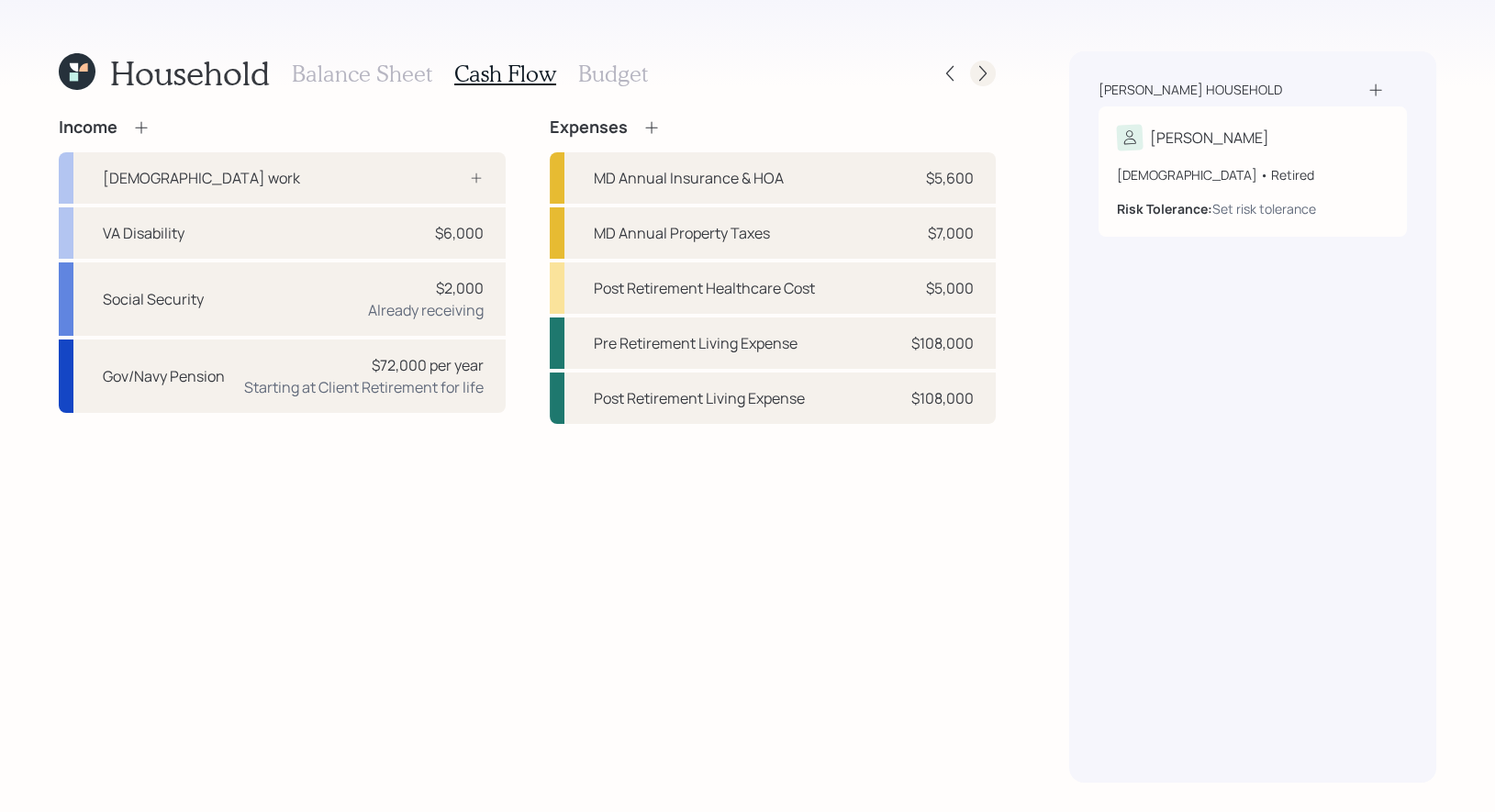
click at [984, 67] on icon at bounding box center [983, 73] width 19 height 19
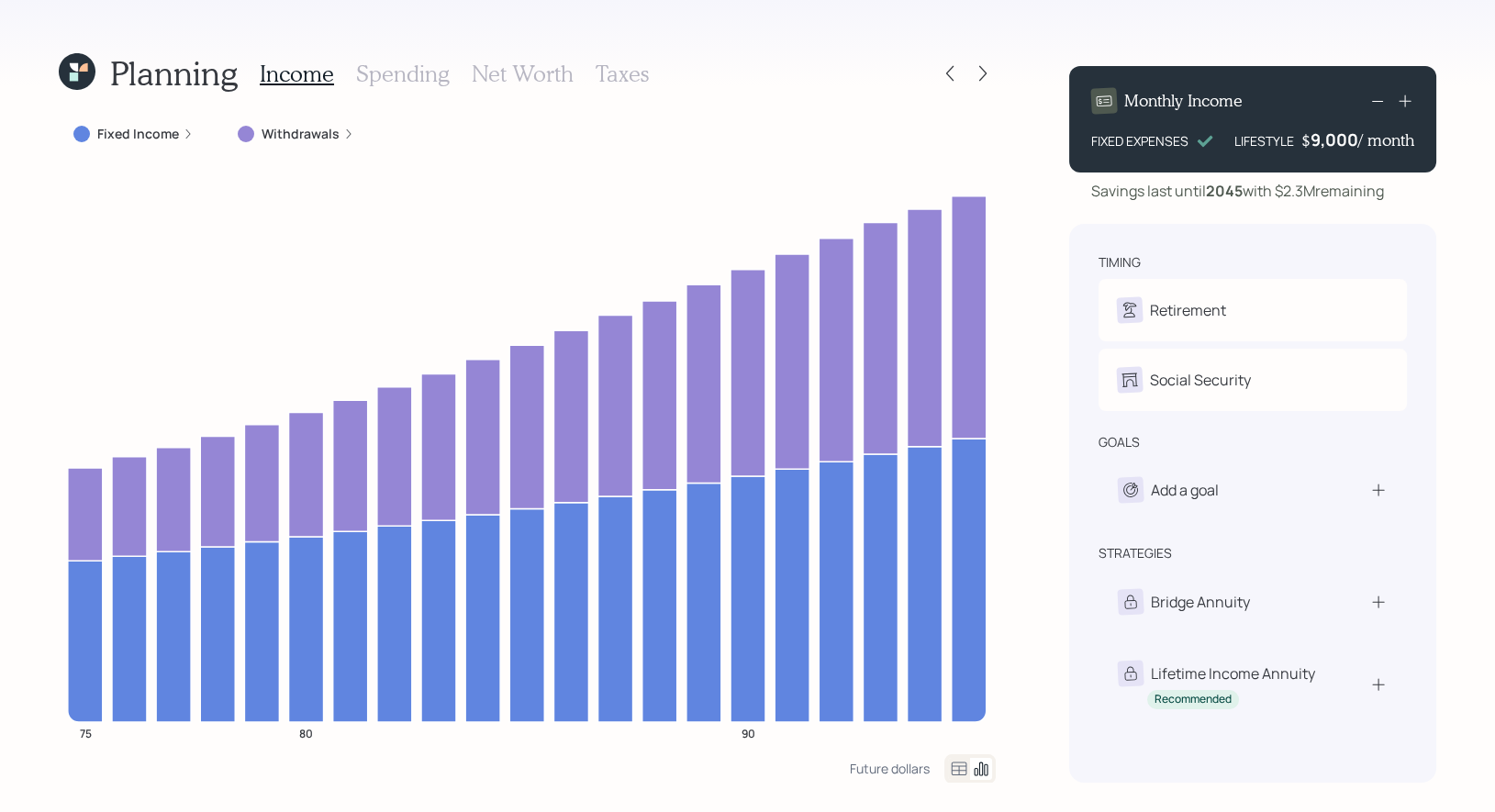
click at [510, 76] on h3 "Net Worth" at bounding box center [522, 73] width 102 height 27
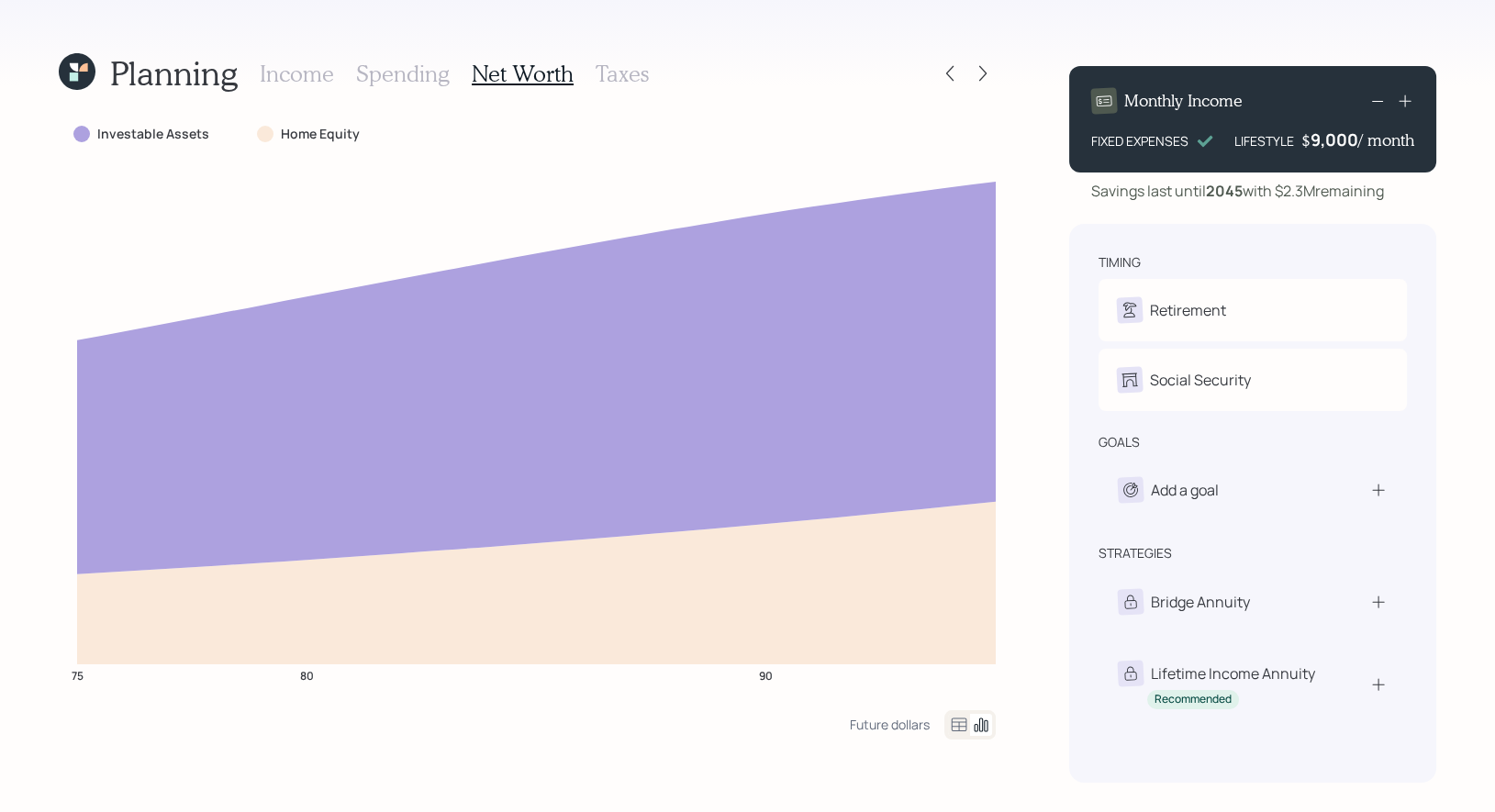
click at [292, 74] on h3 "Income" at bounding box center [296, 73] width 74 height 27
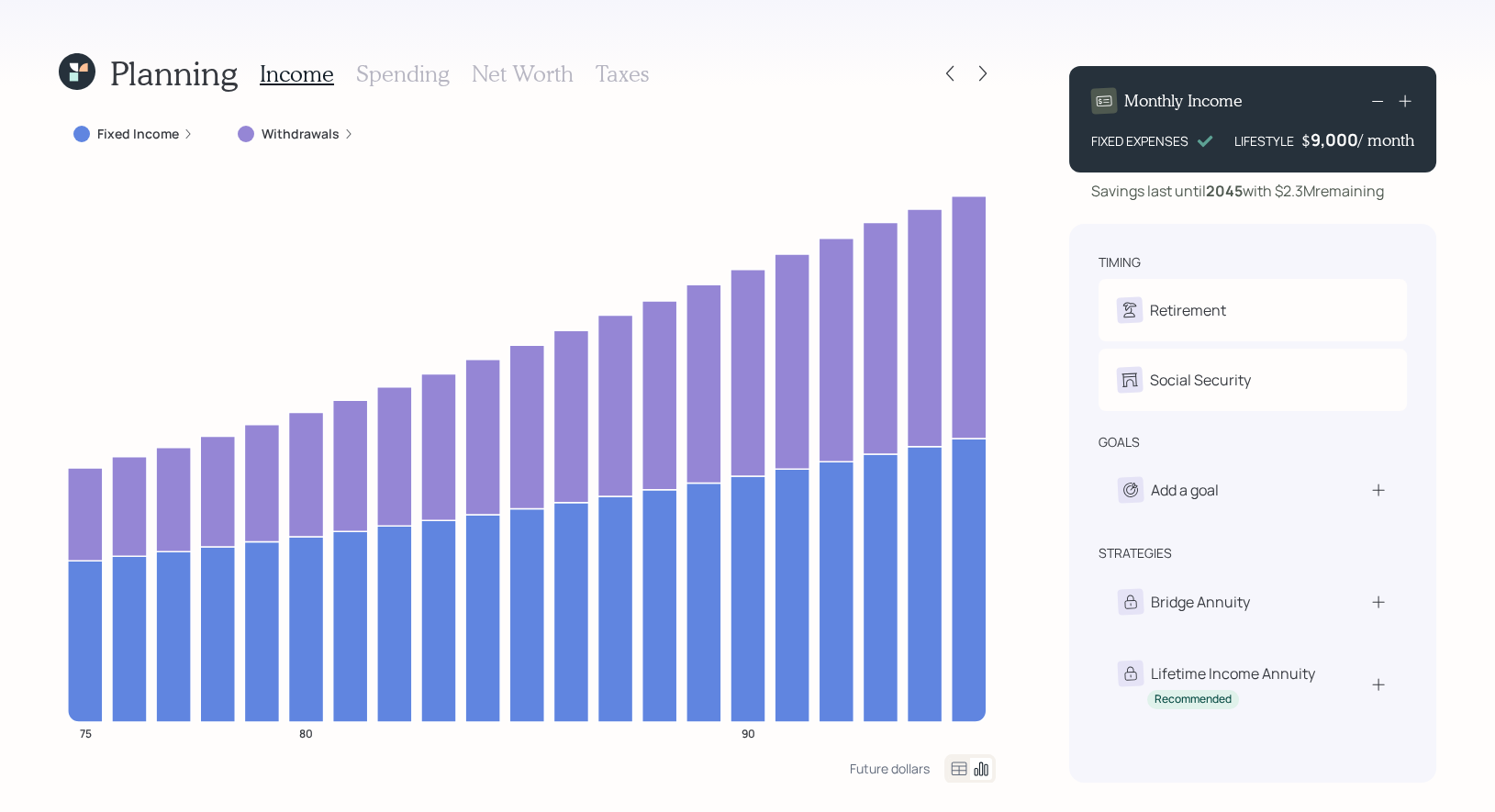
click at [606, 76] on h3 "Taxes" at bounding box center [622, 73] width 53 height 27
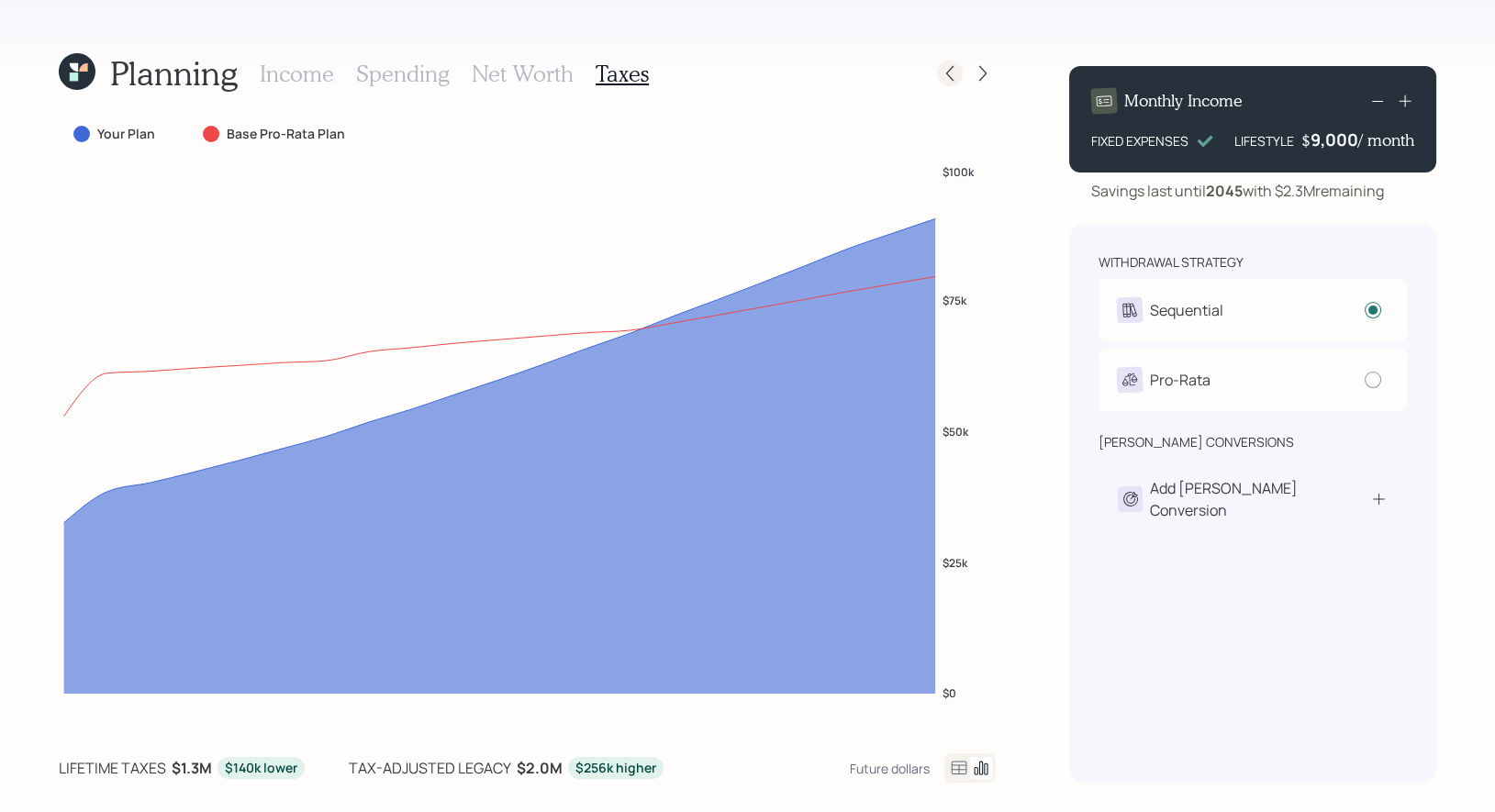
click at [948, 73] on icon at bounding box center [950, 73] width 19 height 19
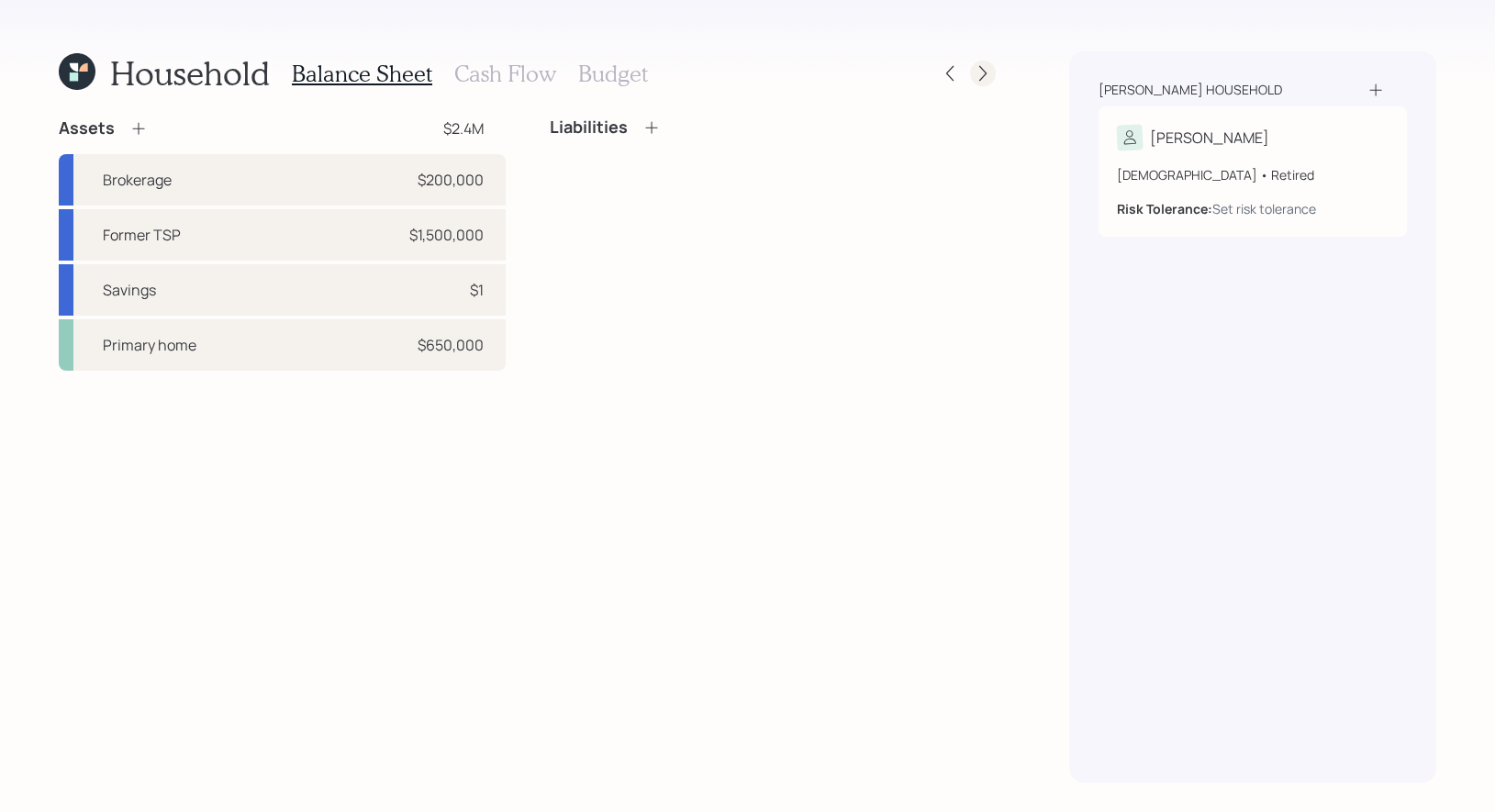
click at [988, 73] on icon at bounding box center [983, 73] width 19 height 19
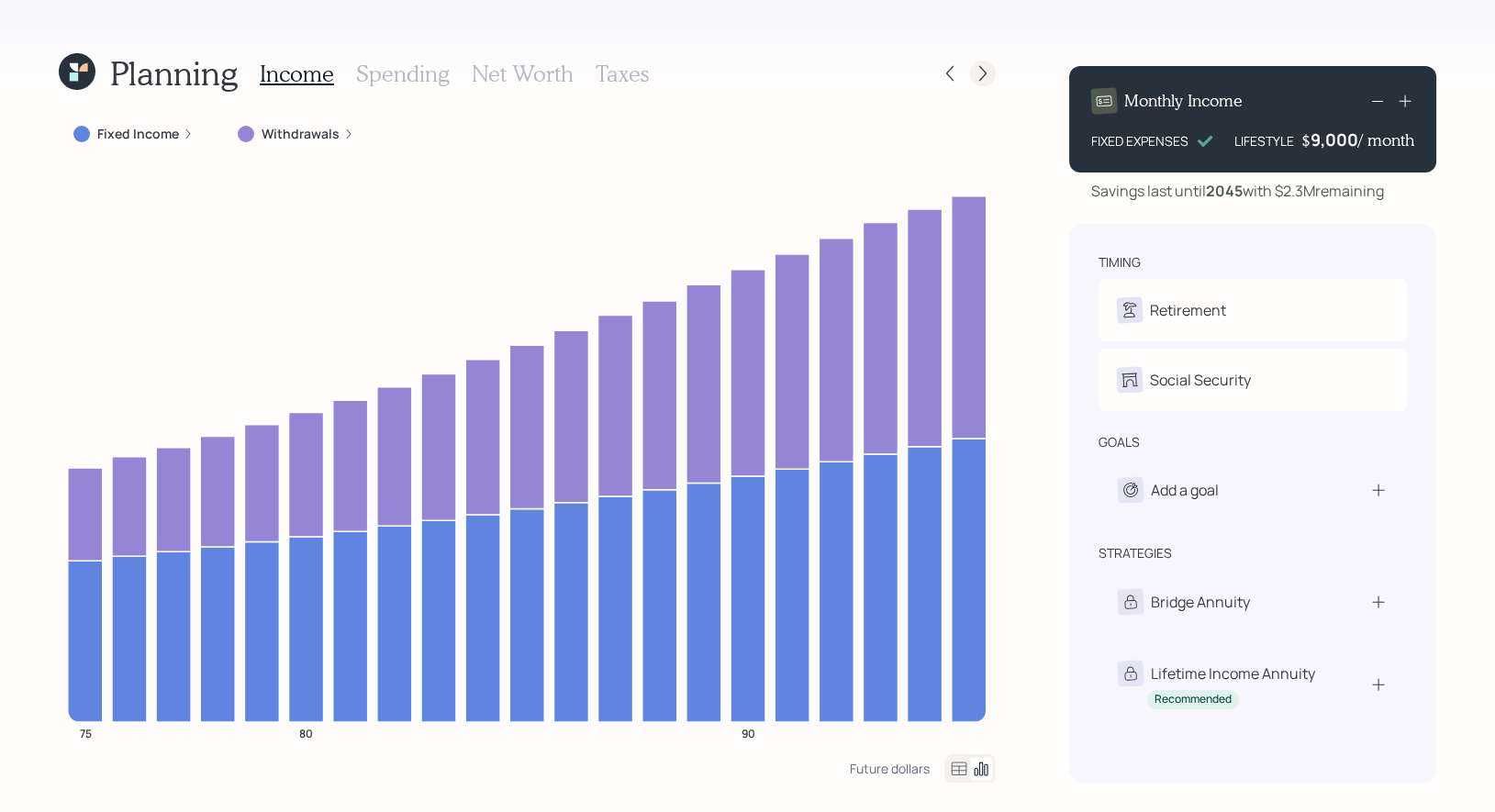
click at [985, 70] on icon at bounding box center [982, 74] width 7 height 16
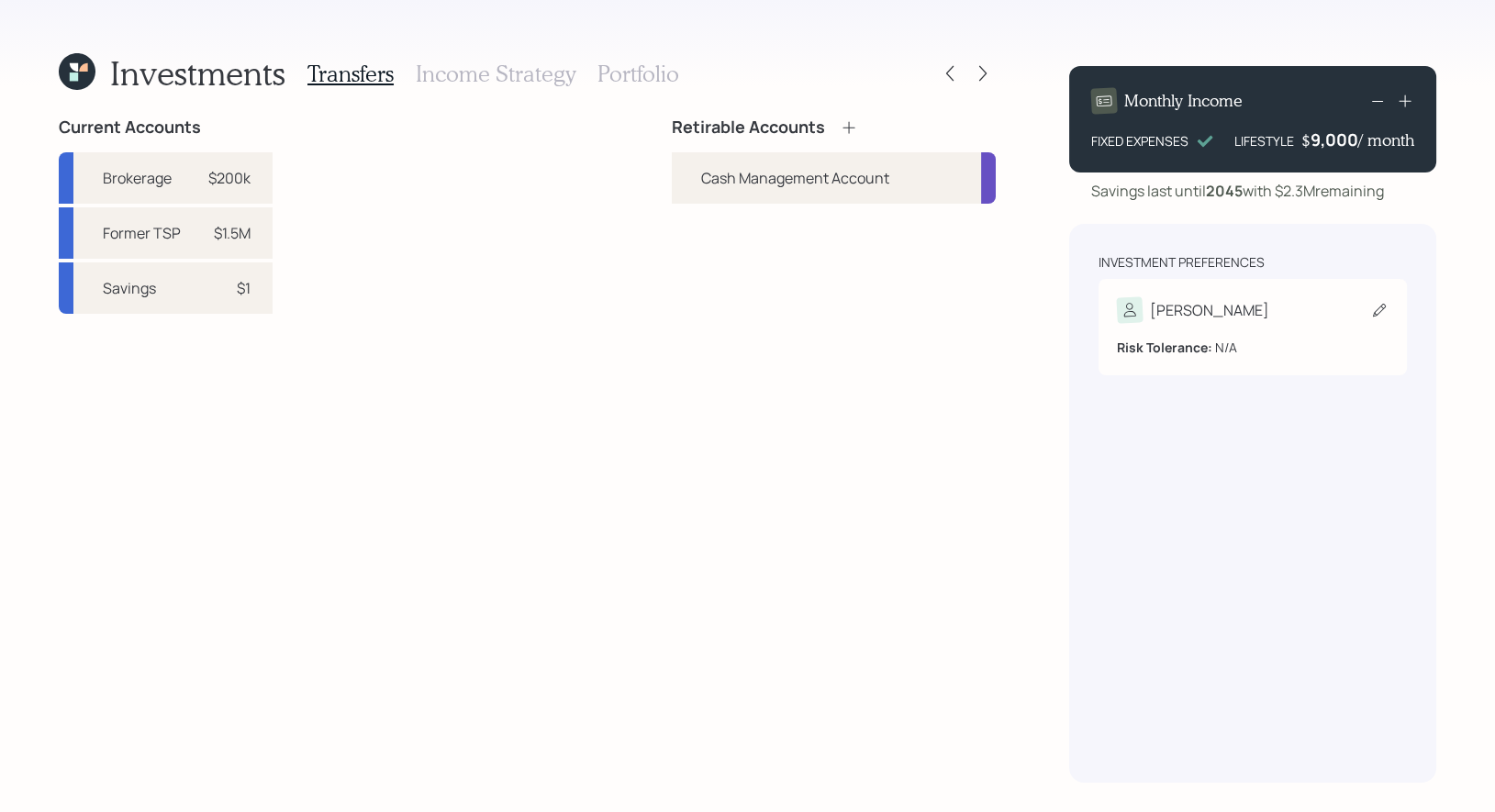
click at [1377, 318] on icon at bounding box center [1379, 310] width 19 height 19
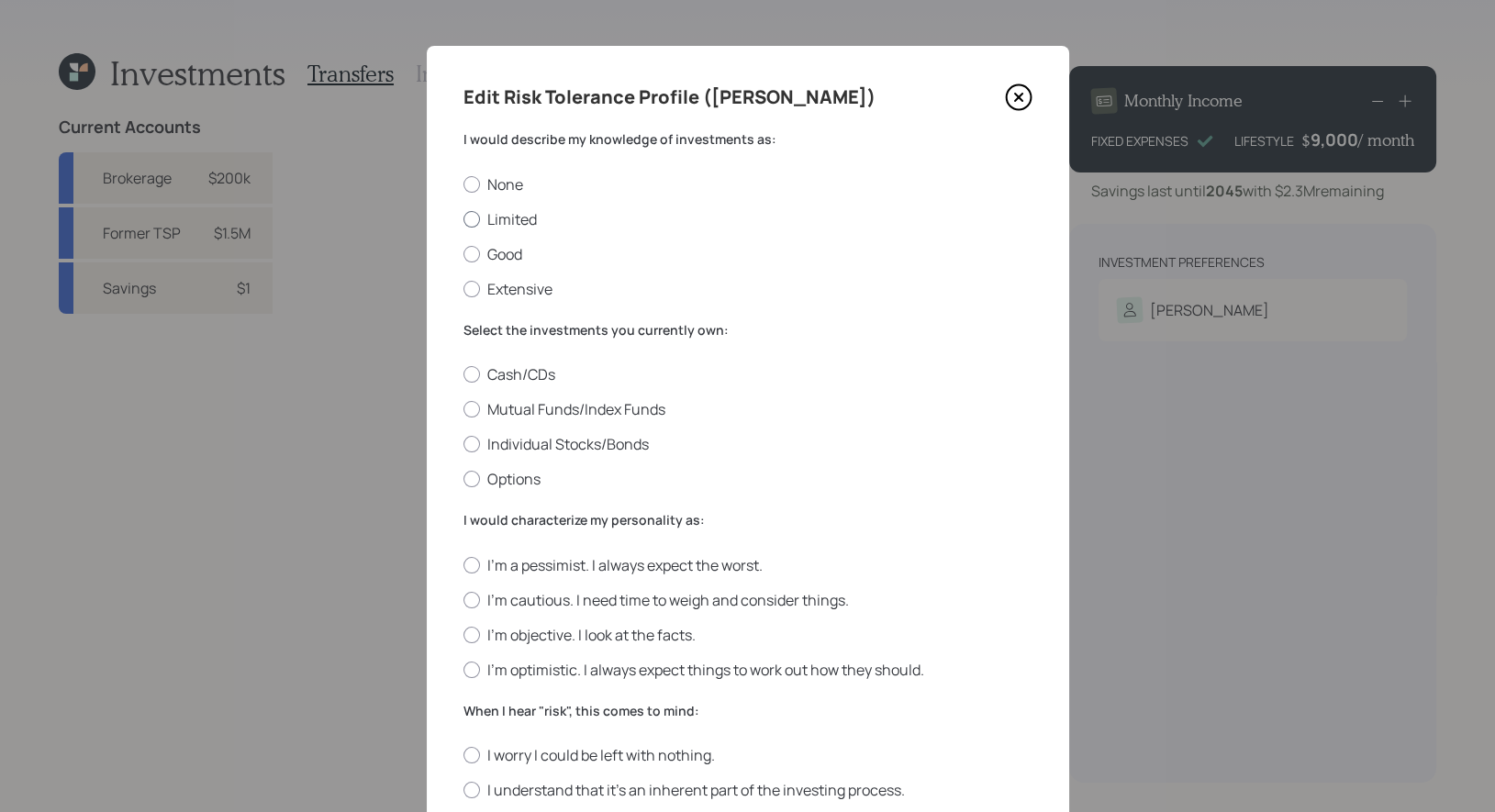
click at [520, 217] on label "Limited" at bounding box center [748, 219] width 569 height 20
click at [464, 218] on input "Limited" at bounding box center [463, 218] width 1 height 1
radio input "true"
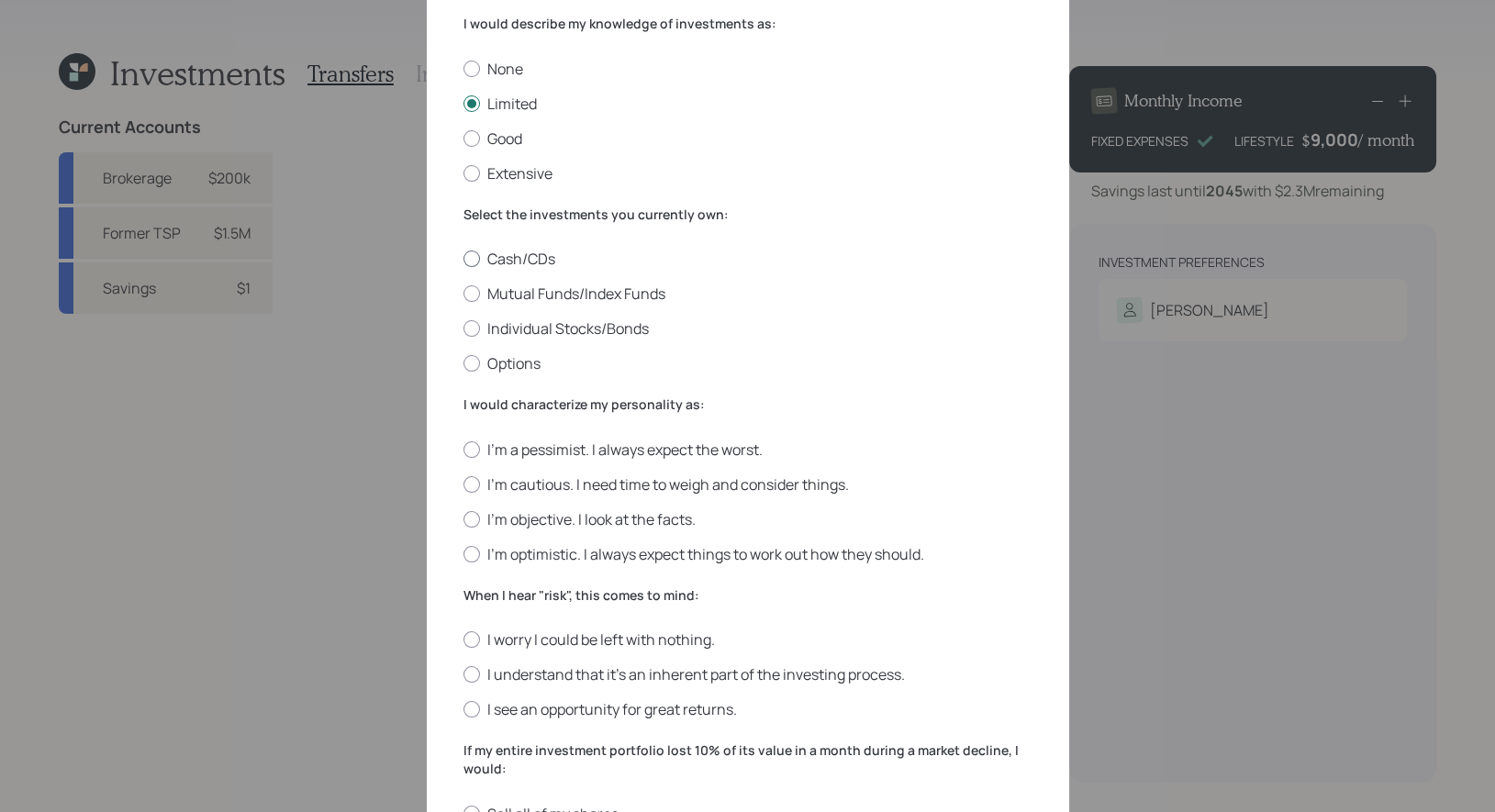
scroll to position [117, 0]
click at [551, 296] on label "Mutual Funds/Index Funds" at bounding box center [748, 292] width 569 height 20
click at [464, 293] on input "Mutual Funds/Index Funds" at bounding box center [463, 293] width 1 height 1
radio input "true"
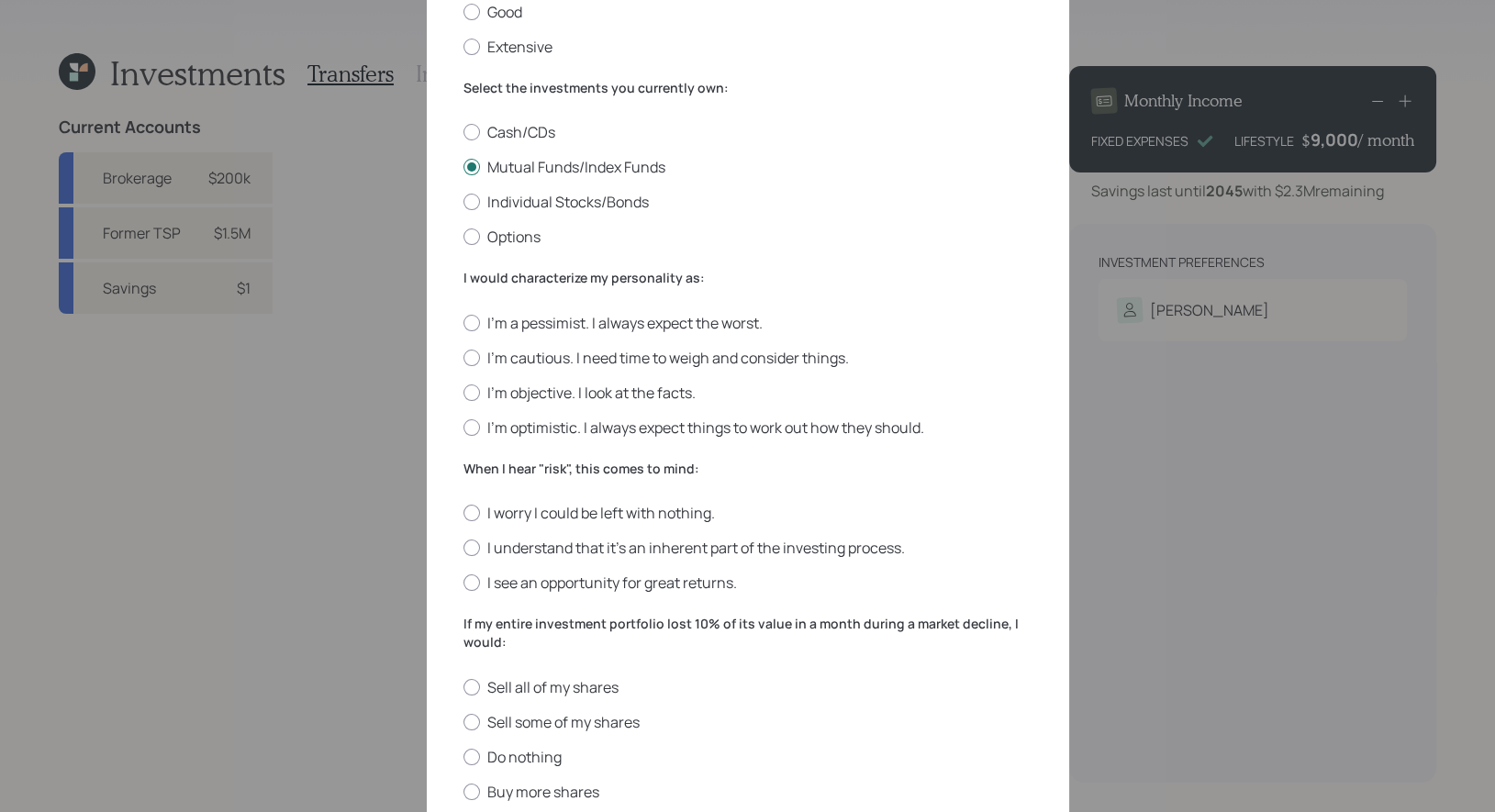
scroll to position [256, 0]
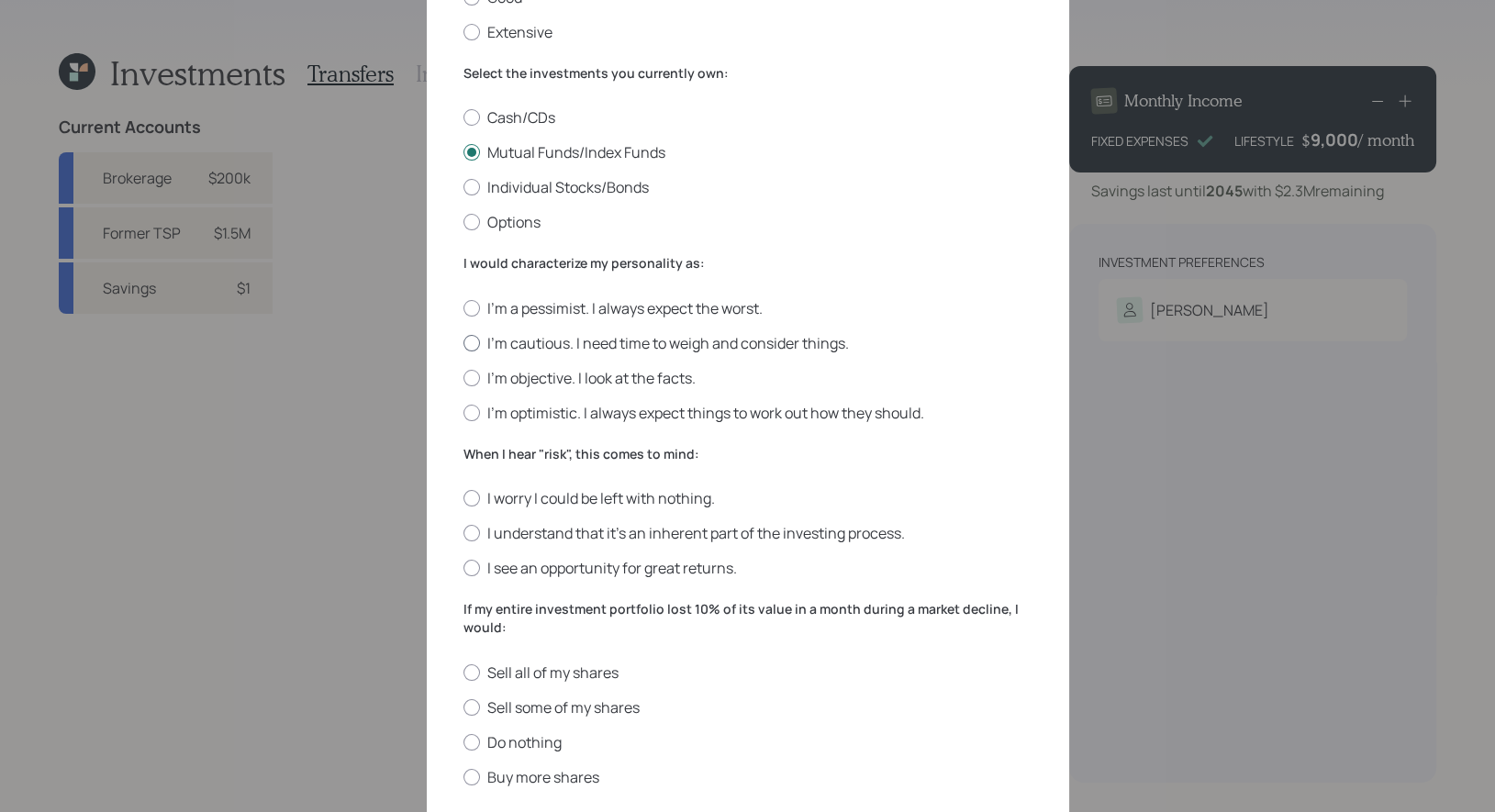
click at [787, 341] on label "I'm cautious. I need time to weigh and consider things." at bounding box center [748, 343] width 569 height 20
click at [464, 343] on input "I'm cautious. I need time to weigh and consider things." at bounding box center [463, 343] width 1 height 1
radio input "true"
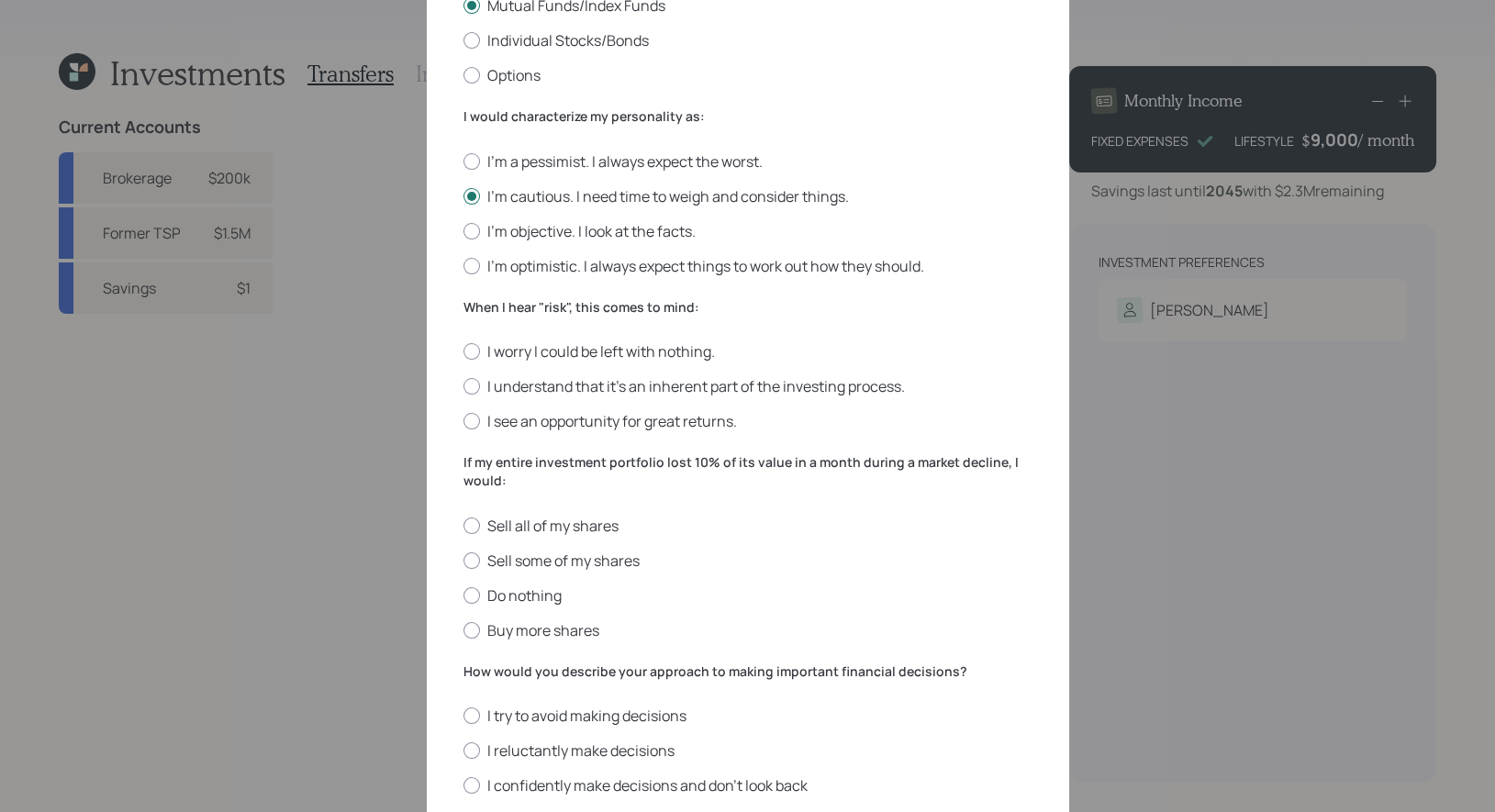
scroll to position [405, 0]
click at [674, 352] on label "I worry I could be left with nothing." at bounding box center [748, 351] width 569 height 20
click at [464, 352] on input "I worry I could be left with nothing." at bounding box center [463, 351] width 1 height 1
radio input "true"
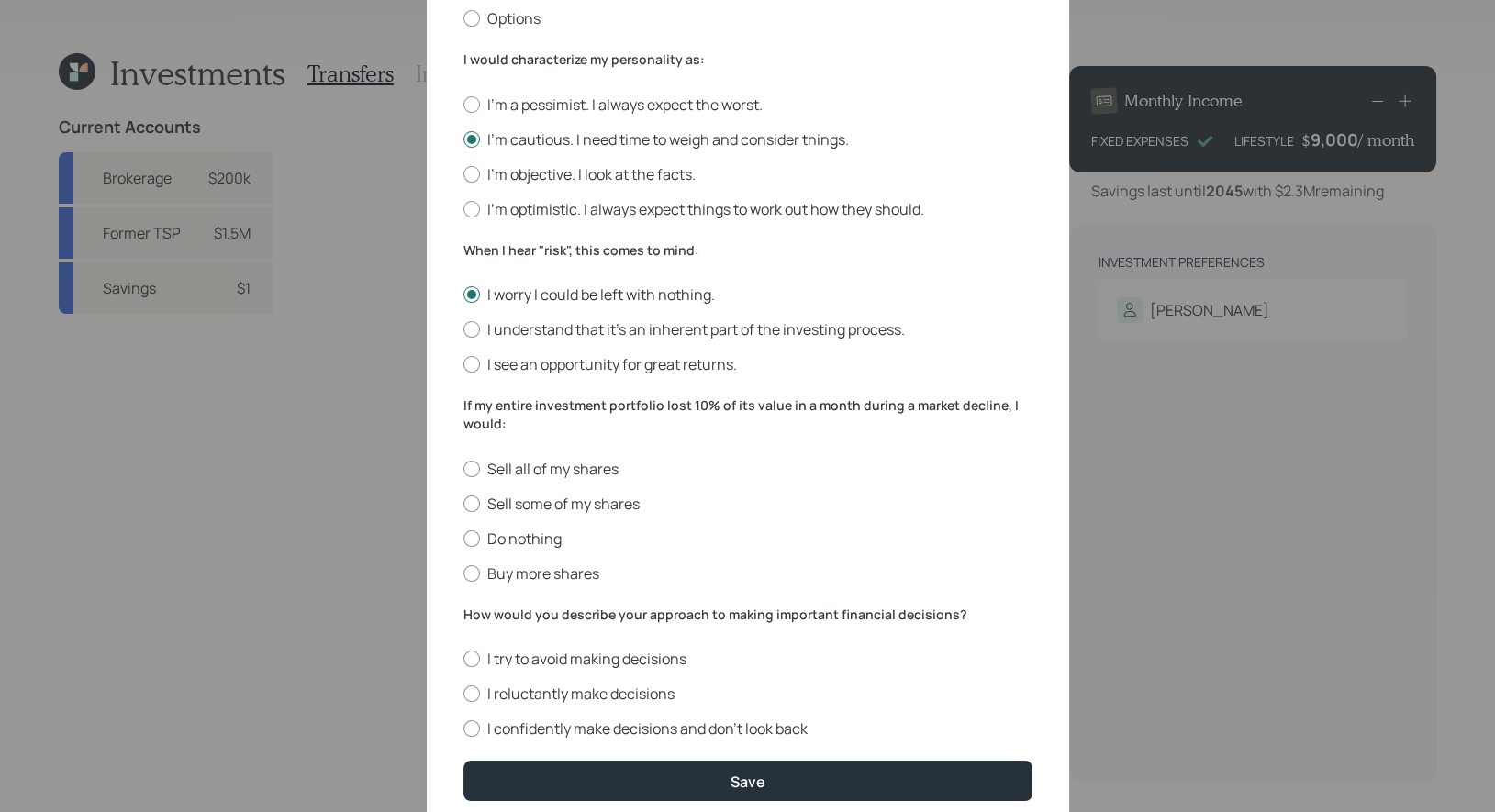
scroll to position [479, 0]
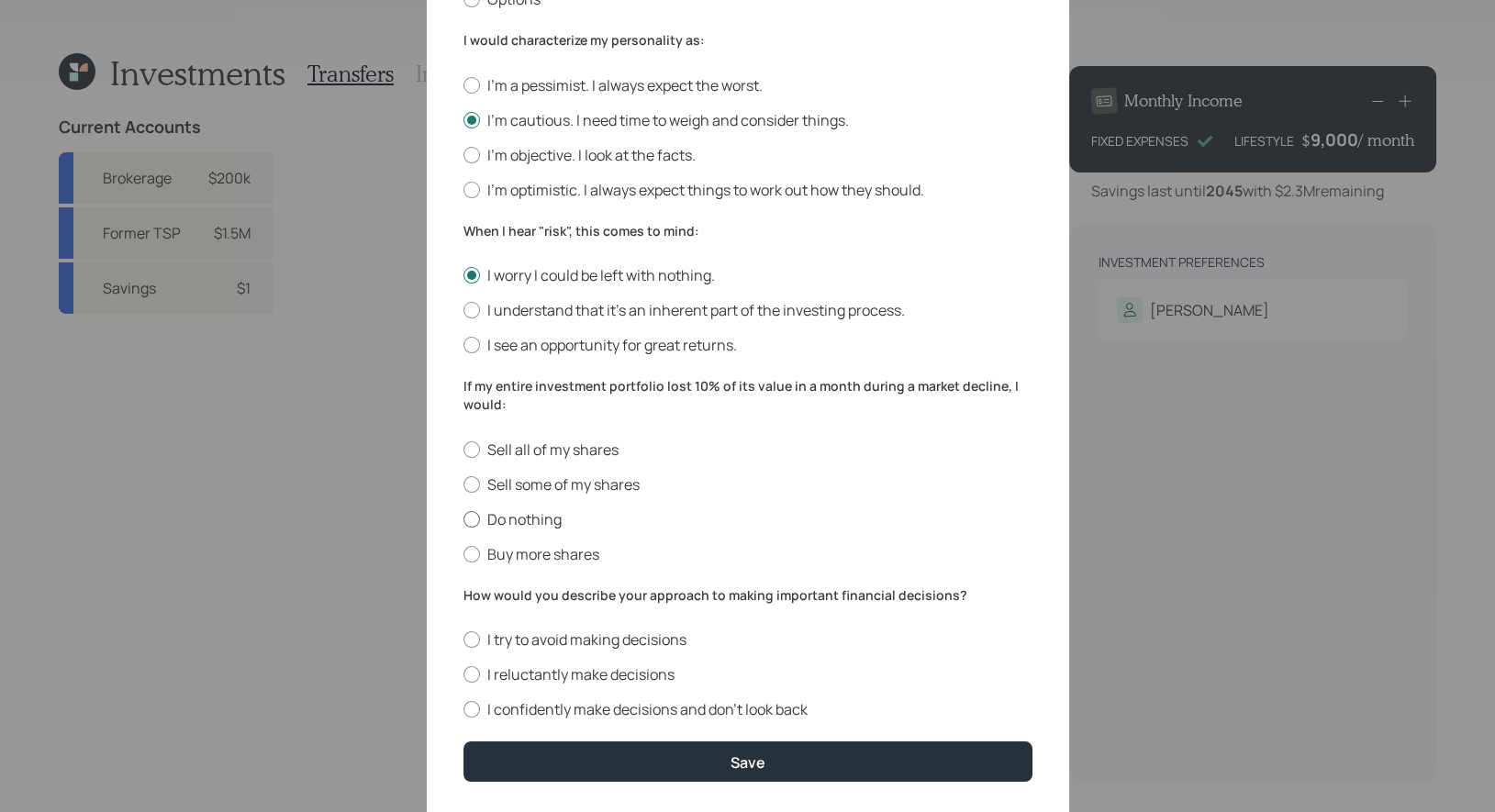
click at [523, 524] on label "Do nothing" at bounding box center [748, 519] width 569 height 20
click at [464, 519] on input "Do nothing" at bounding box center [463, 518] width 1 height 1
radio input "true"
click at [593, 679] on label "I reluctantly make decisions" at bounding box center [748, 674] width 569 height 20
click at [464, 675] on input "I reluctantly make decisions" at bounding box center [463, 674] width 1 height 1
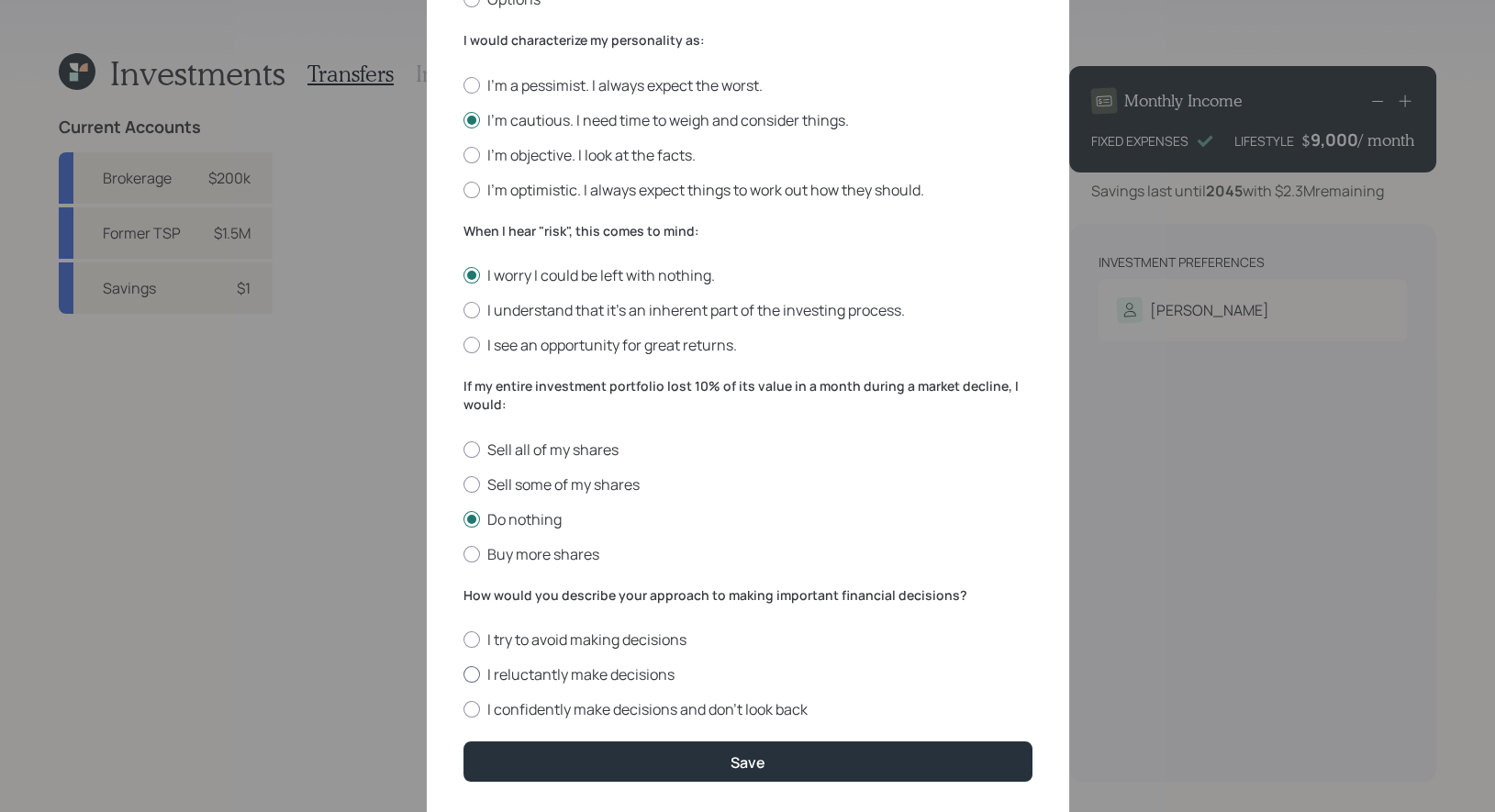
radio input "true"
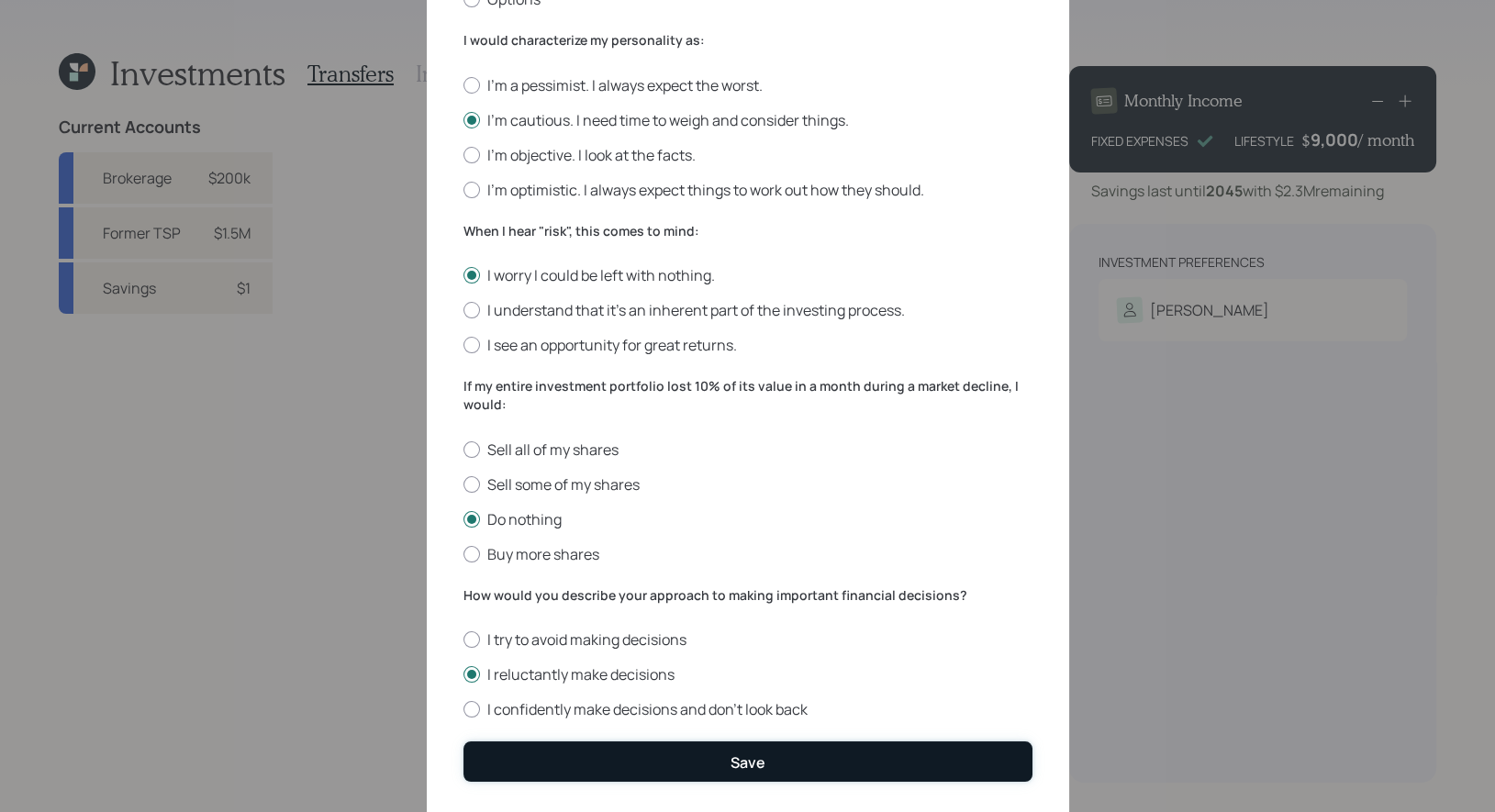
click at [618, 758] on button "Save" at bounding box center [748, 761] width 569 height 40
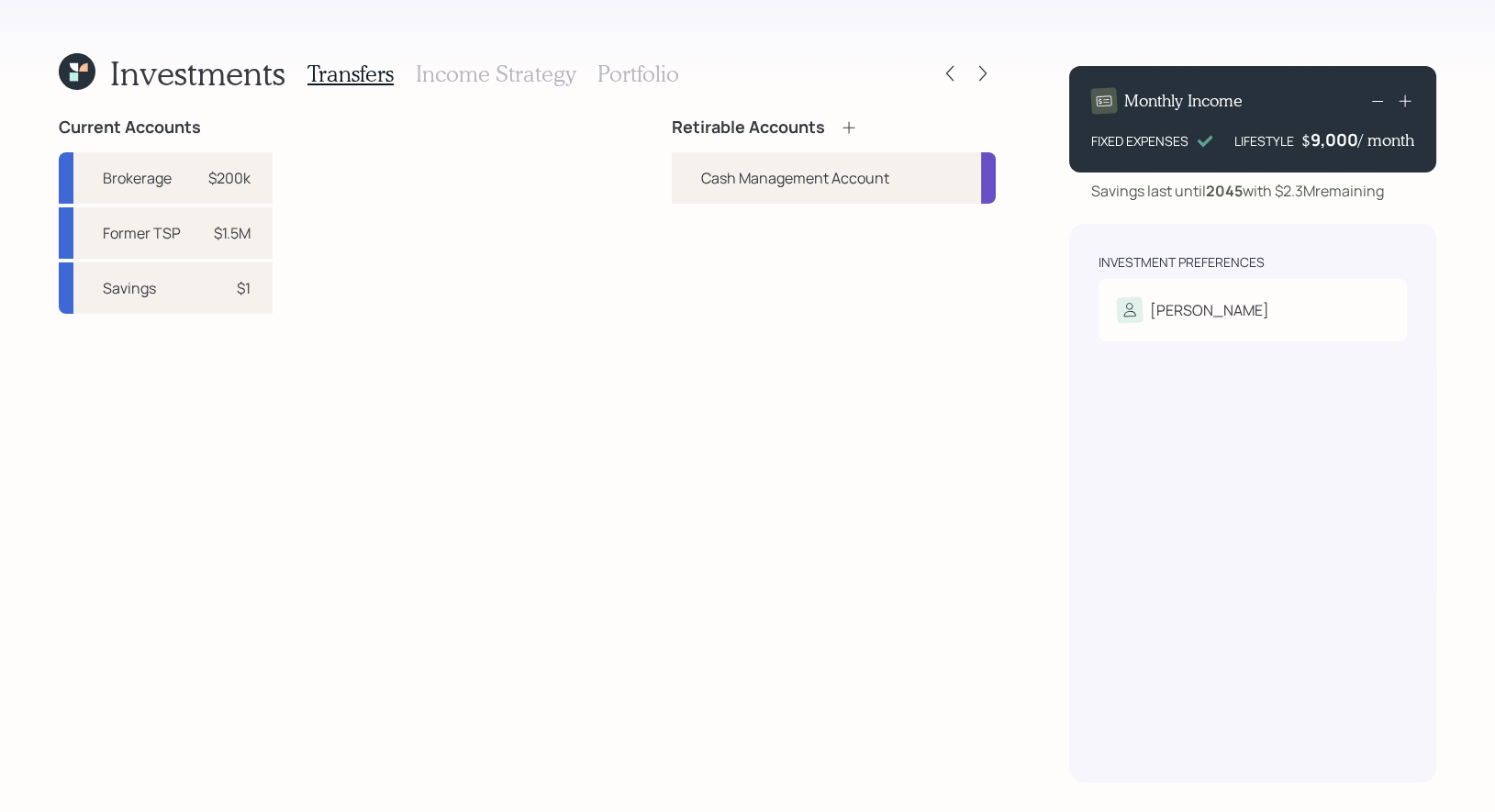
click at [61, 78] on icon at bounding box center [76, 71] width 37 height 37
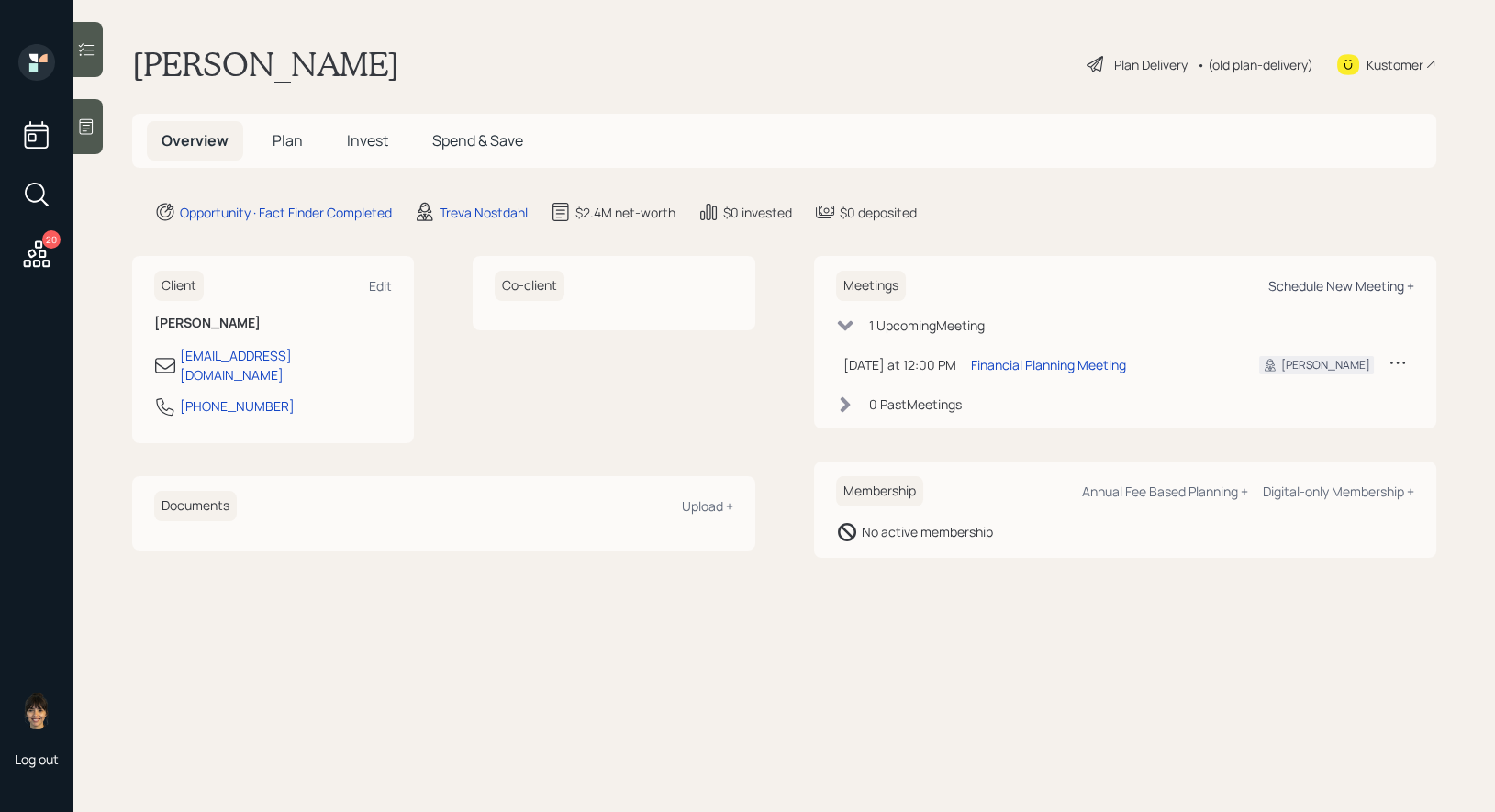
click at [1338, 286] on div "Schedule New Meeting +" at bounding box center [1340, 286] width 146 height 18
select select "8b79112e-3cfb-44f9-89e7-15267fe946c1"
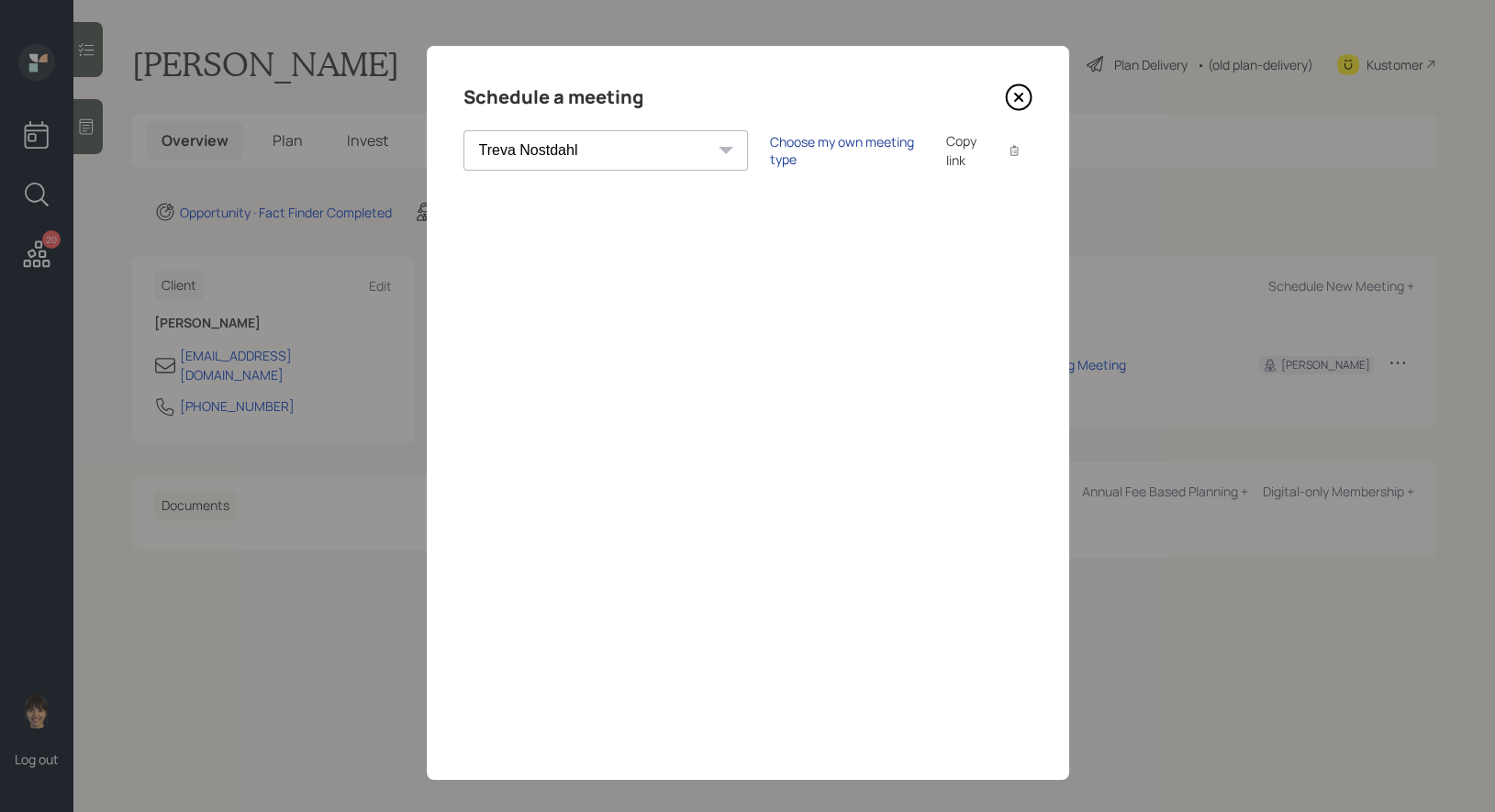
click at [770, 154] on div "Choose my own meeting type" at bounding box center [847, 150] width 155 height 35
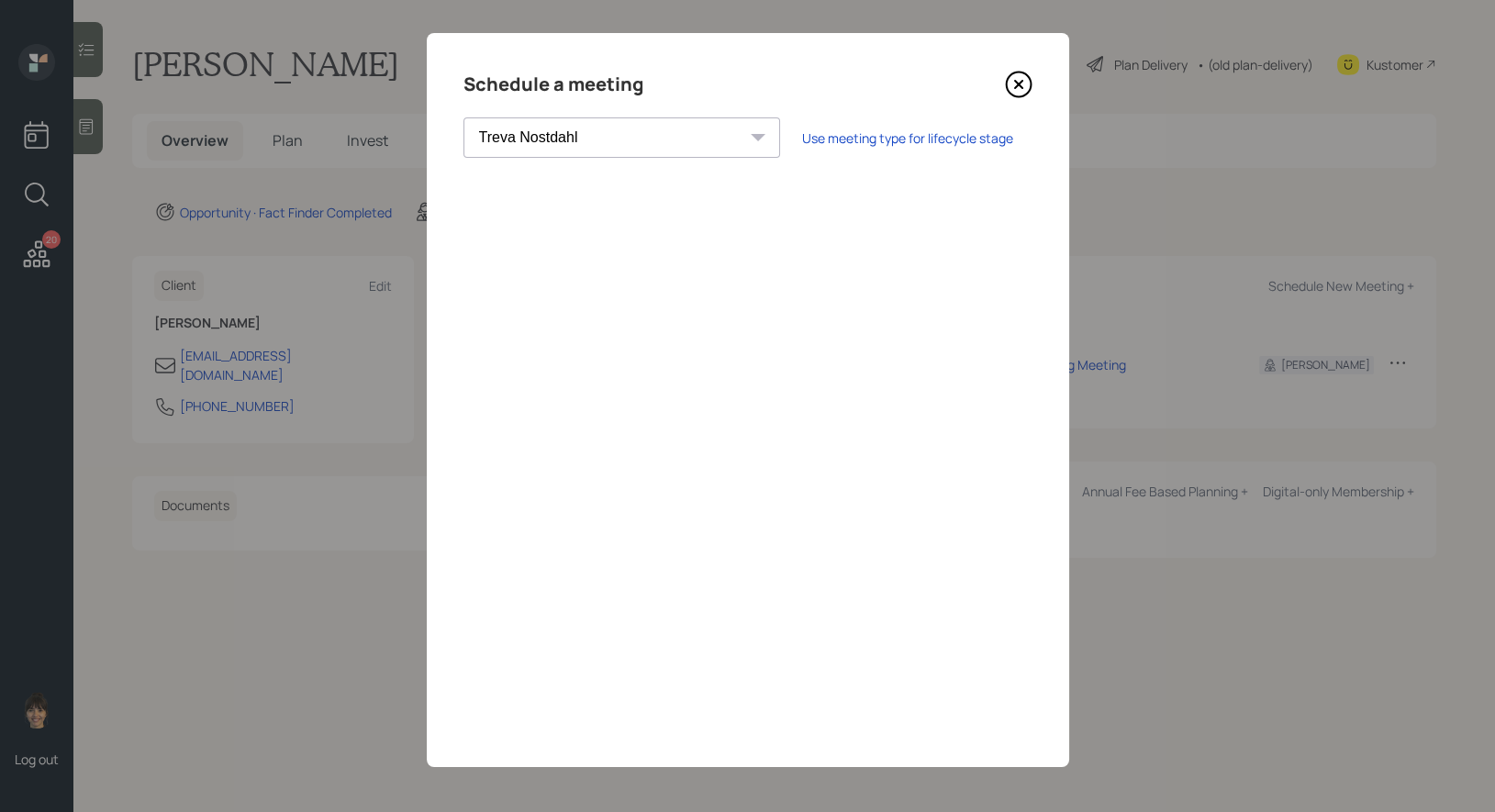
click at [1017, 79] on icon at bounding box center [1018, 84] width 28 height 28
